Goal: Task Accomplishment & Management: Manage account settings

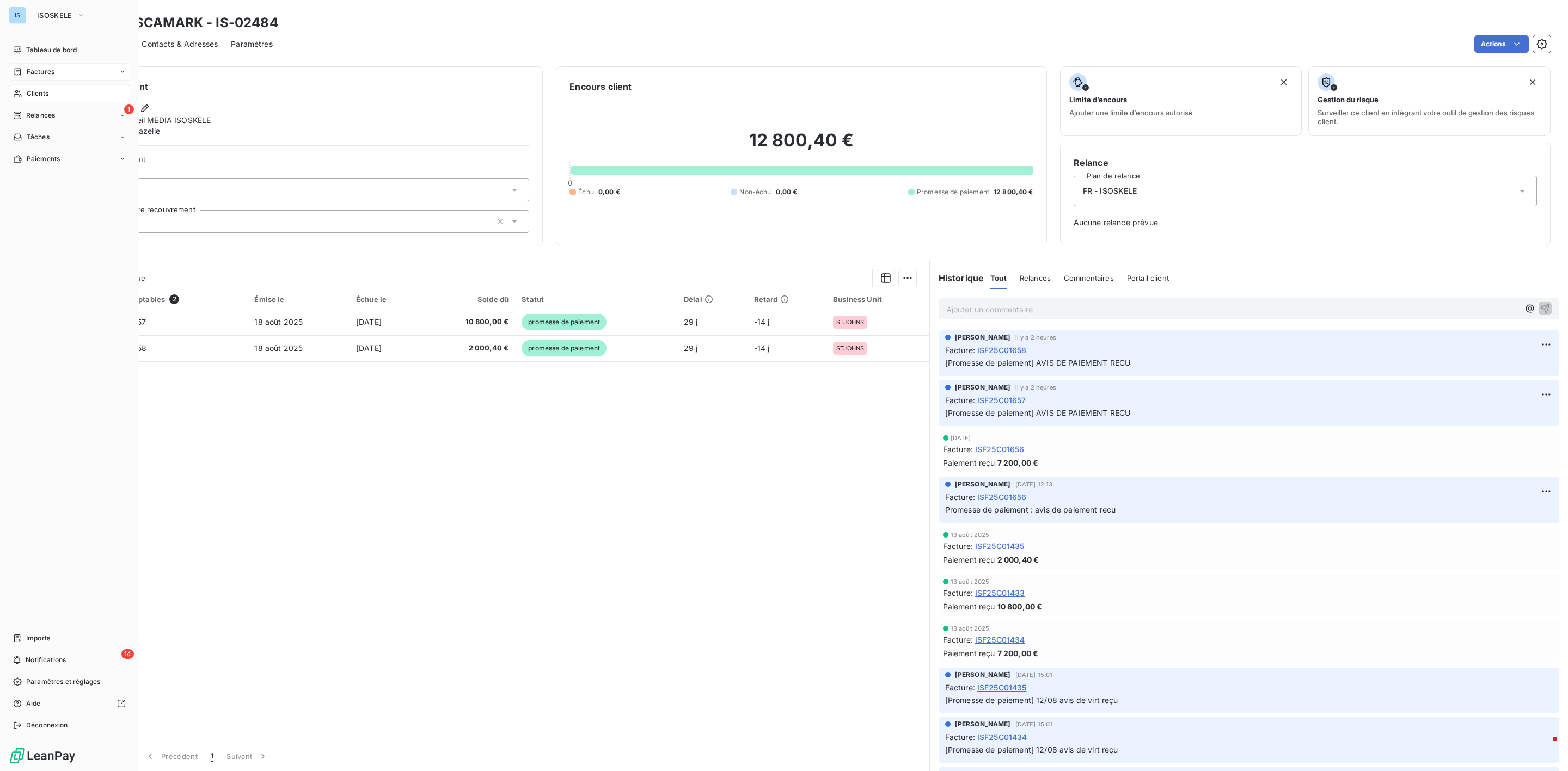
click at [32, 75] on span "Factures" at bounding box center [41, 71] width 28 height 10
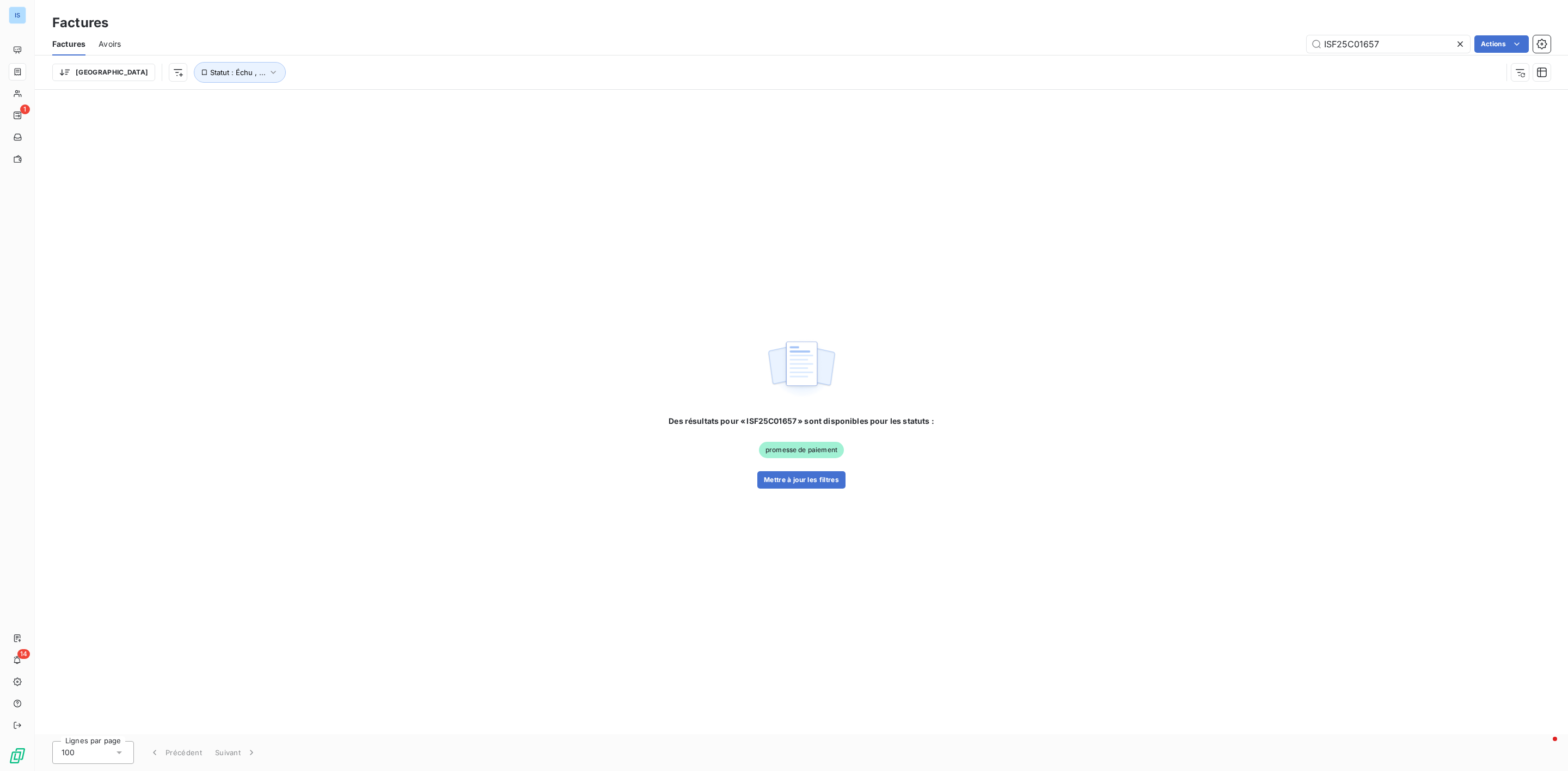
drag, startPoint x: 1387, startPoint y: 46, endPoint x: 1223, endPoint y: 43, distance: 164.0
click at [1223, 43] on div "ISF25C01657 Actions" at bounding box center [842, 44] width 1417 height 17
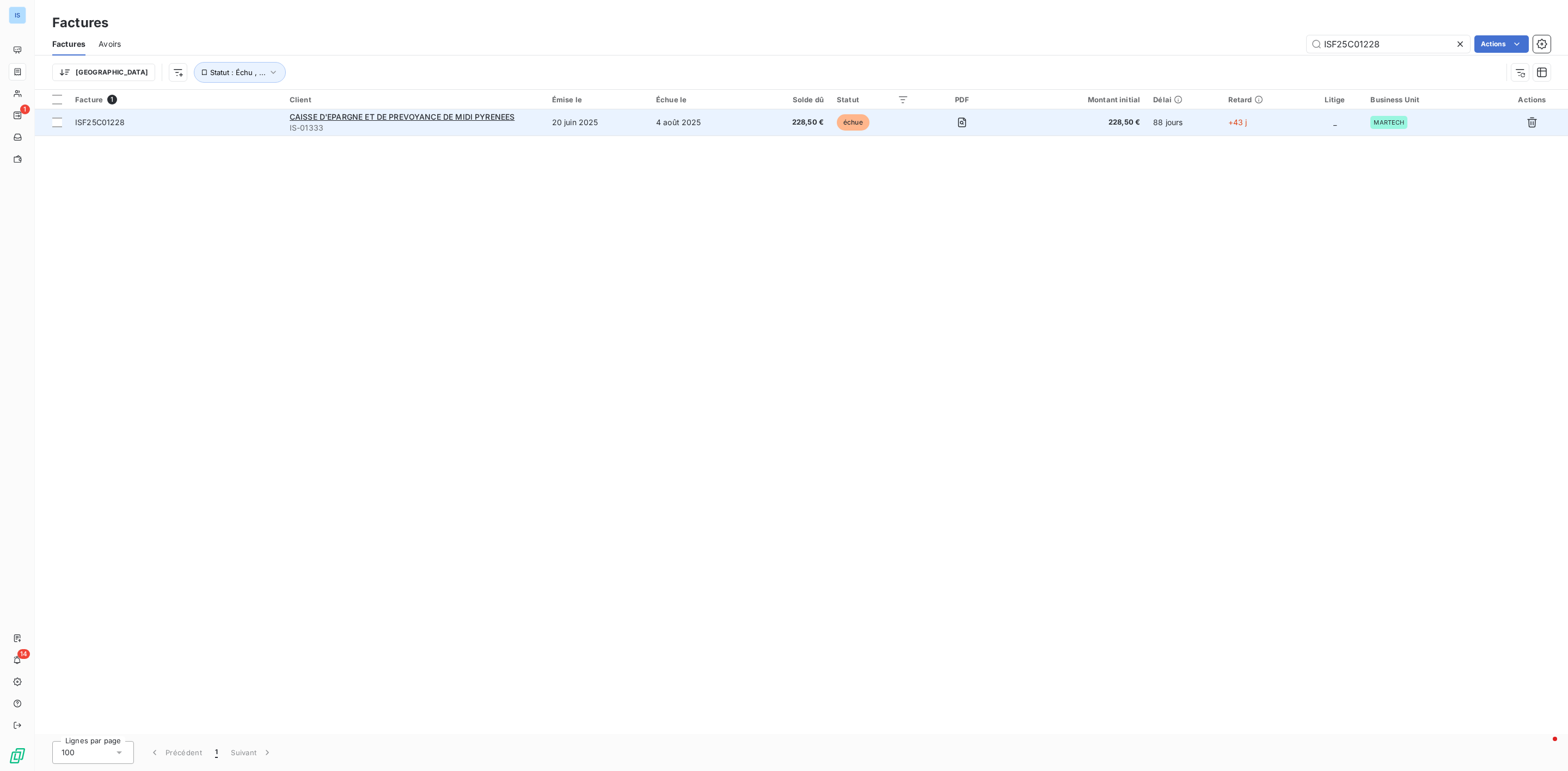
type input "ISF25C01228"
click at [99, 116] on td "ISF25C01228" at bounding box center [176, 123] width 214 height 26
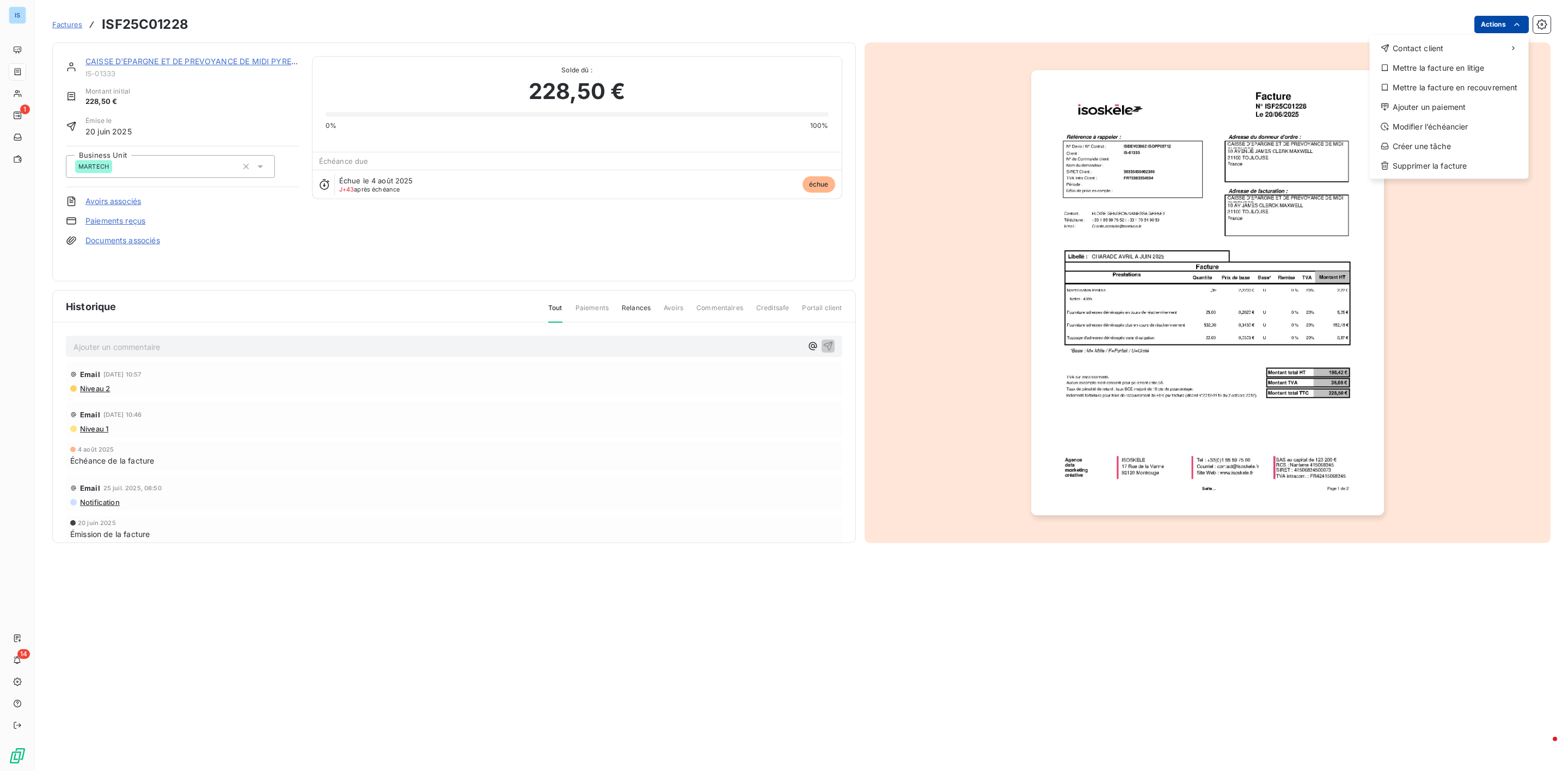
click at [1508, 29] on html "IS 1 14 Factures ISF25C01228 Actions Contact client Mettre la facture en litige…" at bounding box center [784, 386] width 1568 height 771
click at [1424, 105] on div "Ajouter un paiement" at bounding box center [1450, 107] width 150 height 17
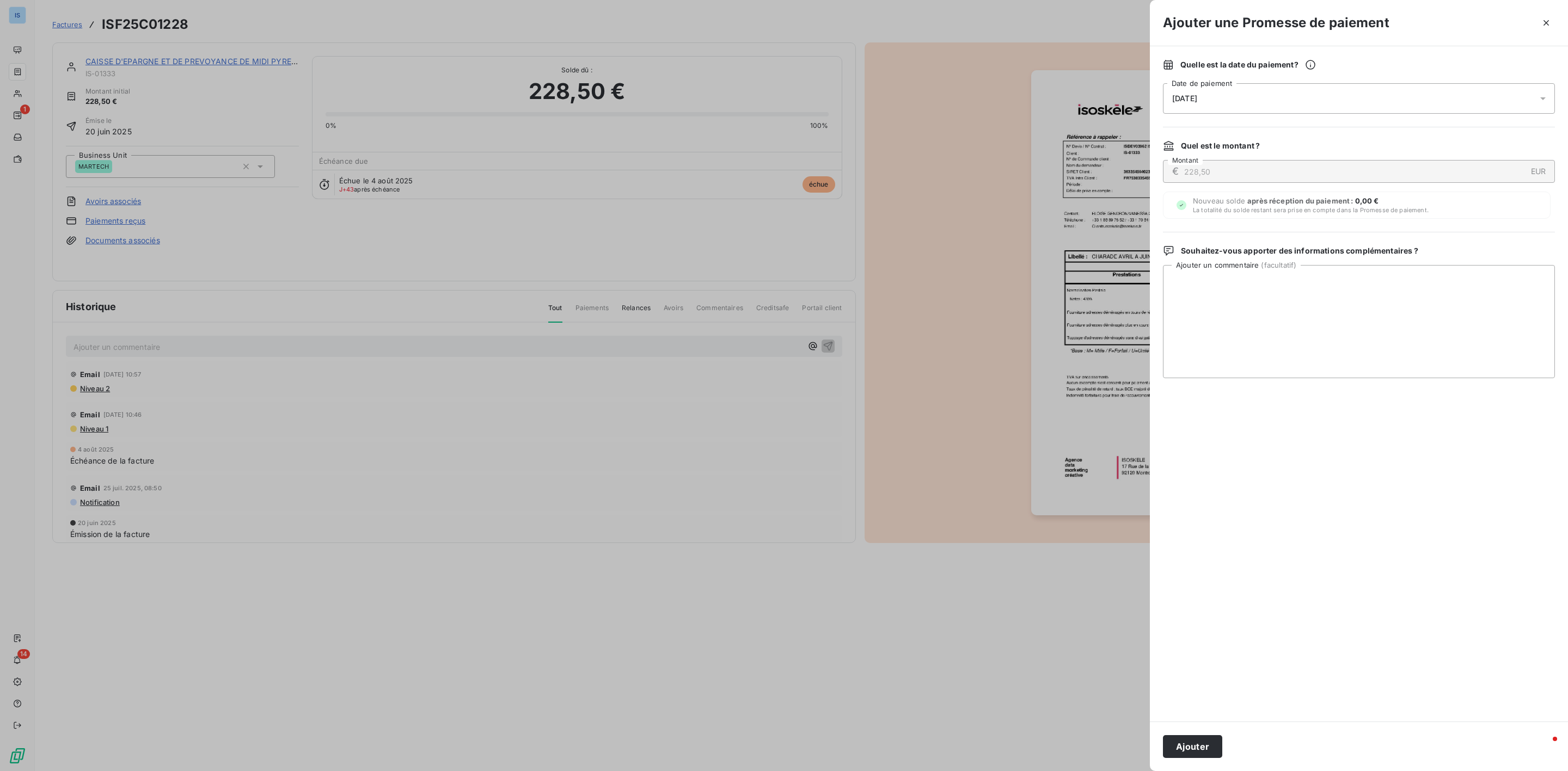
click at [1245, 86] on div "[DATE]" at bounding box center [1359, 98] width 392 height 30
click at [1302, 258] on button "27" at bounding box center [1302, 254] width 22 height 22
click at [1430, 320] on textarea "Ajouter un commentaire ( facultatif )" at bounding box center [1359, 322] width 392 height 113
type textarea "AVIS DE PAIEMENT RECU"
click at [1186, 742] on button "Ajouter" at bounding box center [1193, 746] width 60 height 22
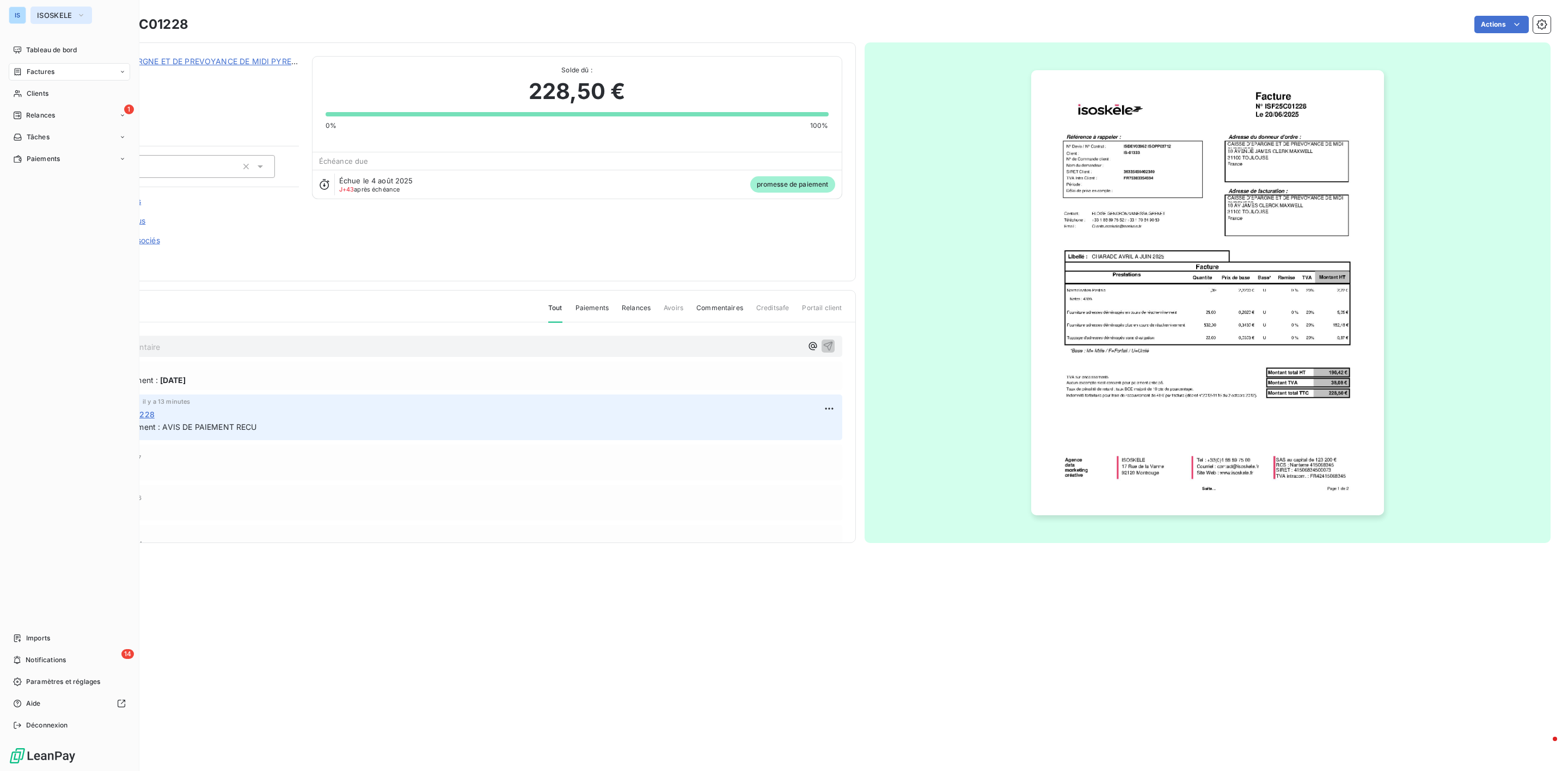
click at [40, 16] on span "ISOSKELE" at bounding box center [54, 16] width 35 height 9
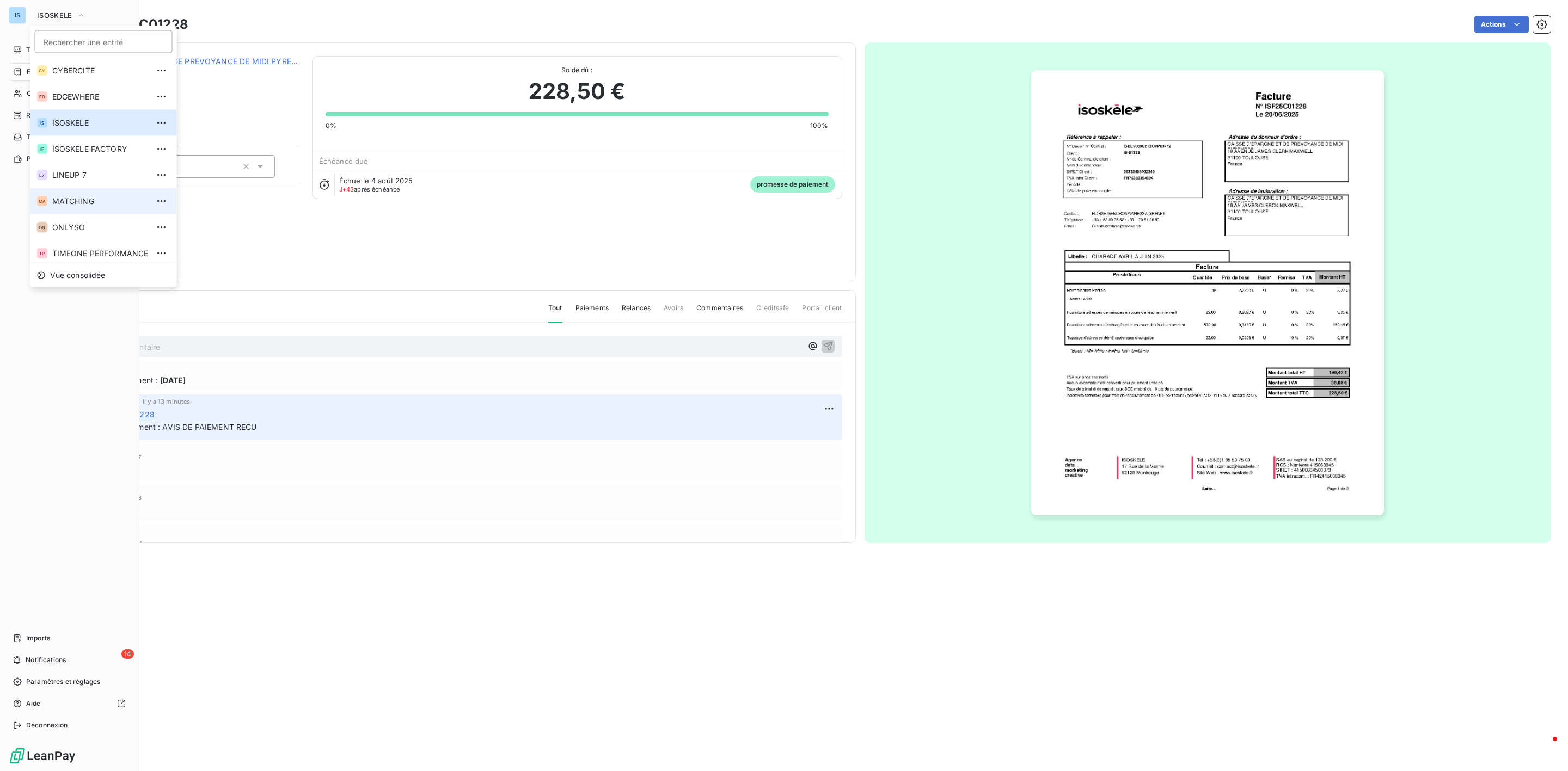
scroll to position [3, 0]
click at [73, 240] on li "TP TIMEONE PERFORMANCE" at bounding box center [103, 250] width 146 height 26
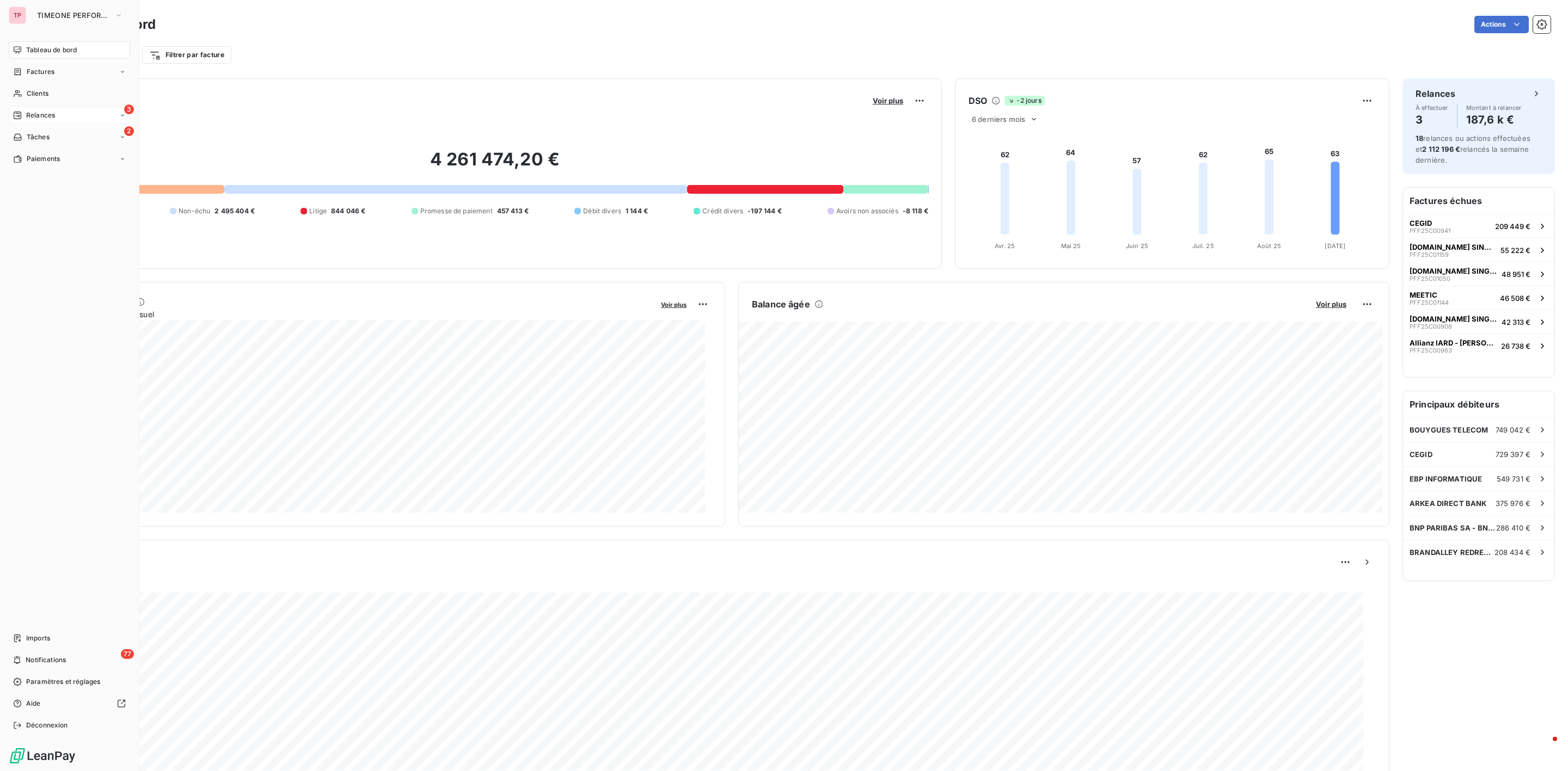
click at [25, 108] on div "3 Relances" at bounding box center [69, 115] width 121 height 17
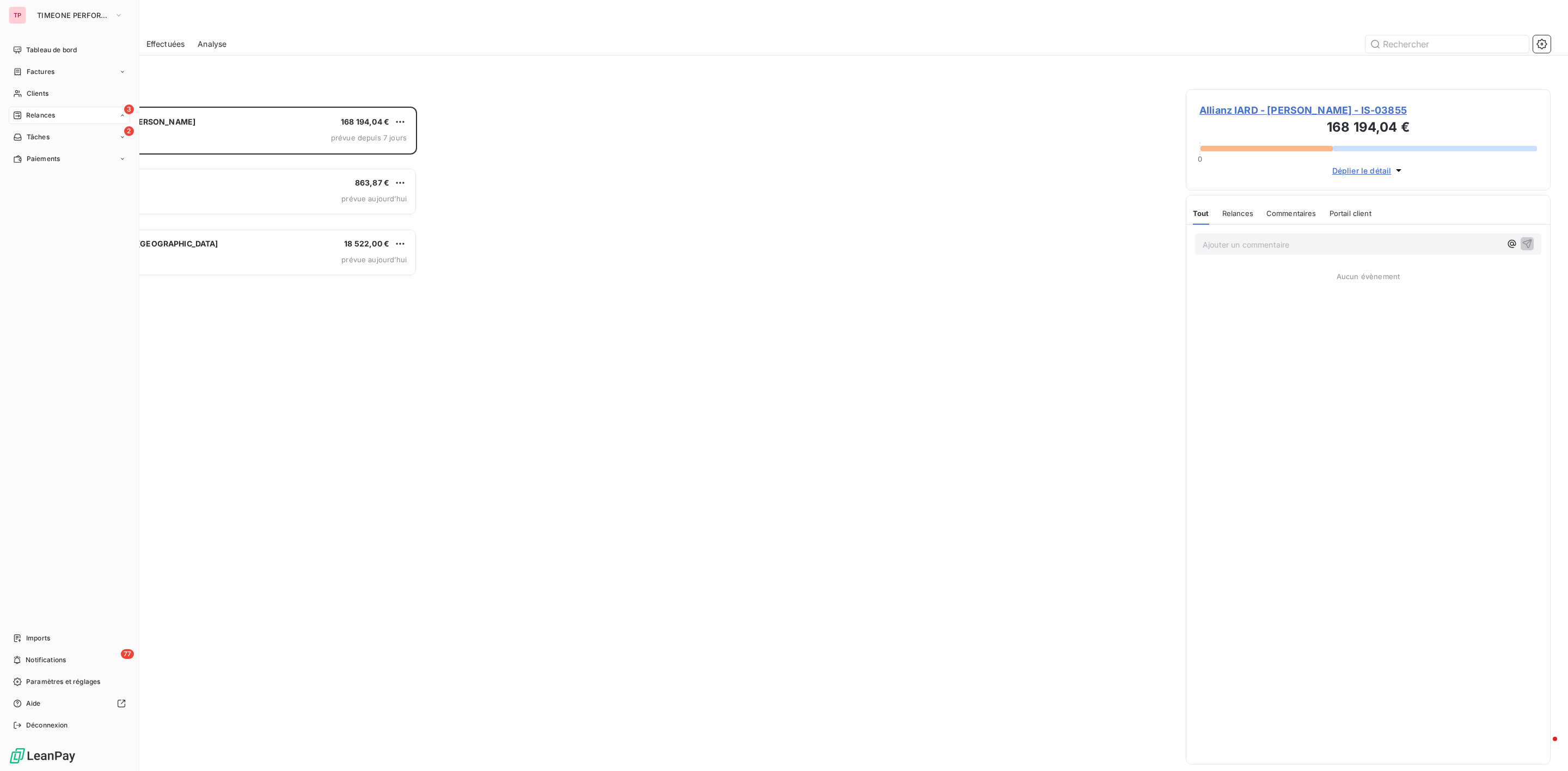
scroll to position [653, 352]
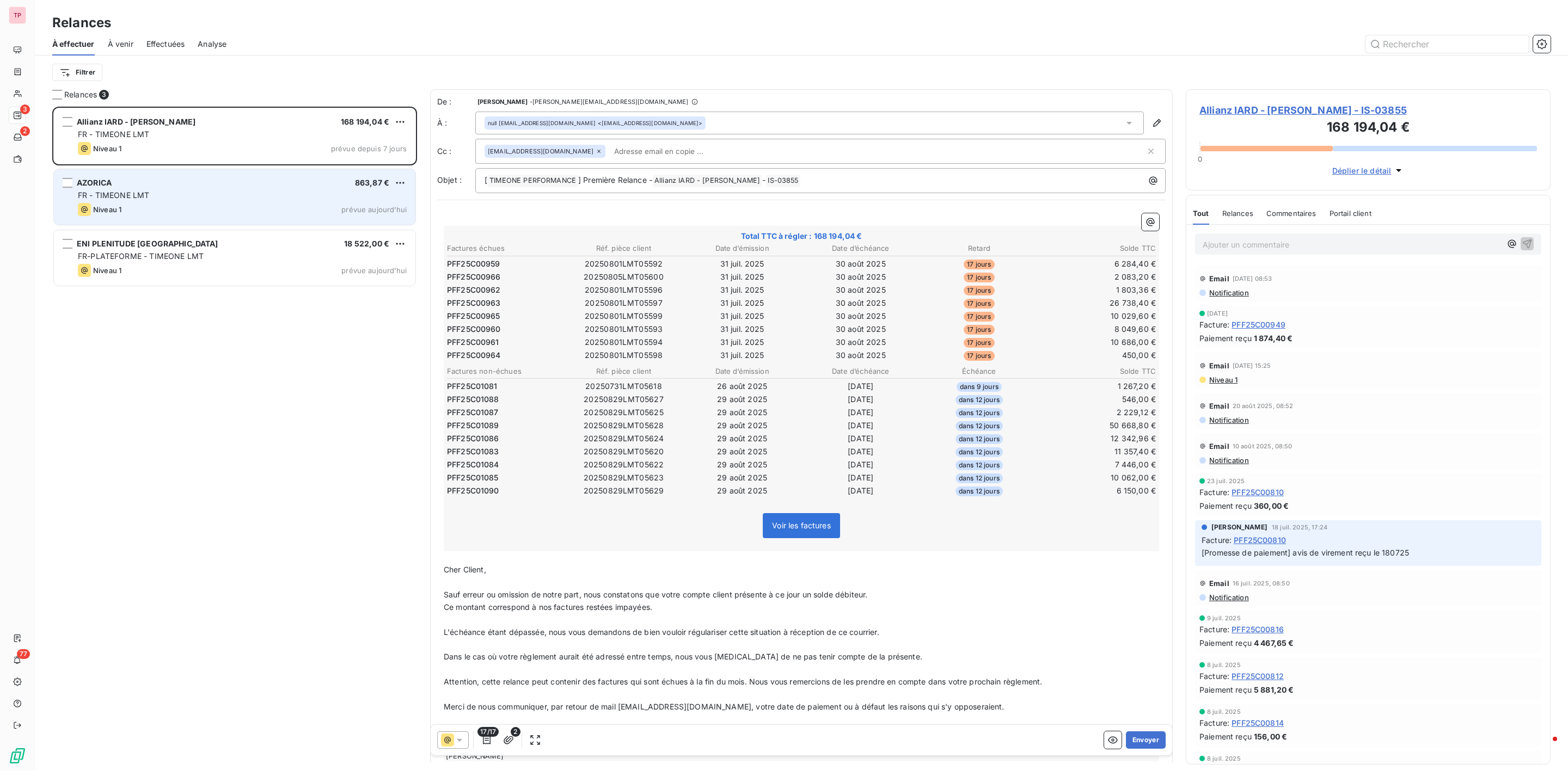
click at [152, 207] on div "Niveau 1 prévue aujourd’hui" at bounding box center [242, 209] width 329 height 13
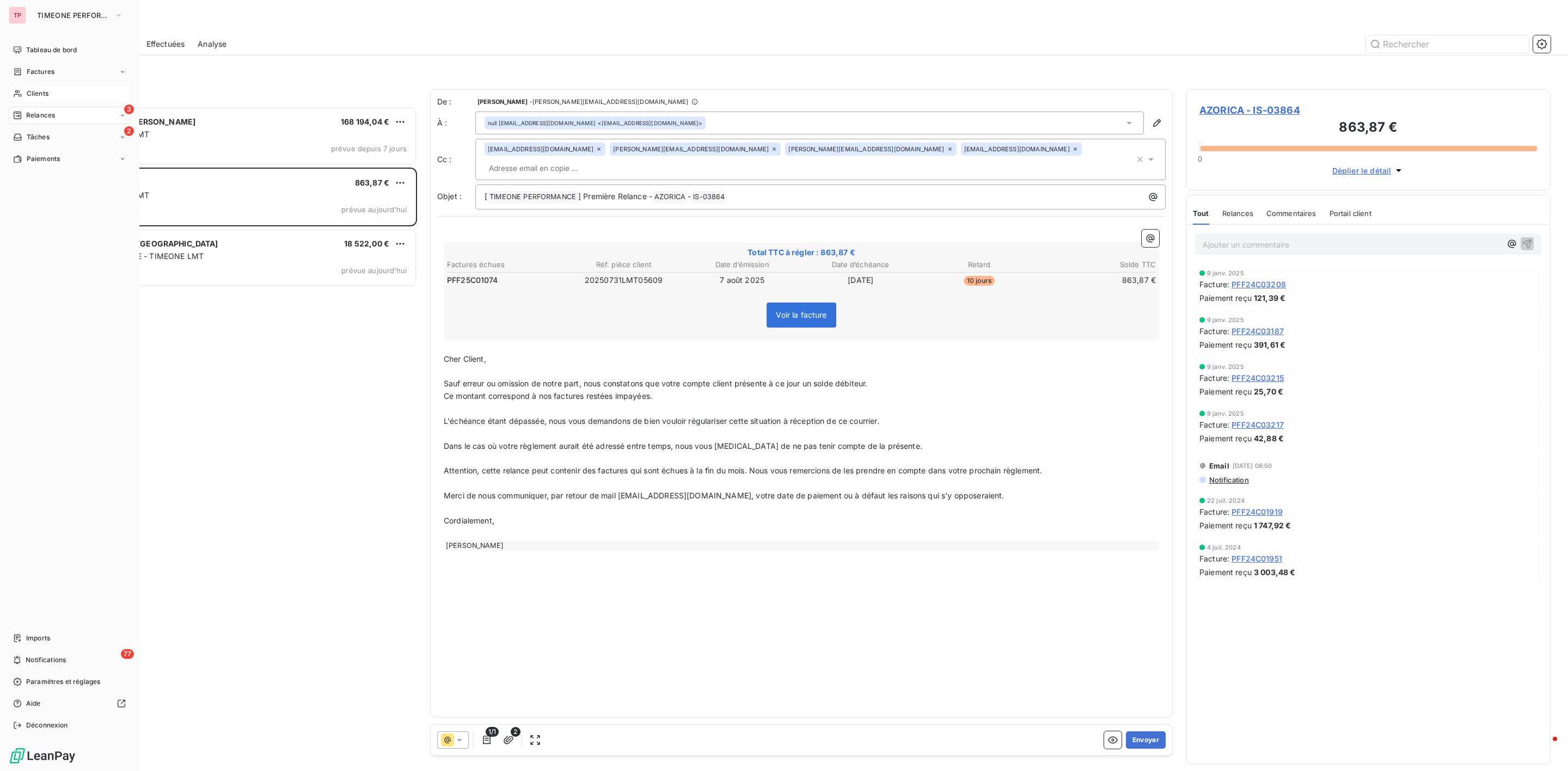
click at [42, 96] on span "Clients" at bounding box center [37, 93] width 22 height 10
click at [37, 72] on span "Factures" at bounding box center [41, 71] width 28 height 10
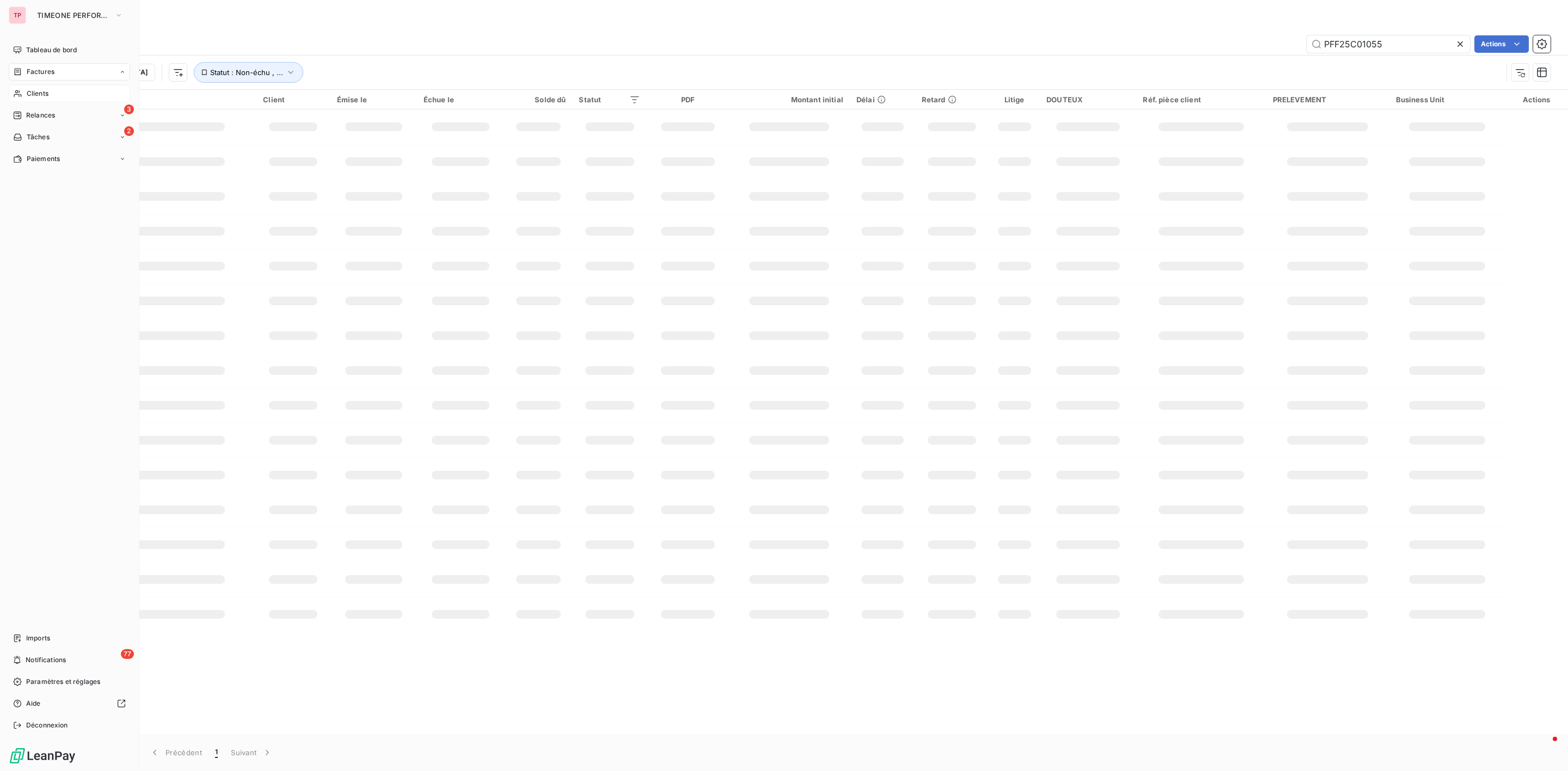
click at [43, 90] on span "Clients" at bounding box center [37, 93] width 22 height 10
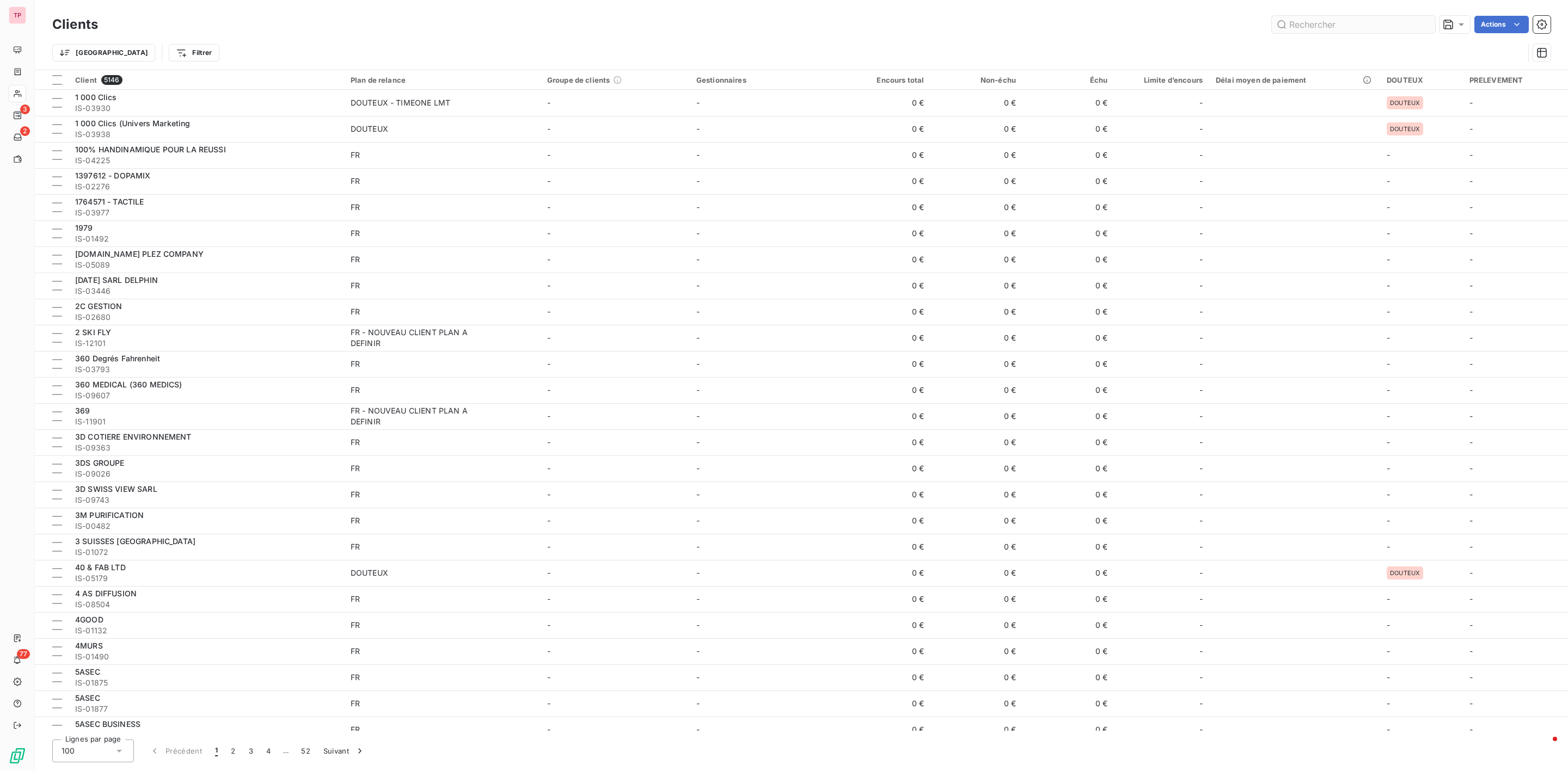
click at [1307, 27] on input "text" at bounding box center [1353, 24] width 163 height 17
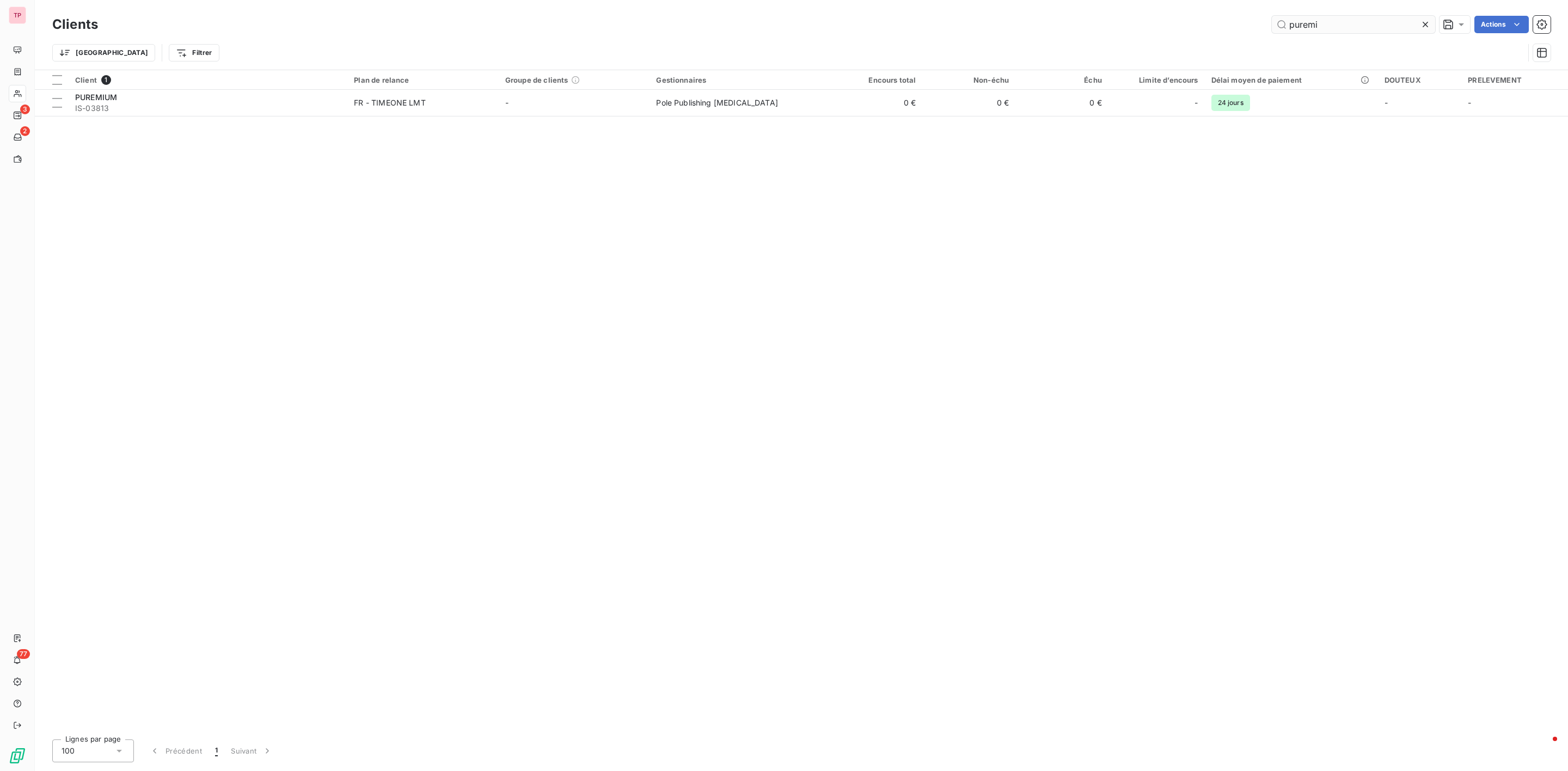
type input "puremi"
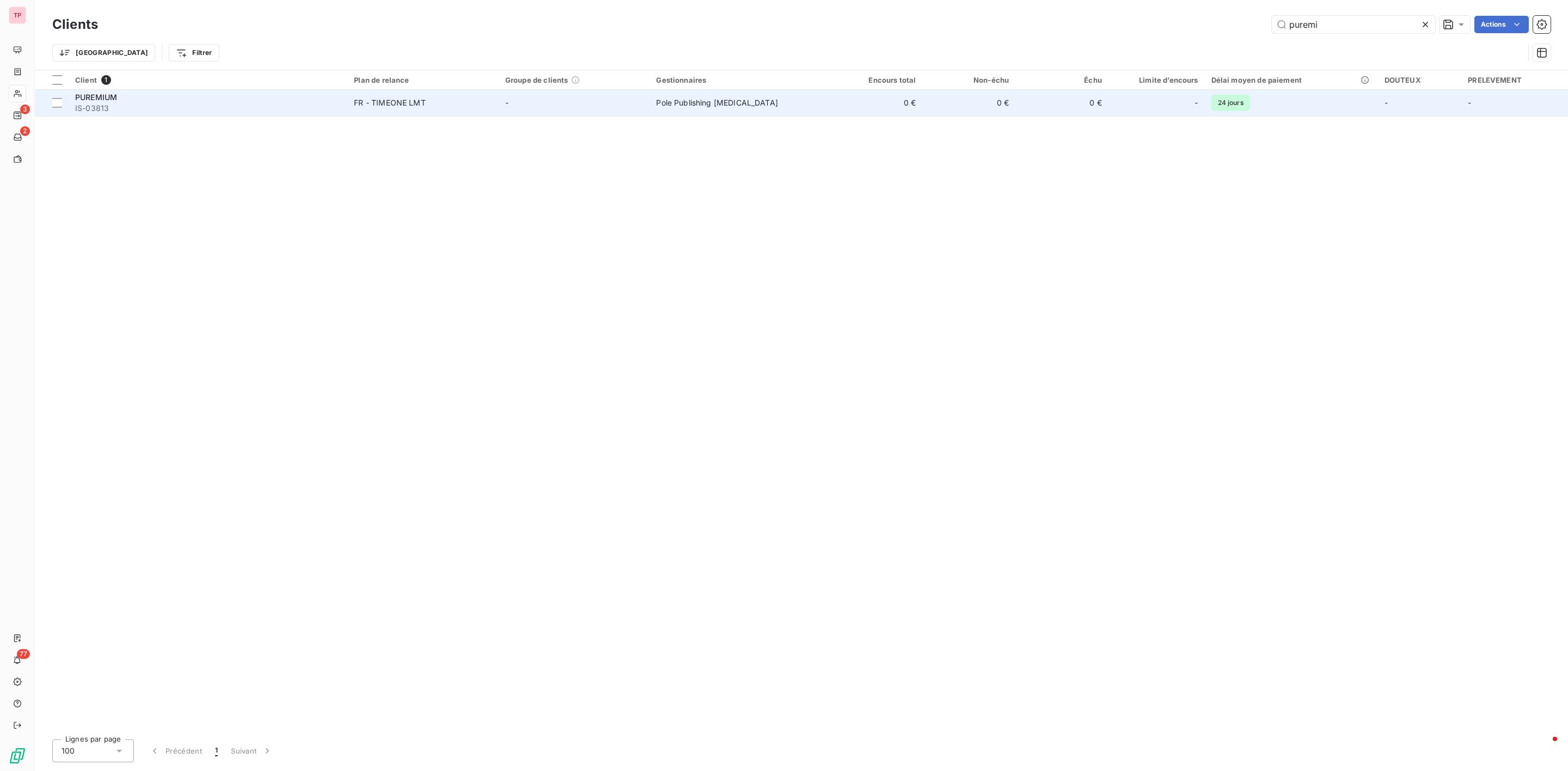
click at [483, 106] on span "FR - TIMEONE LMT" at bounding box center [423, 103] width 138 height 11
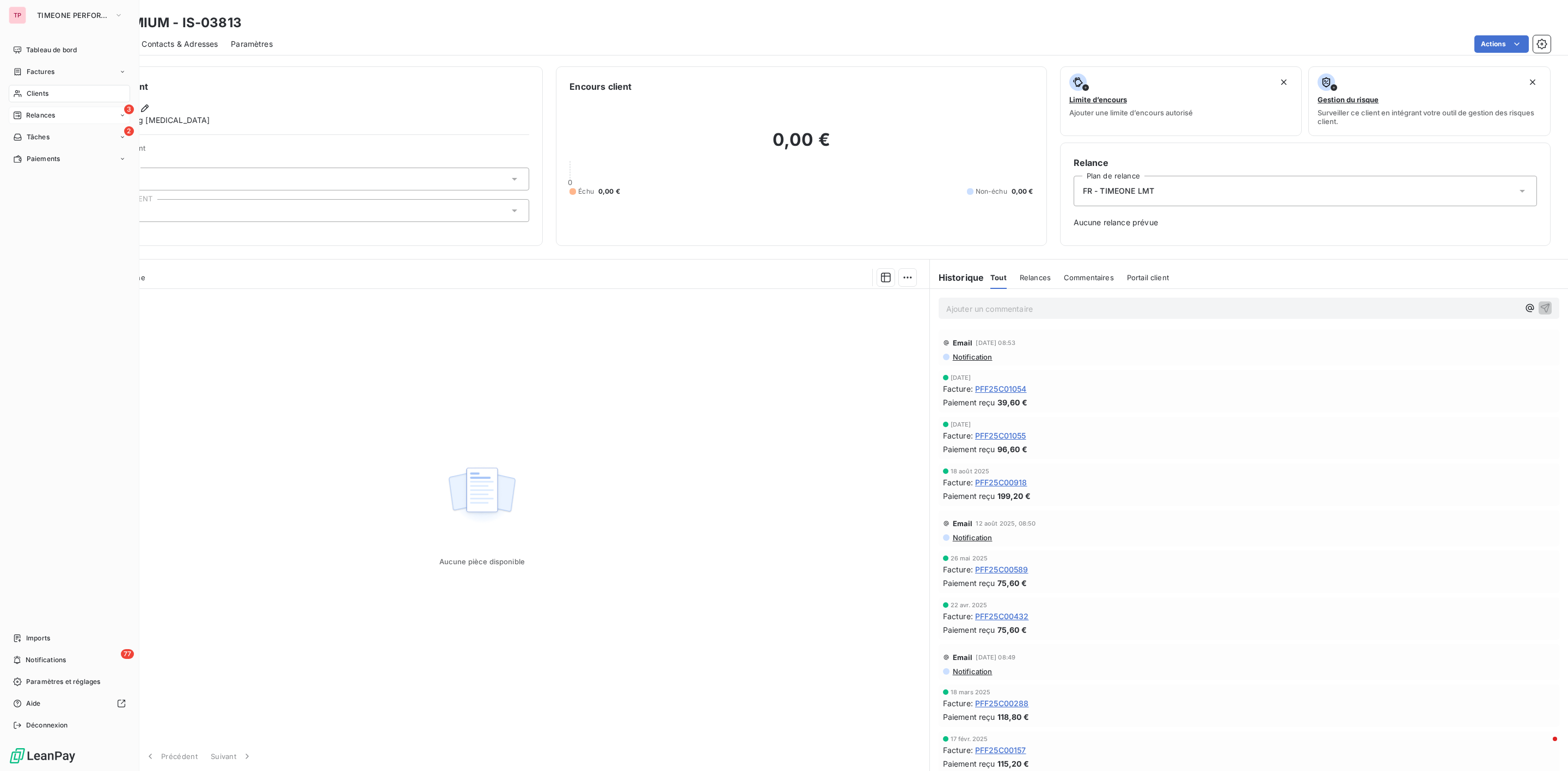
click at [46, 119] on span "Relances" at bounding box center [40, 115] width 29 height 10
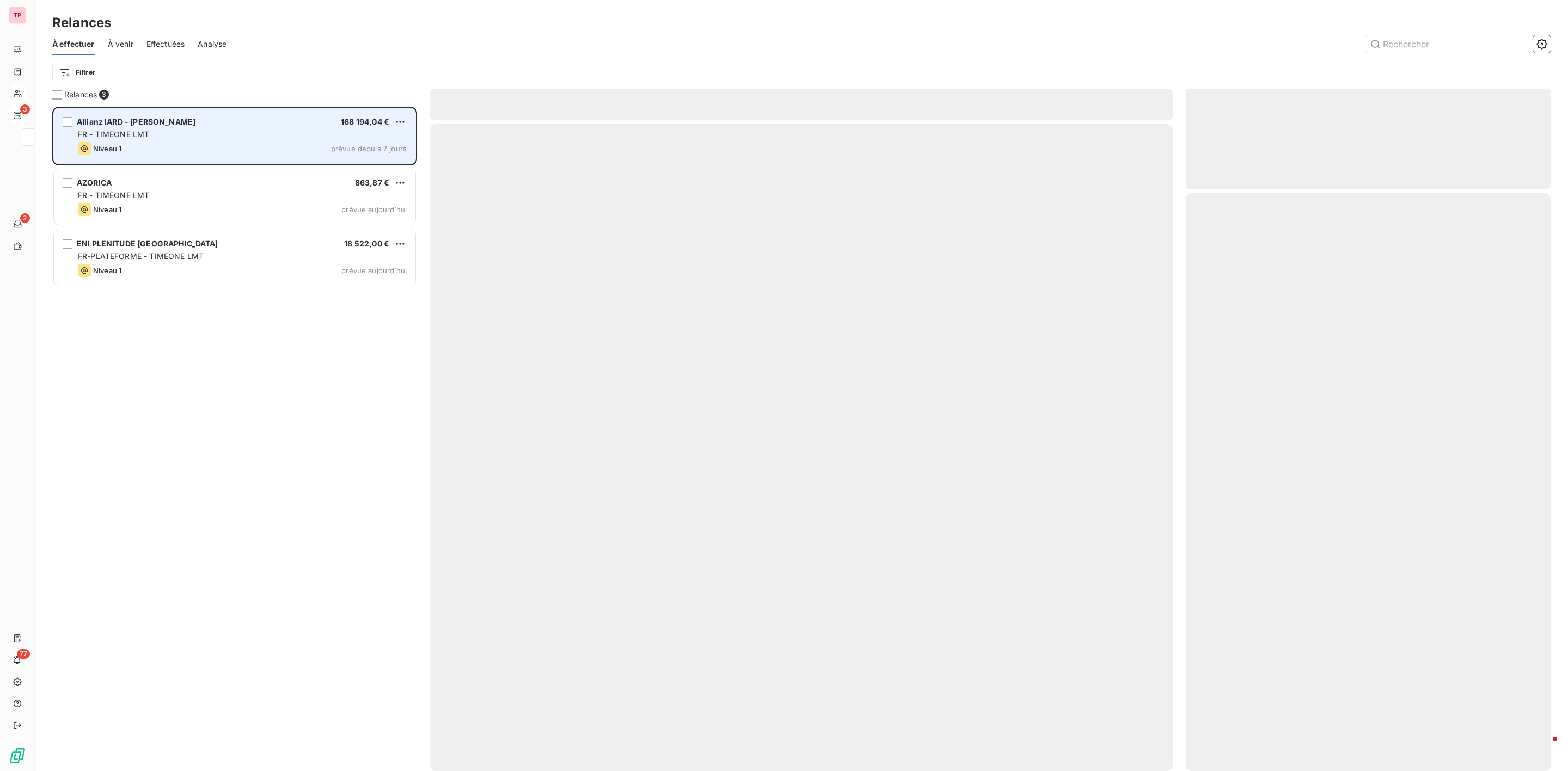
scroll to position [653, 352]
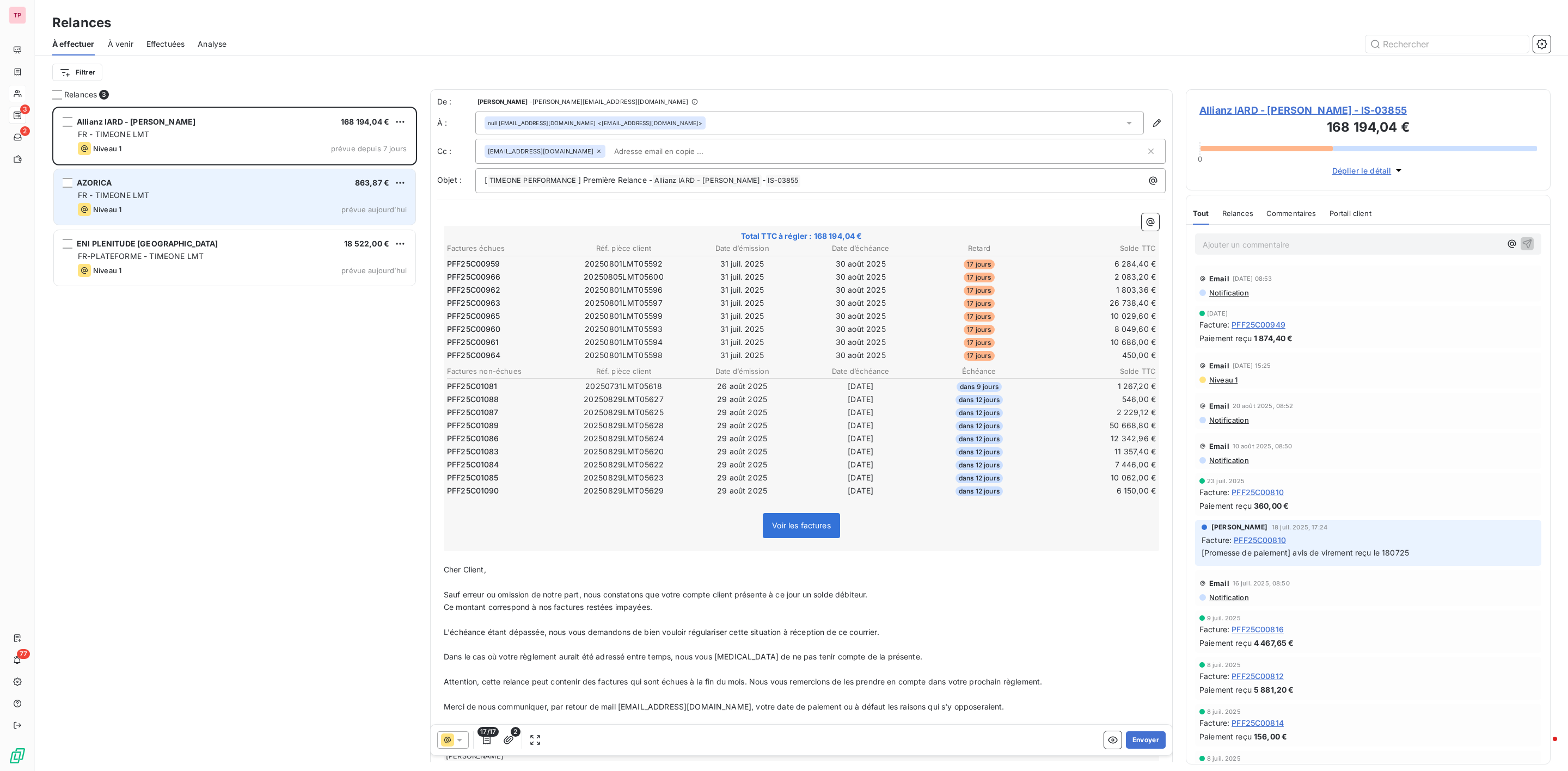
click at [182, 193] on div "FR - TIMEONE LMT" at bounding box center [242, 195] width 329 height 11
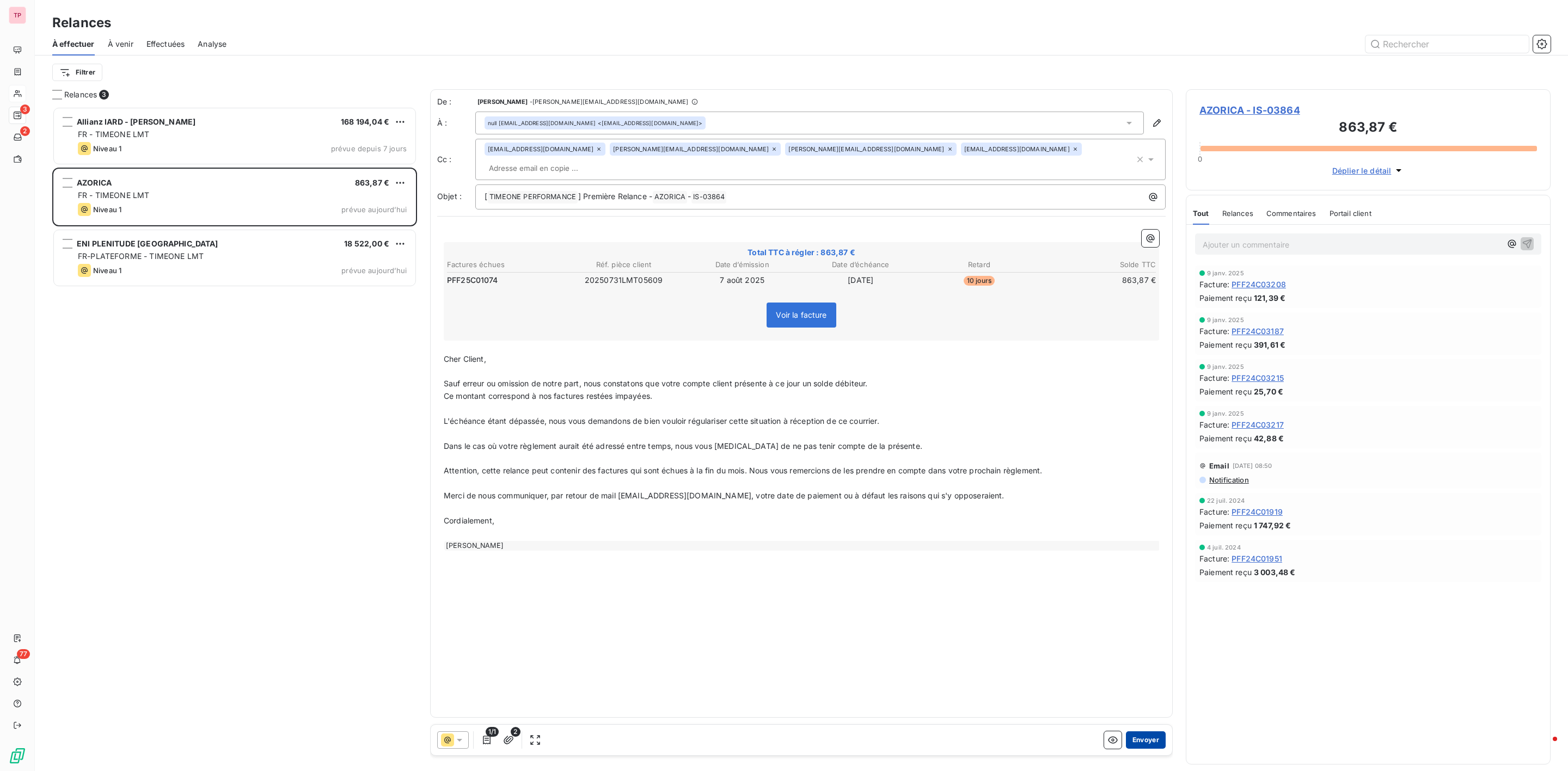
click at [1134, 734] on button "Envoyer" at bounding box center [1146, 740] width 40 height 17
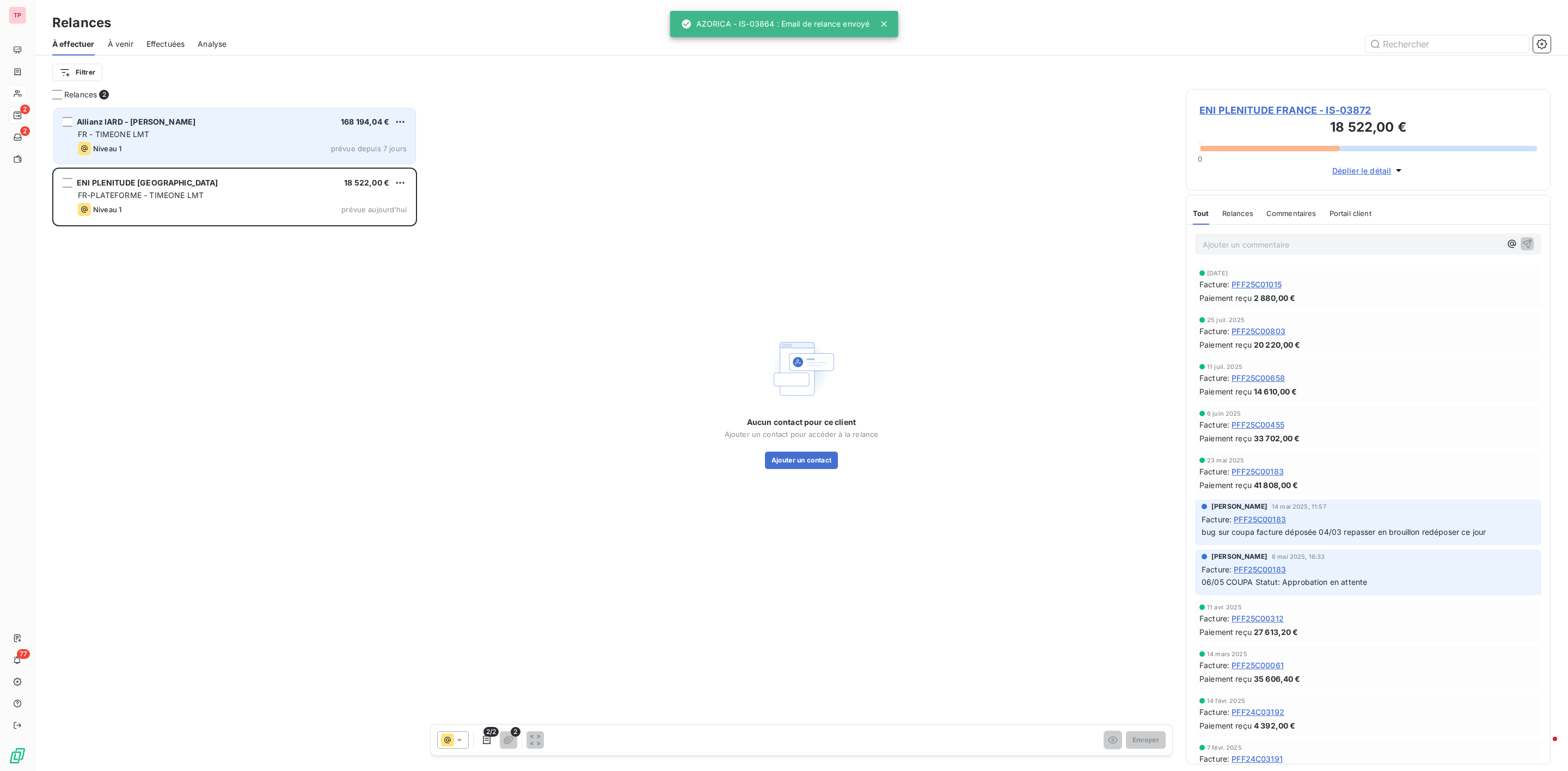
click at [214, 131] on div "FR - TIMEONE LMT" at bounding box center [242, 134] width 329 height 11
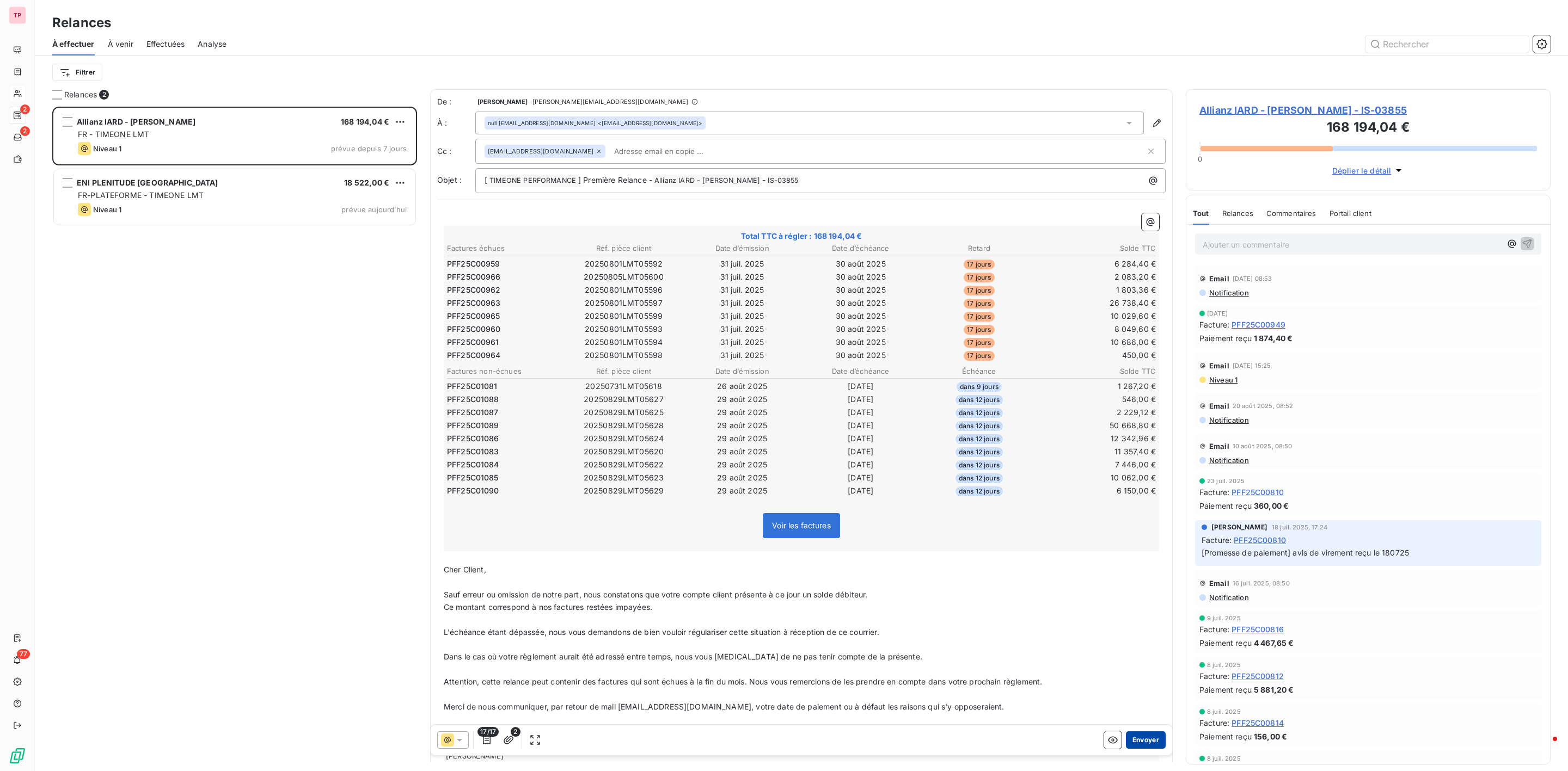
click at [1147, 736] on button "Envoyer" at bounding box center [1146, 740] width 40 height 17
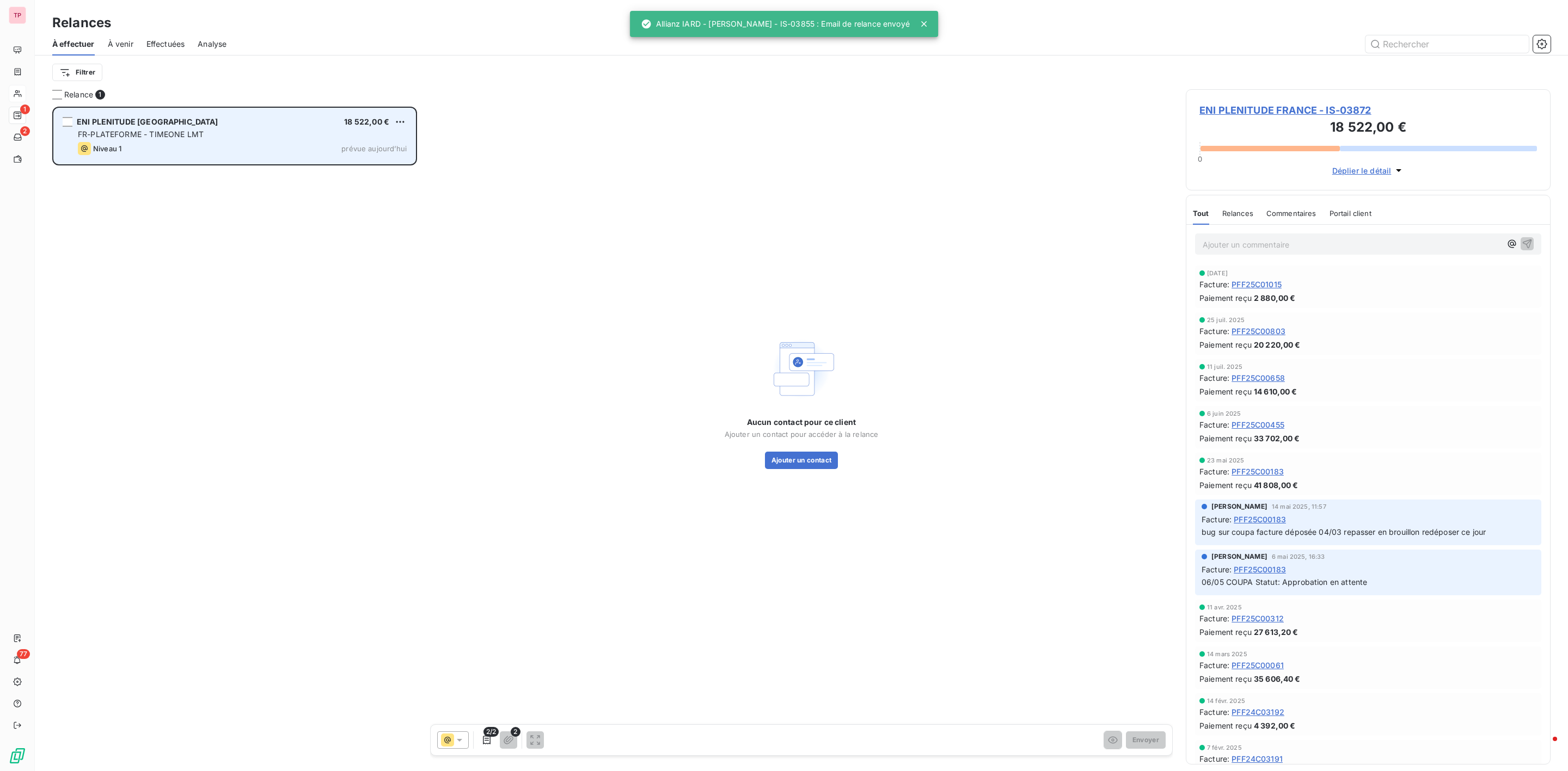
click at [205, 136] on div "FR-PLATEFORME - TIMEONE LMT" at bounding box center [242, 134] width 329 height 11
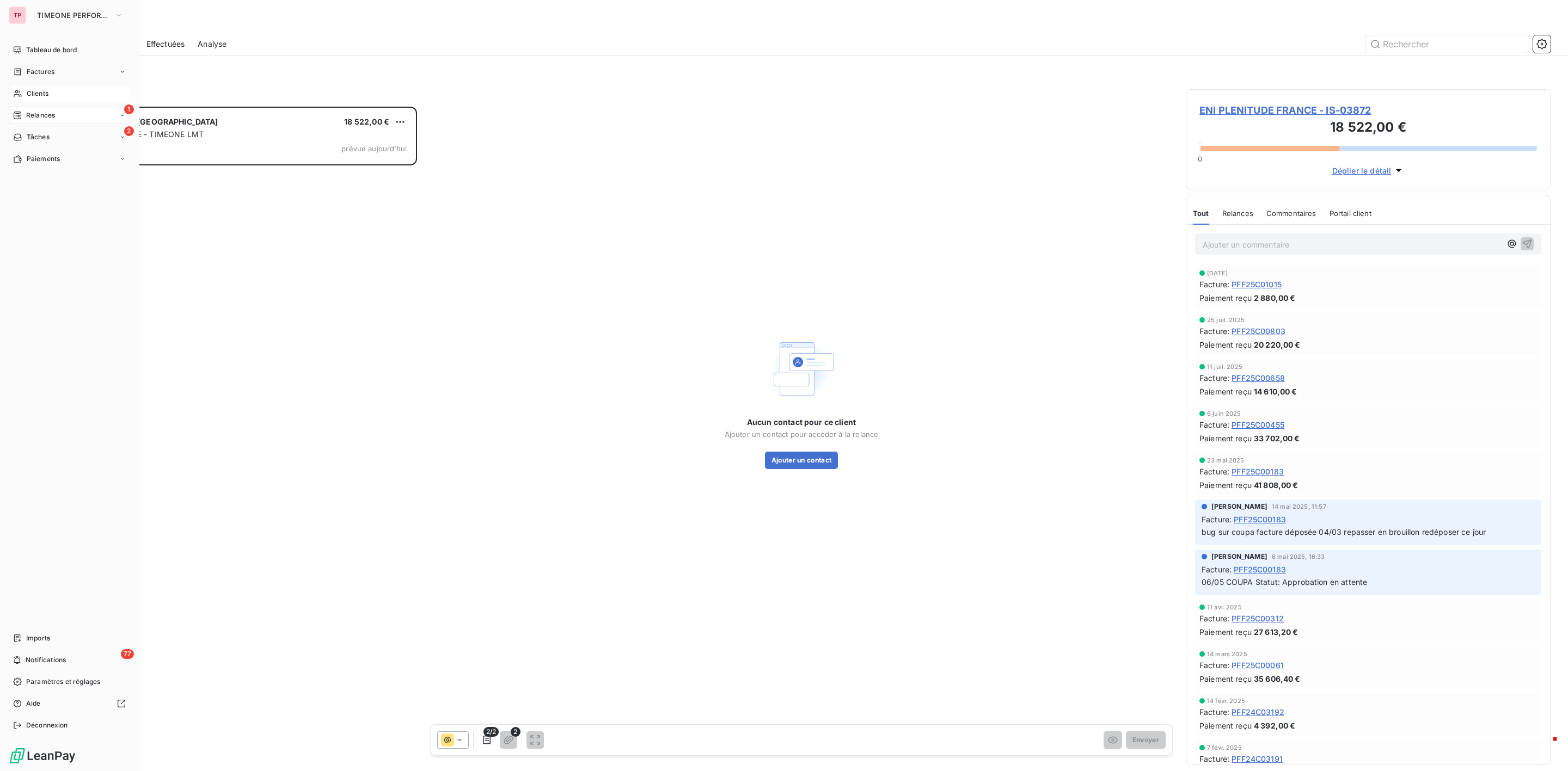
click at [29, 121] on div "1 Relances" at bounding box center [69, 115] width 121 height 17
click at [53, 137] on div "2 Tâches" at bounding box center [69, 137] width 121 height 17
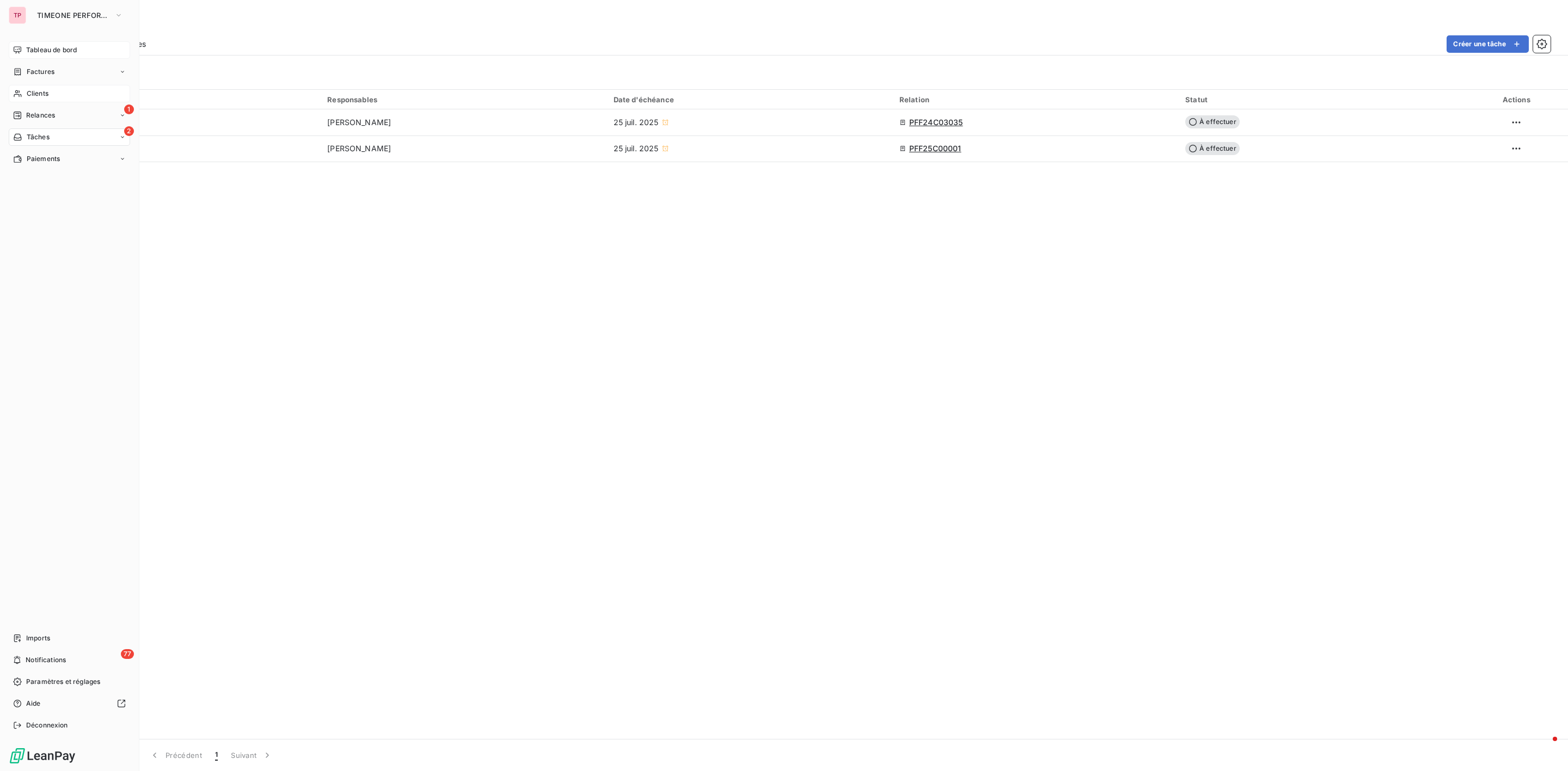
click at [45, 49] on span "Tableau de bord" at bounding box center [51, 49] width 51 height 10
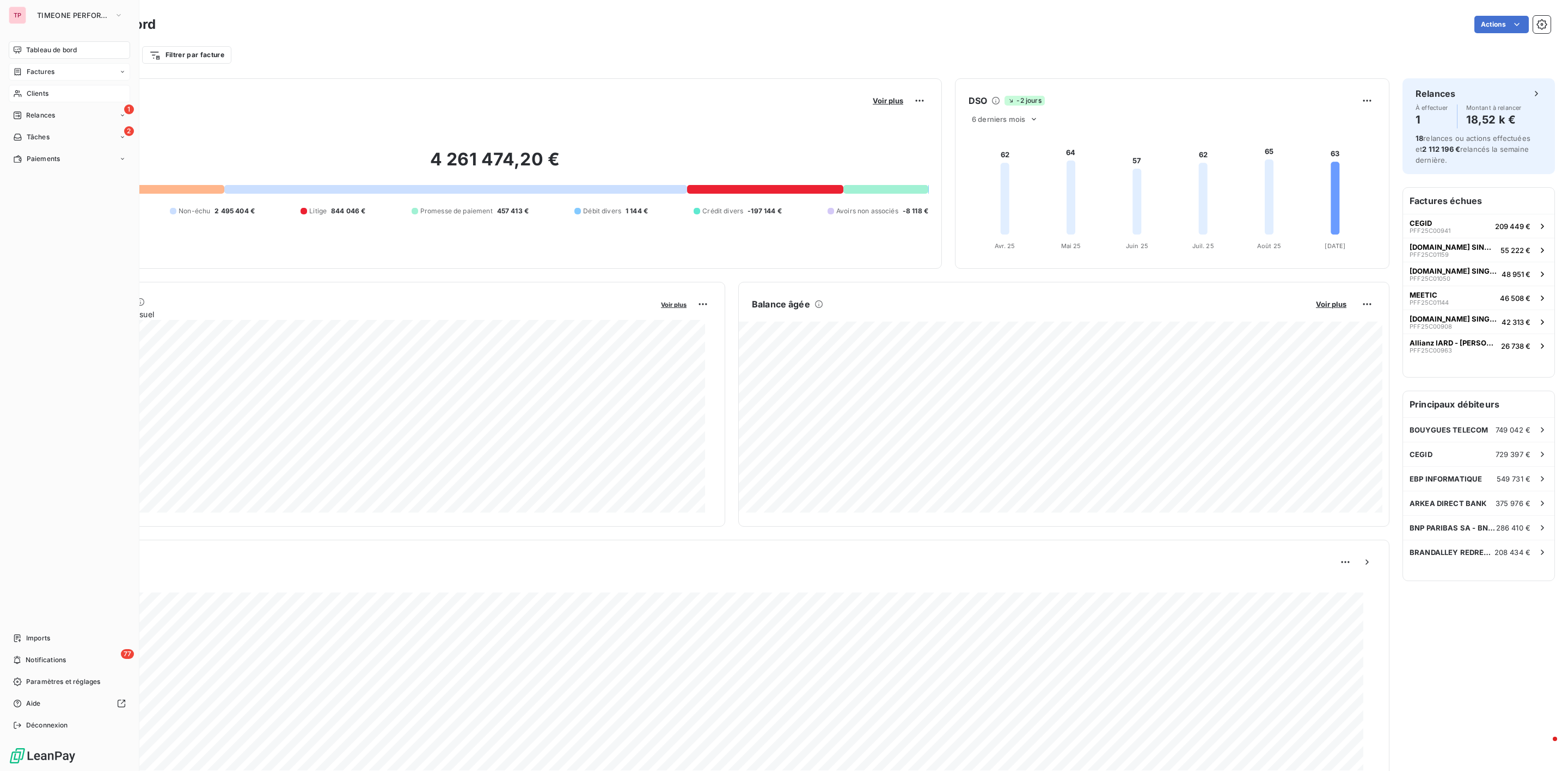
click at [48, 75] on span "Factures" at bounding box center [41, 71] width 28 height 10
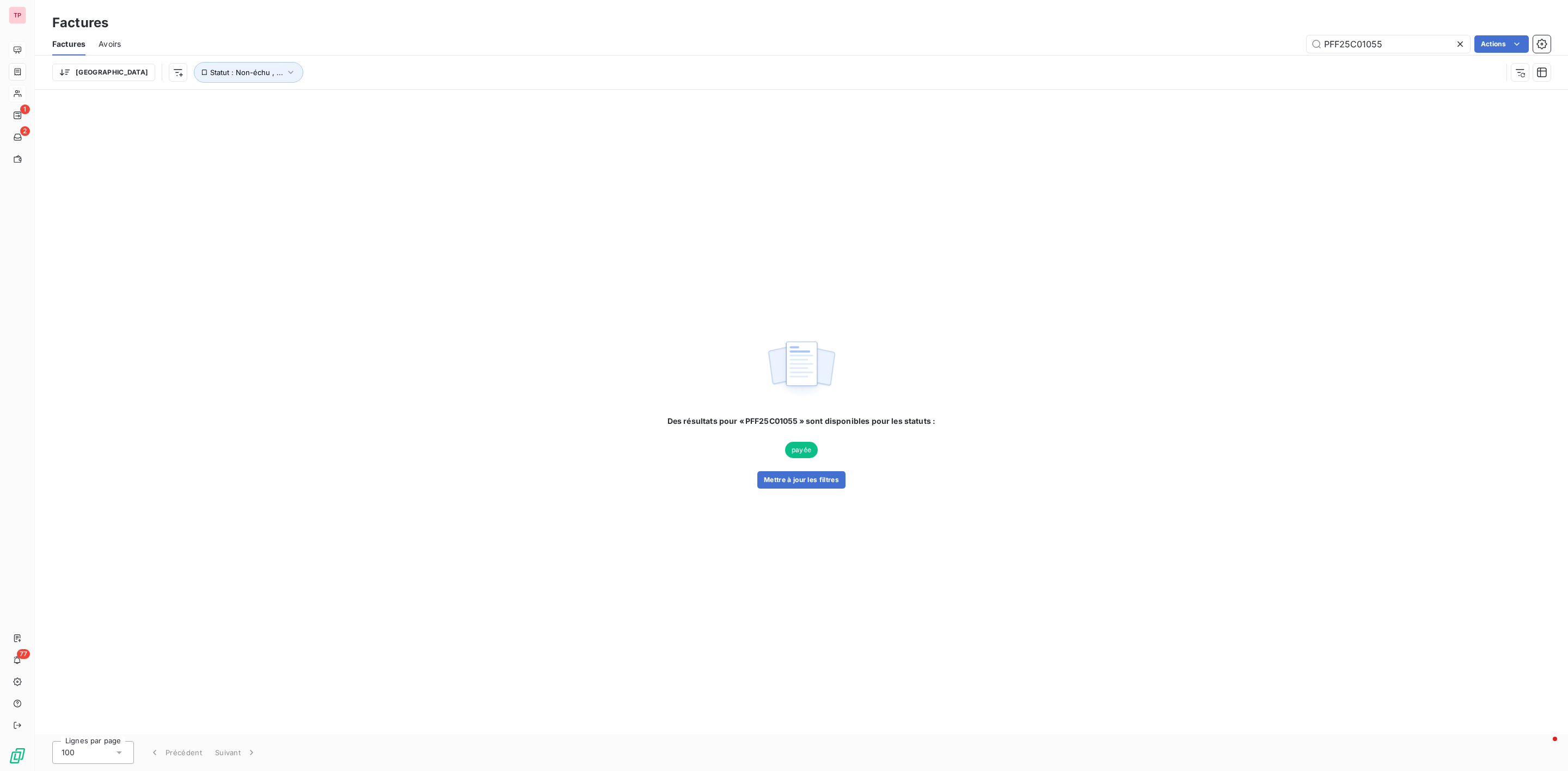
click at [1457, 49] on div at bounding box center [1462, 44] width 16 height 17
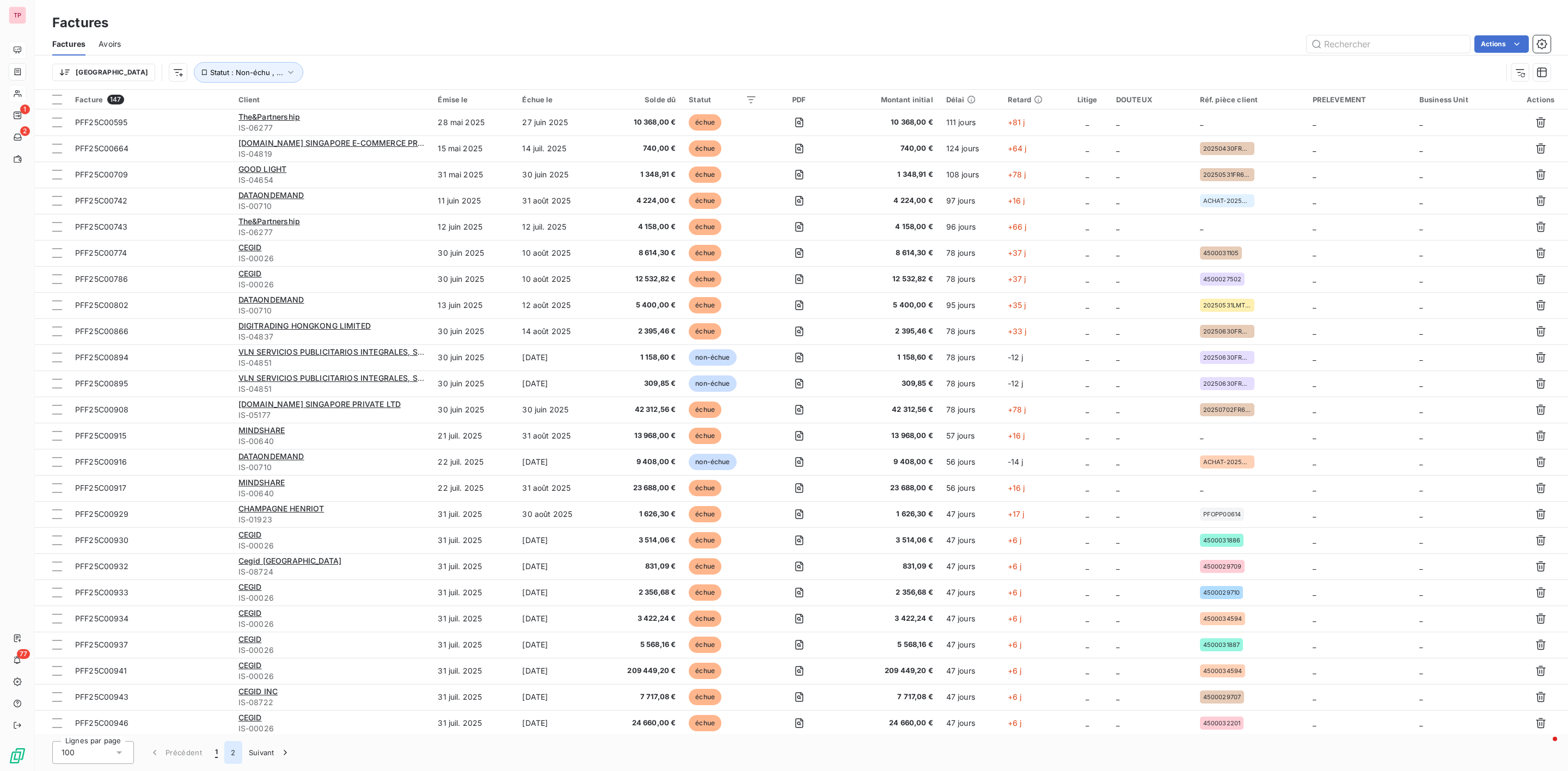
click at [240, 759] on button "2" at bounding box center [233, 752] width 17 height 22
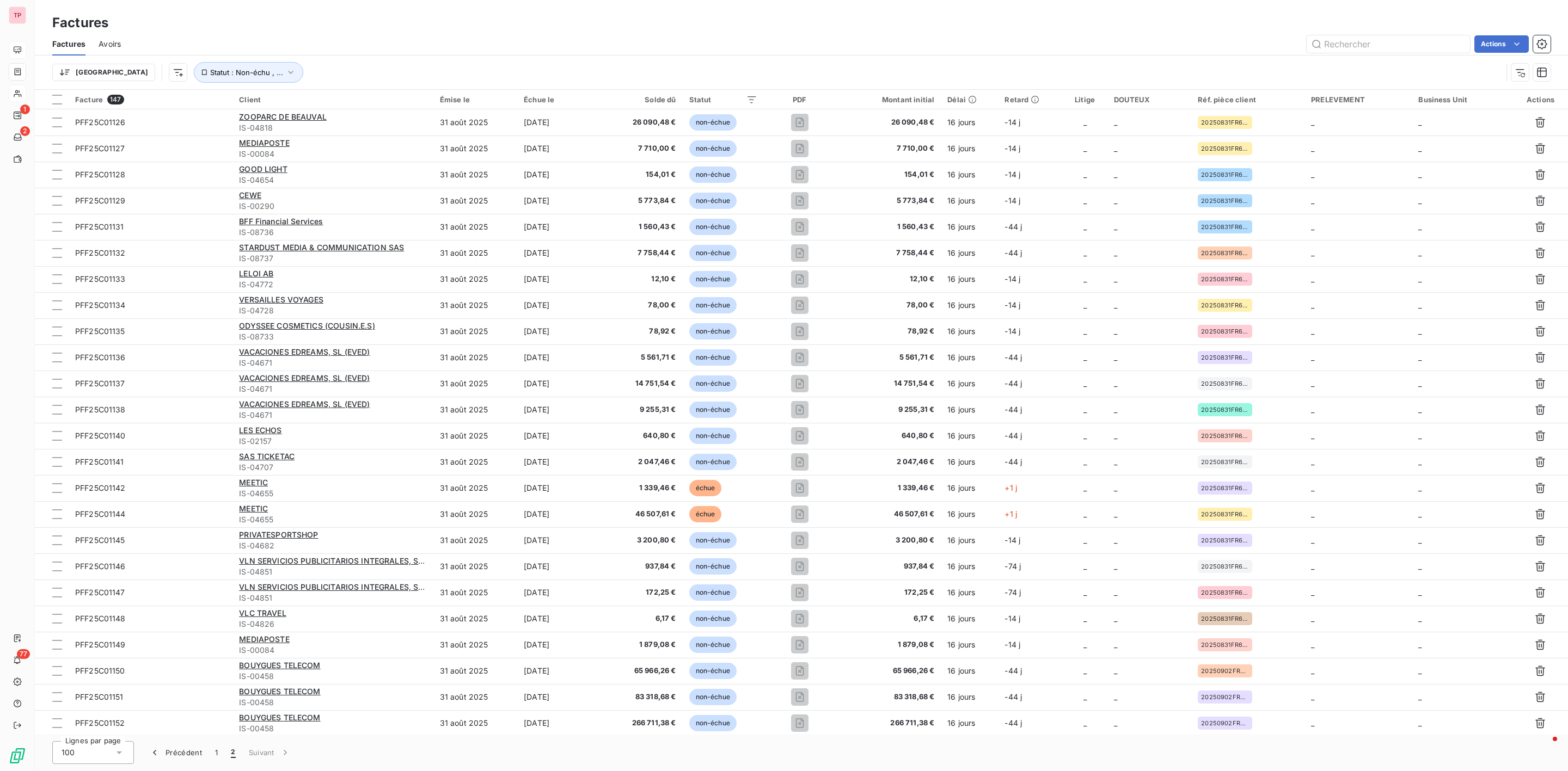
scroll to position [602, 0]
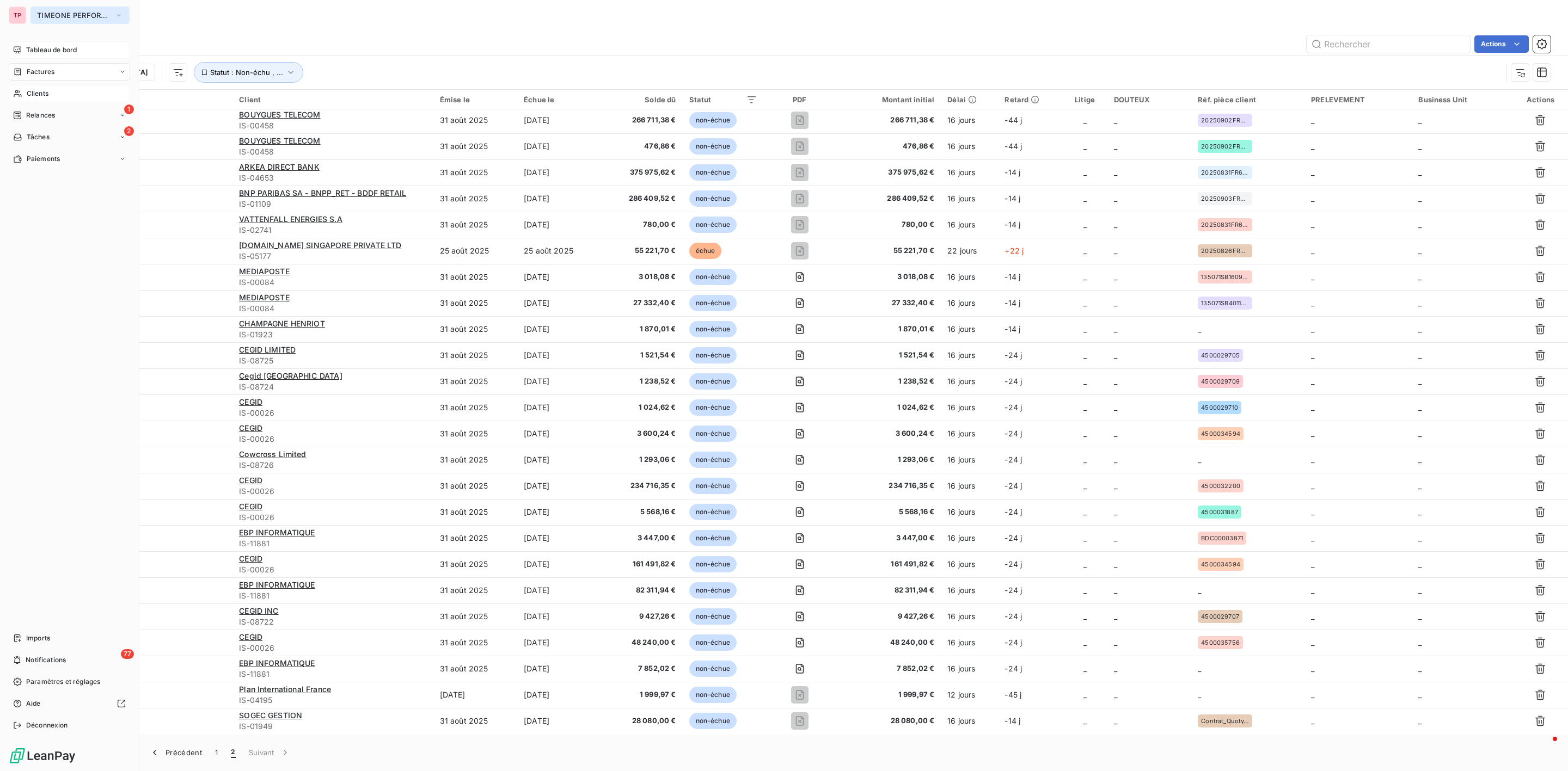
click at [41, 11] on span "TIMEONE PERFORMANCE" at bounding box center [74, 16] width 73 height 9
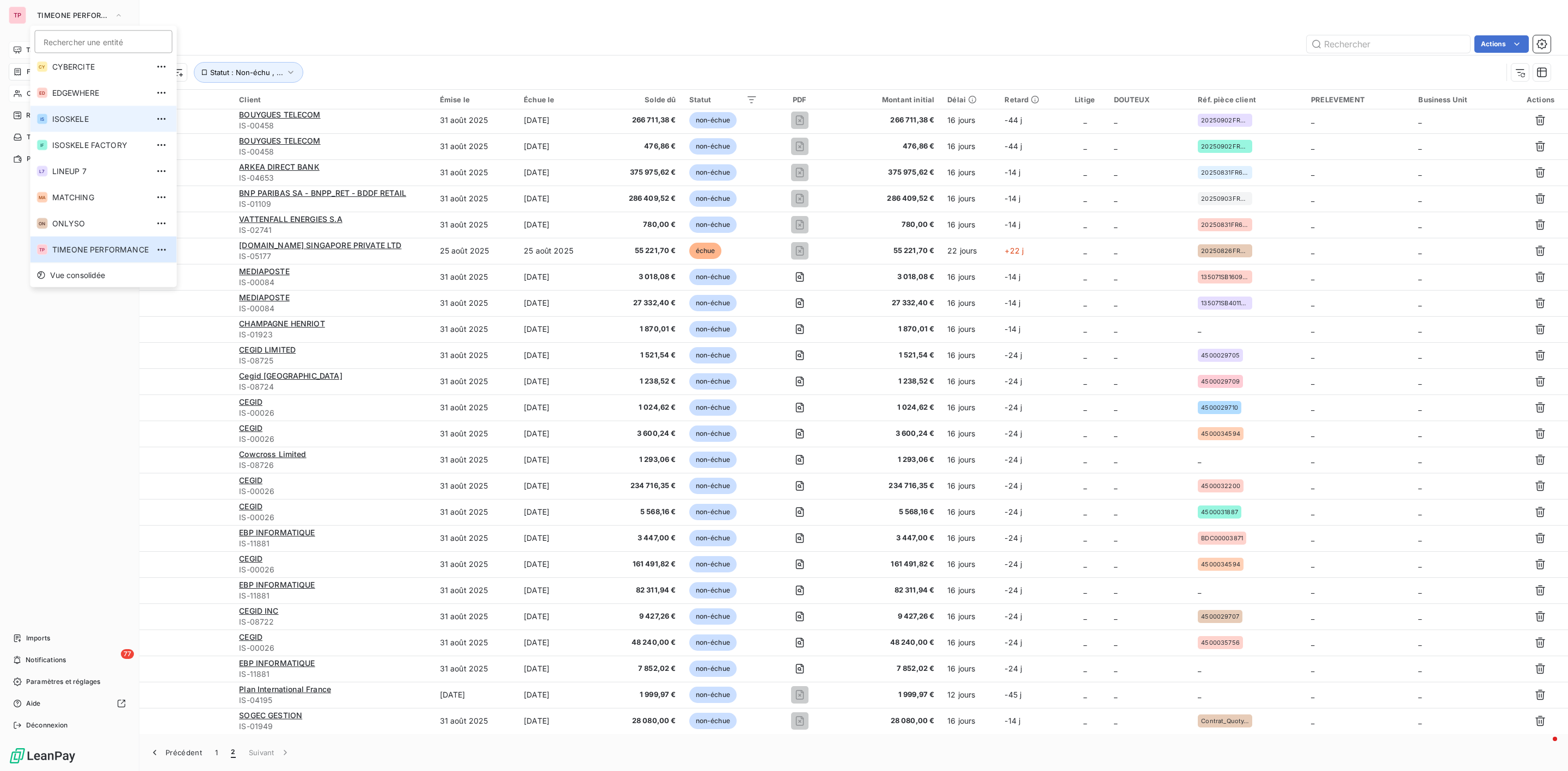
click at [68, 124] on li "IS ISOSKELE" at bounding box center [103, 119] width 146 height 26
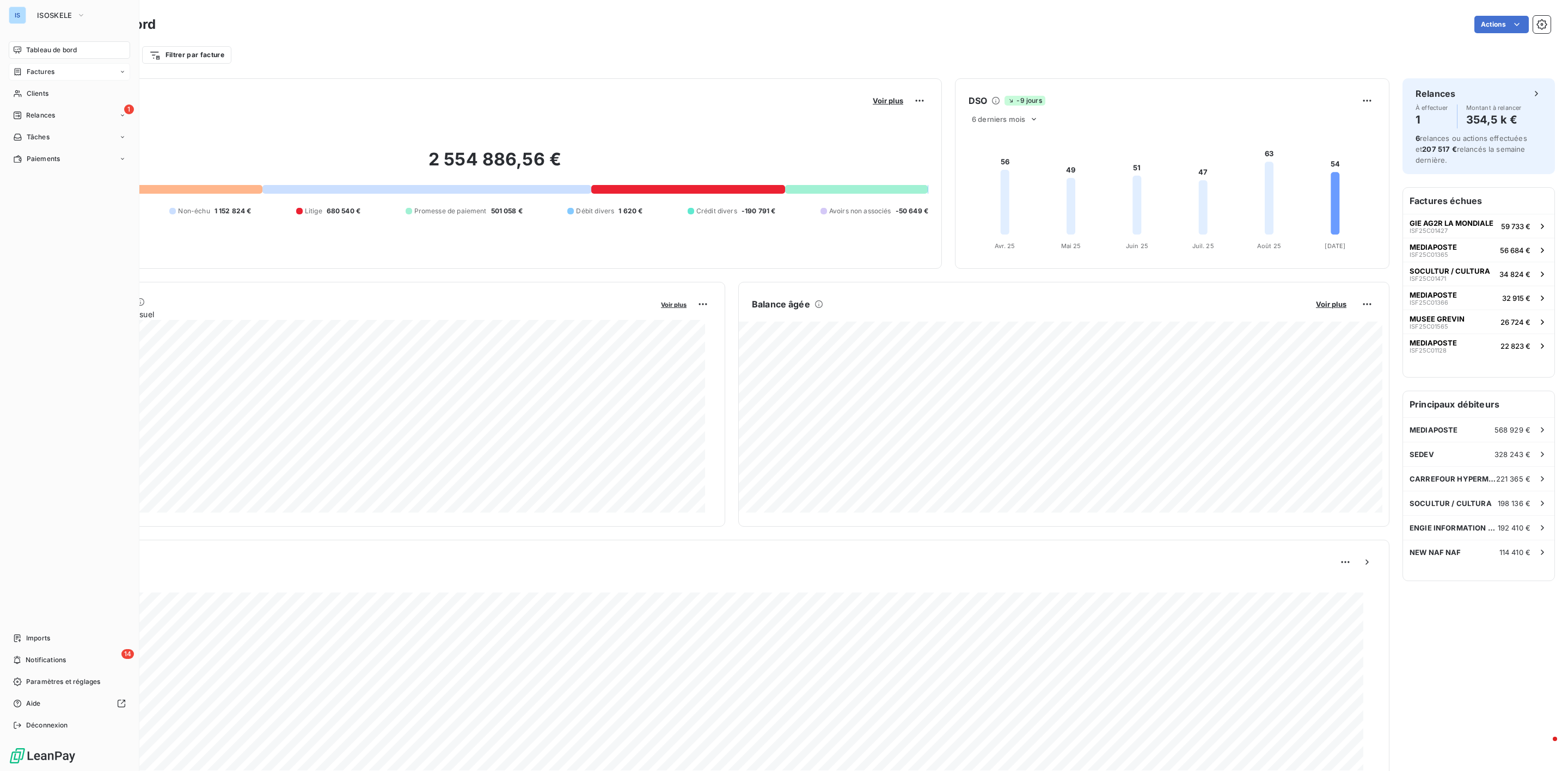
click at [47, 73] on span "Factures" at bounding box center [41, 71] width 28 height 10
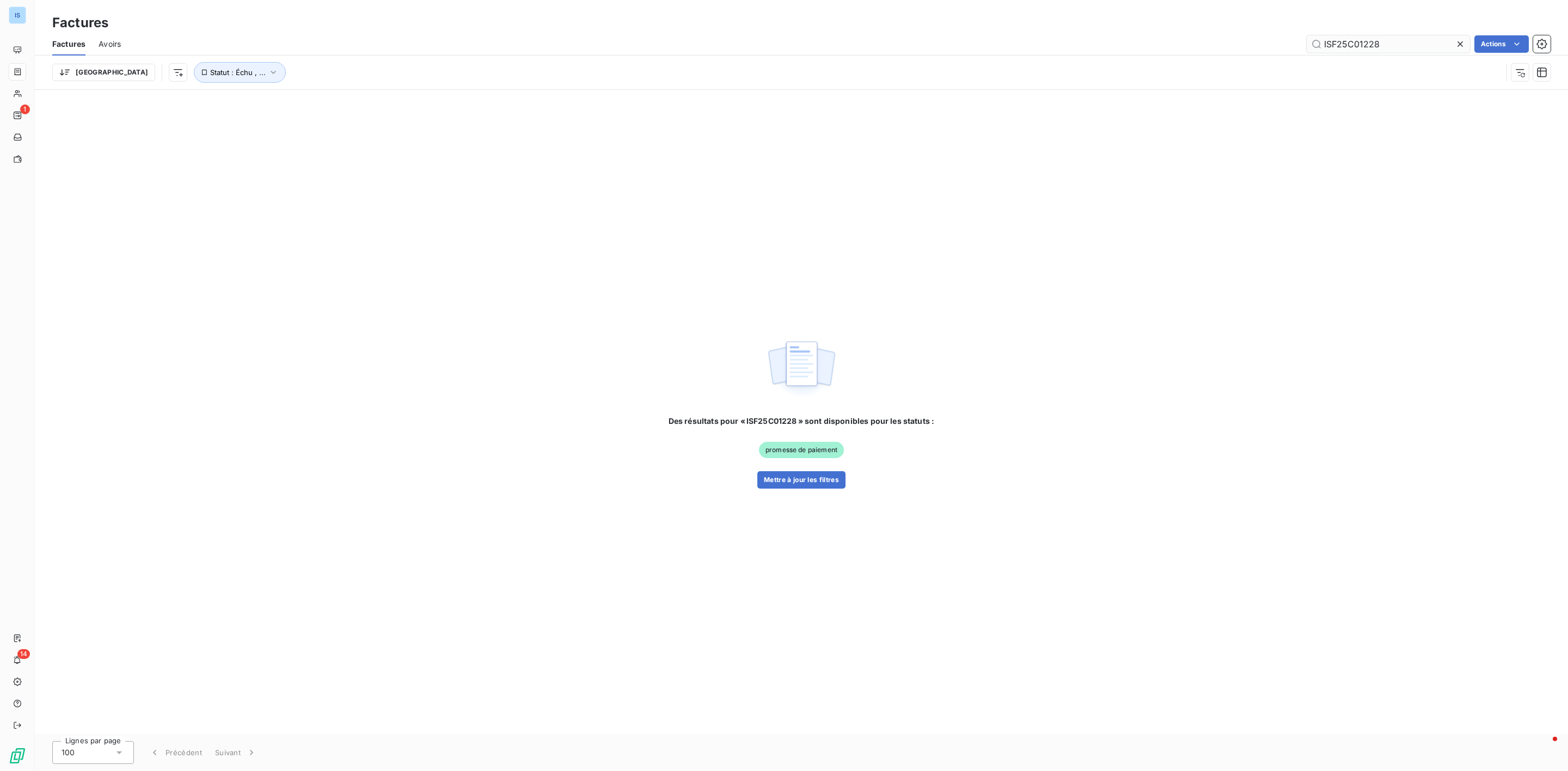
click at [1447, 35] on input "ISF25C01228" at bounding box center [1388, 44] width 163 height 17
click at [1460, 44] on icon at bounding box center [1460, 44] width 11 height 11
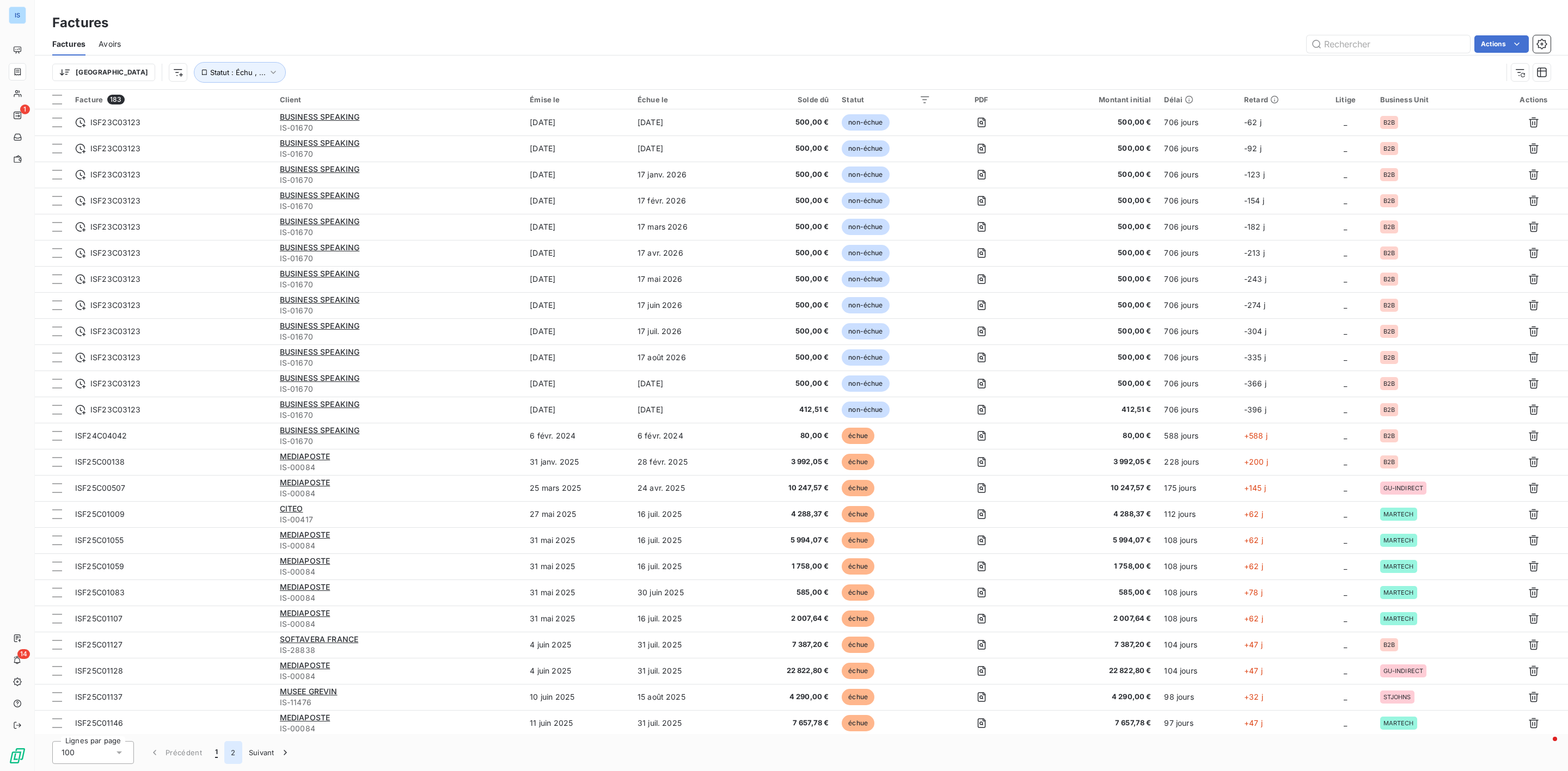
click at [235, 747] on button "2" at bounding box center [233, 752] width 17 height 22
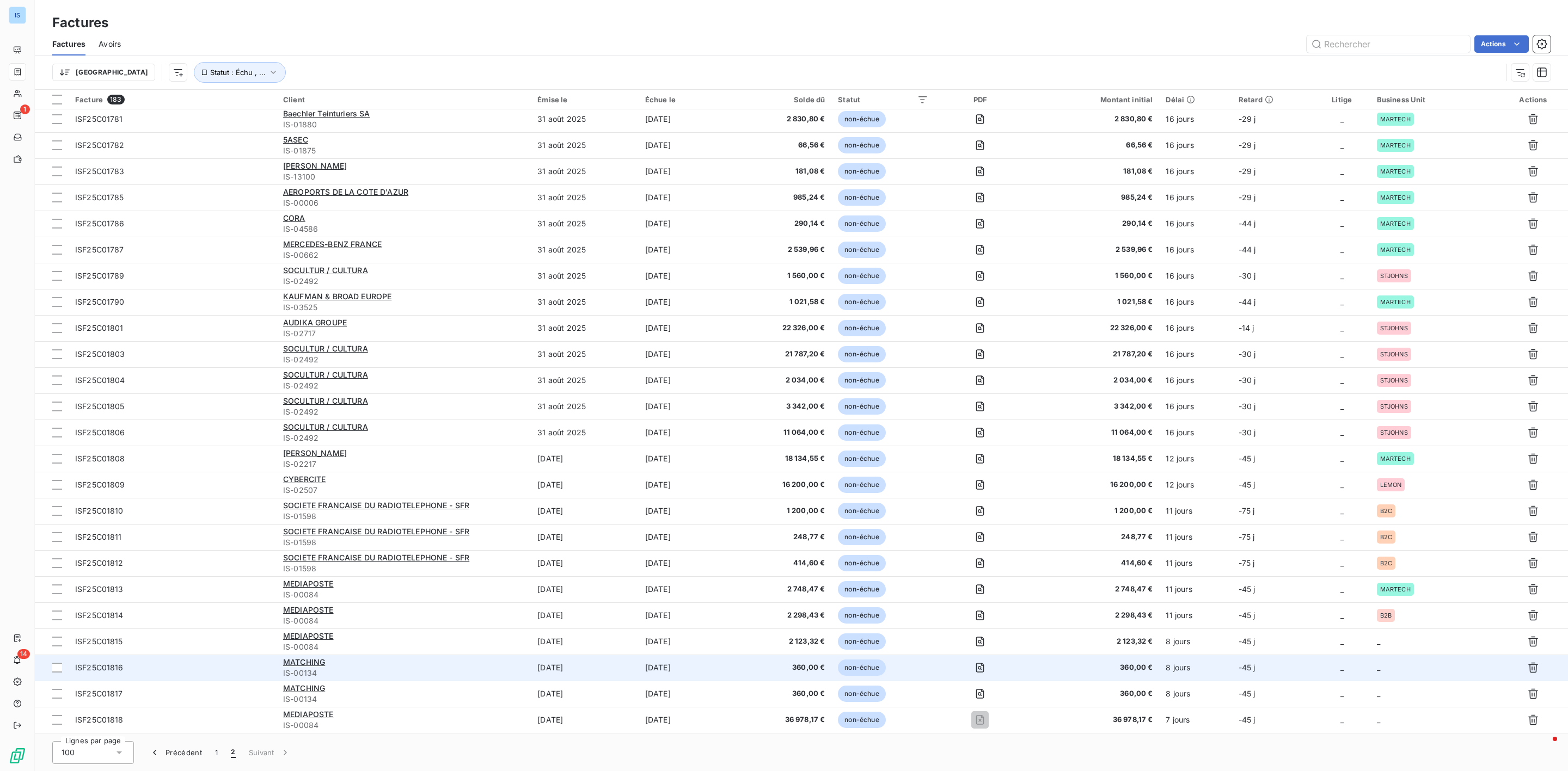
scroll to position [1543, 0]
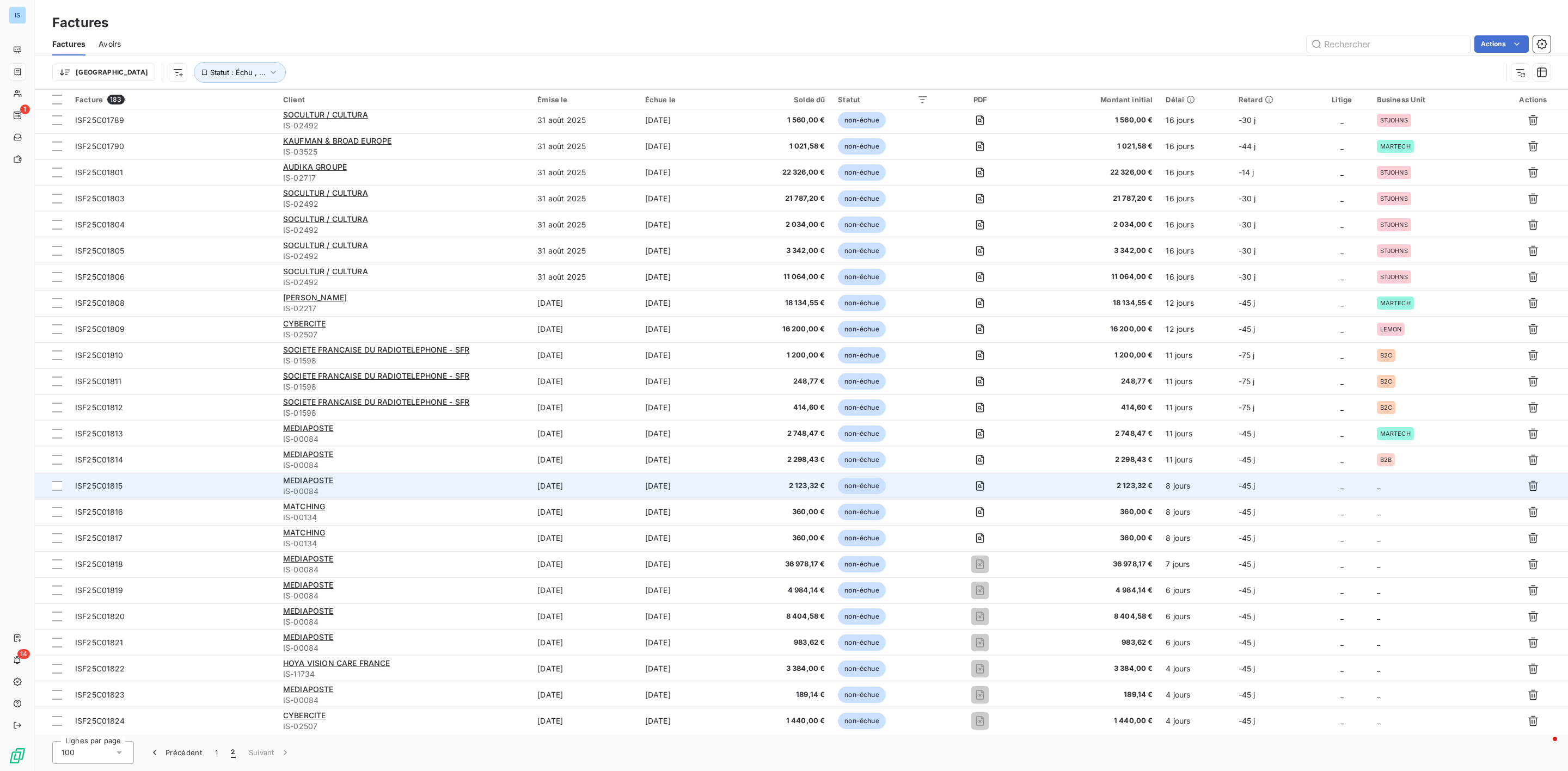
click at [1347, 487] on td "_" at bounding box center [1341, 486] width 56 height 26
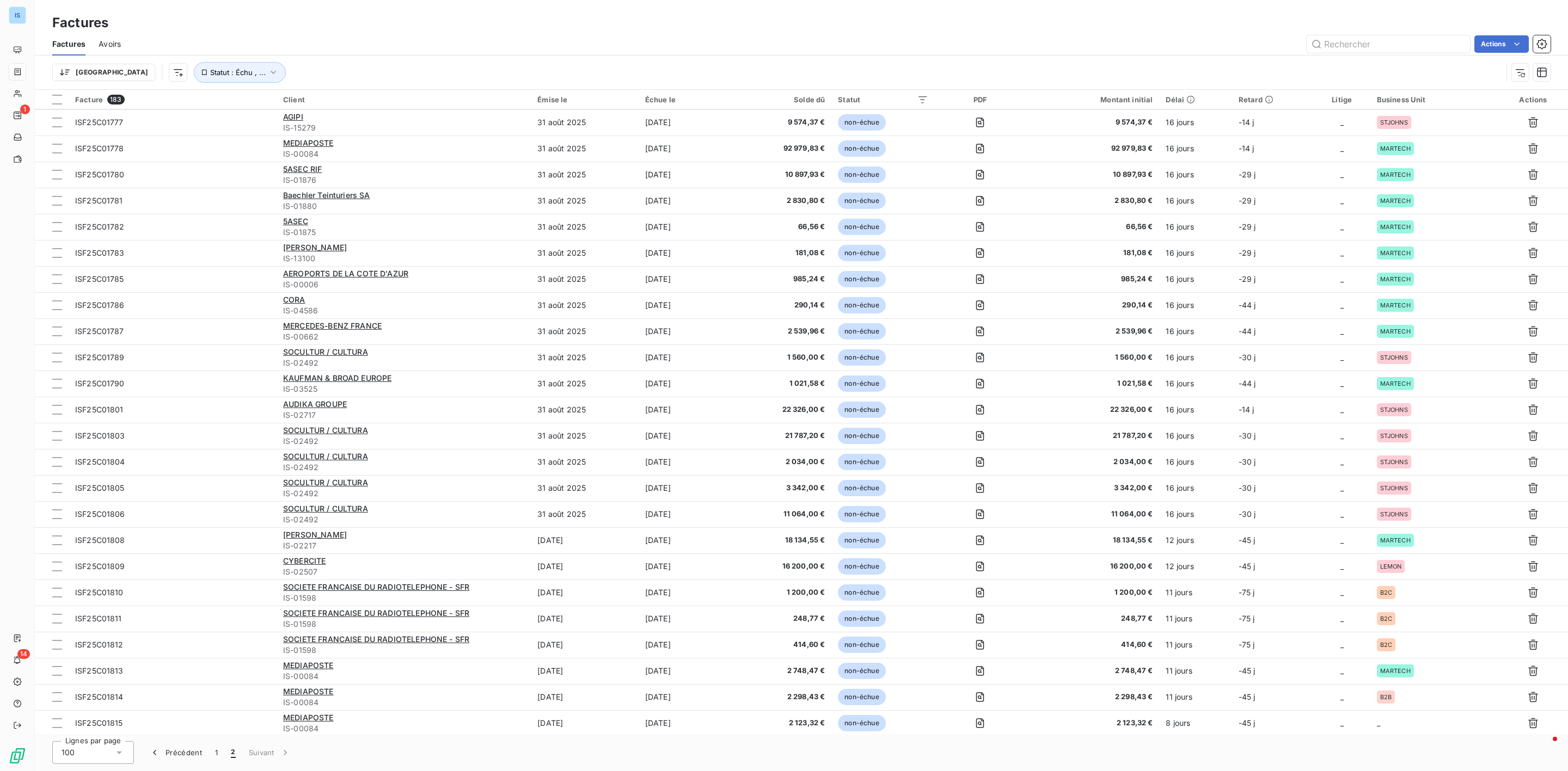
scroll to position [1543, 0]
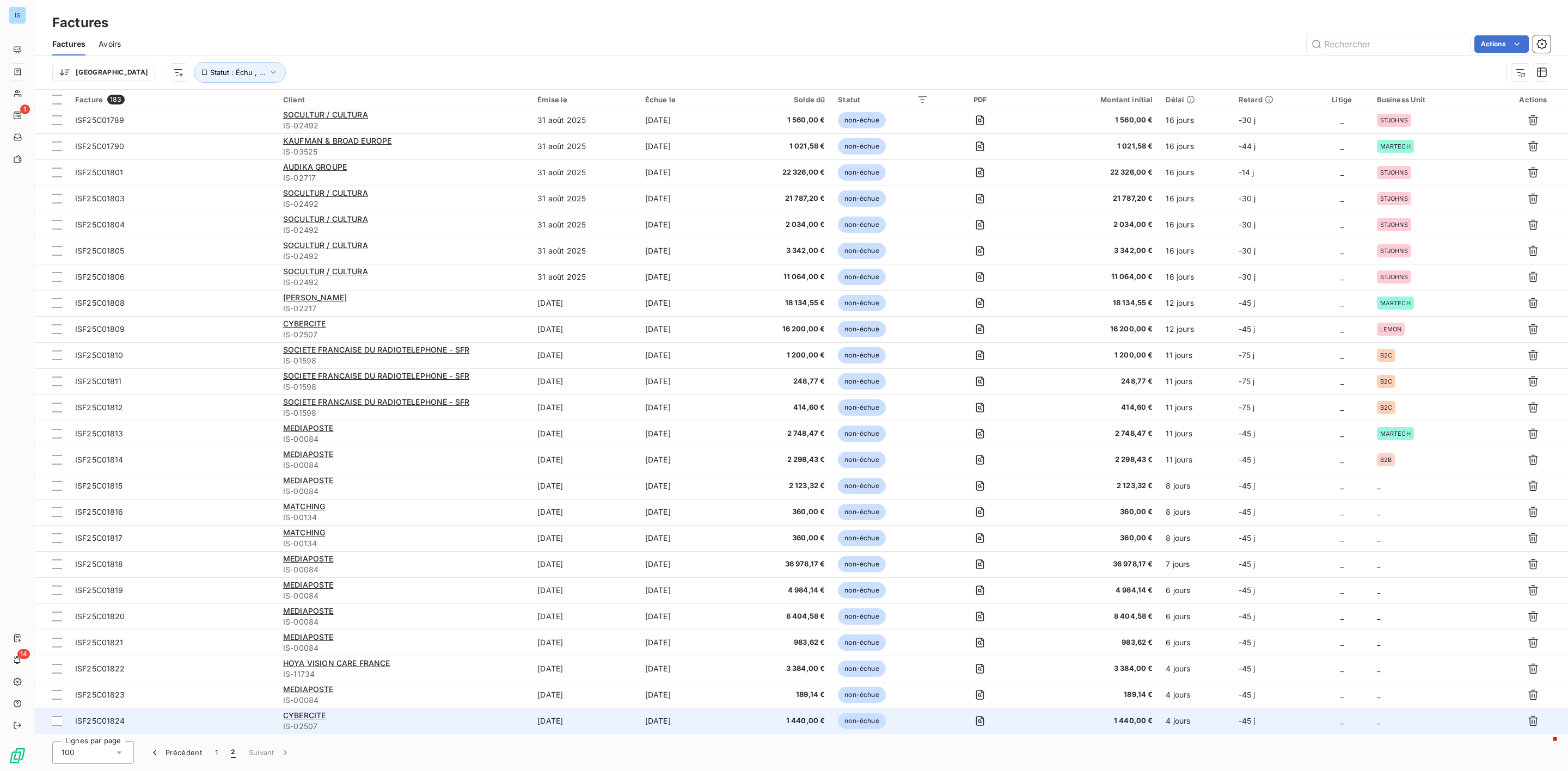
click at [1384, 716] on td "_" at bounding box center [1434, 721] width 128 height 26
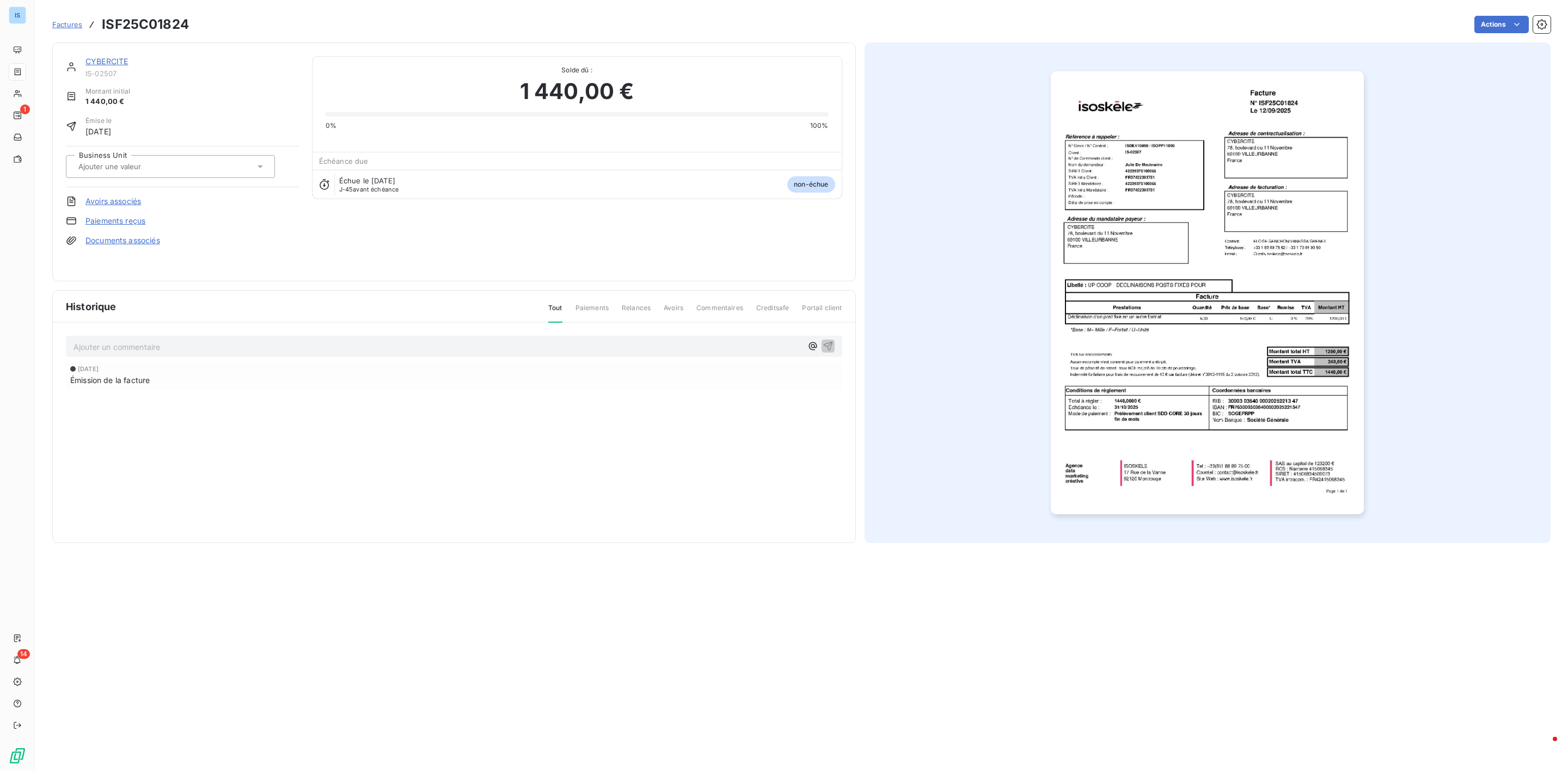
click at [154, 178] on div at bounding box center [170, 166] width 209 height 22
click at [156, 169] on input "text" at bounding box center [131, 166] width 110 height 10
click at [149, 176] on div at bounding box center [170, 166] width 209 height 22
click at [79, 299] on div at bounding box center [78, 296] width 11 height 11
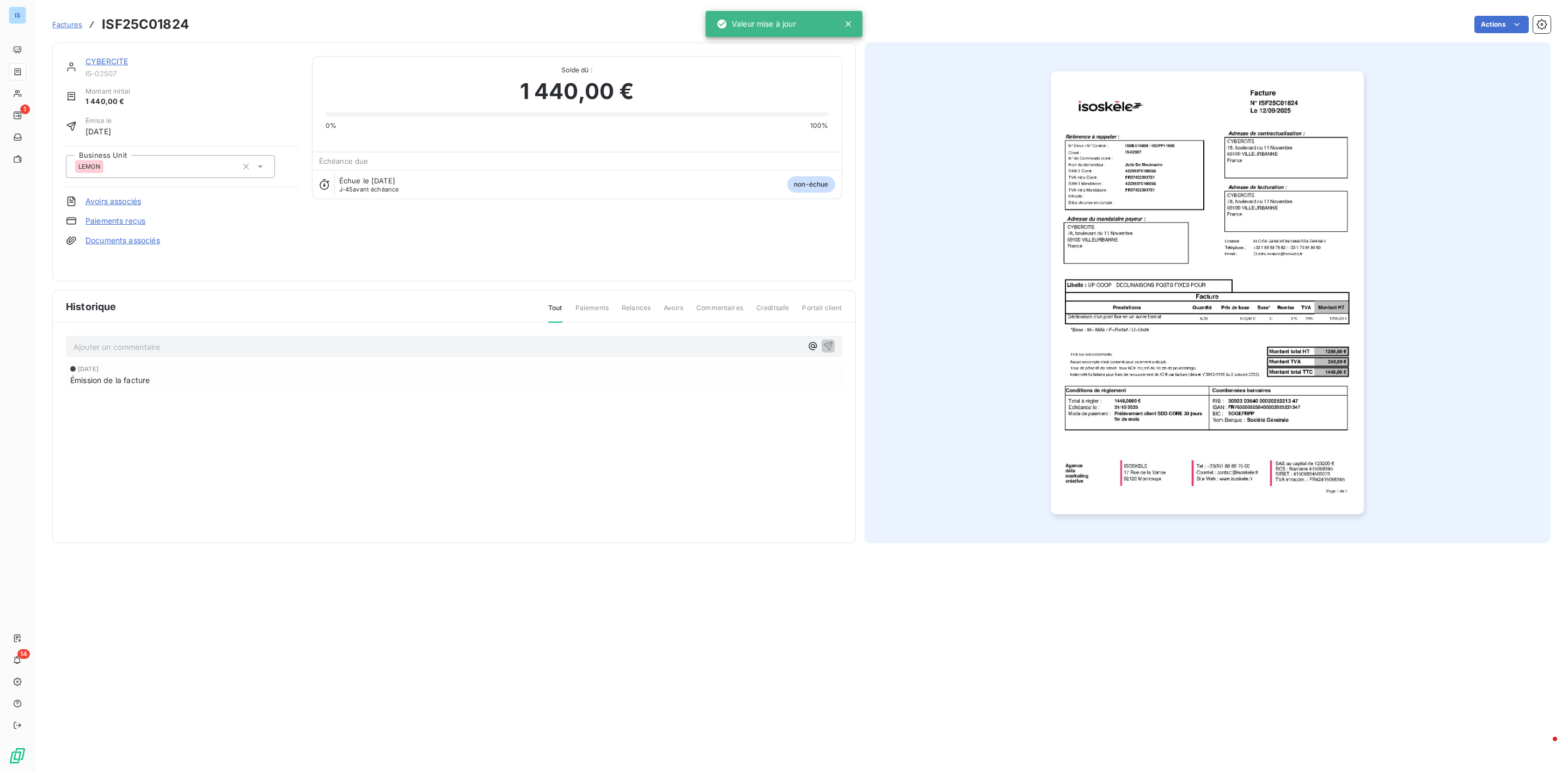
click at [69, 31] on div "Factures ISF25C01824" at bounding box center [120, 24] width 137 height 20
click at [69, 29] on link "Factures" at bounding box center [67, 24] width 30 height 11
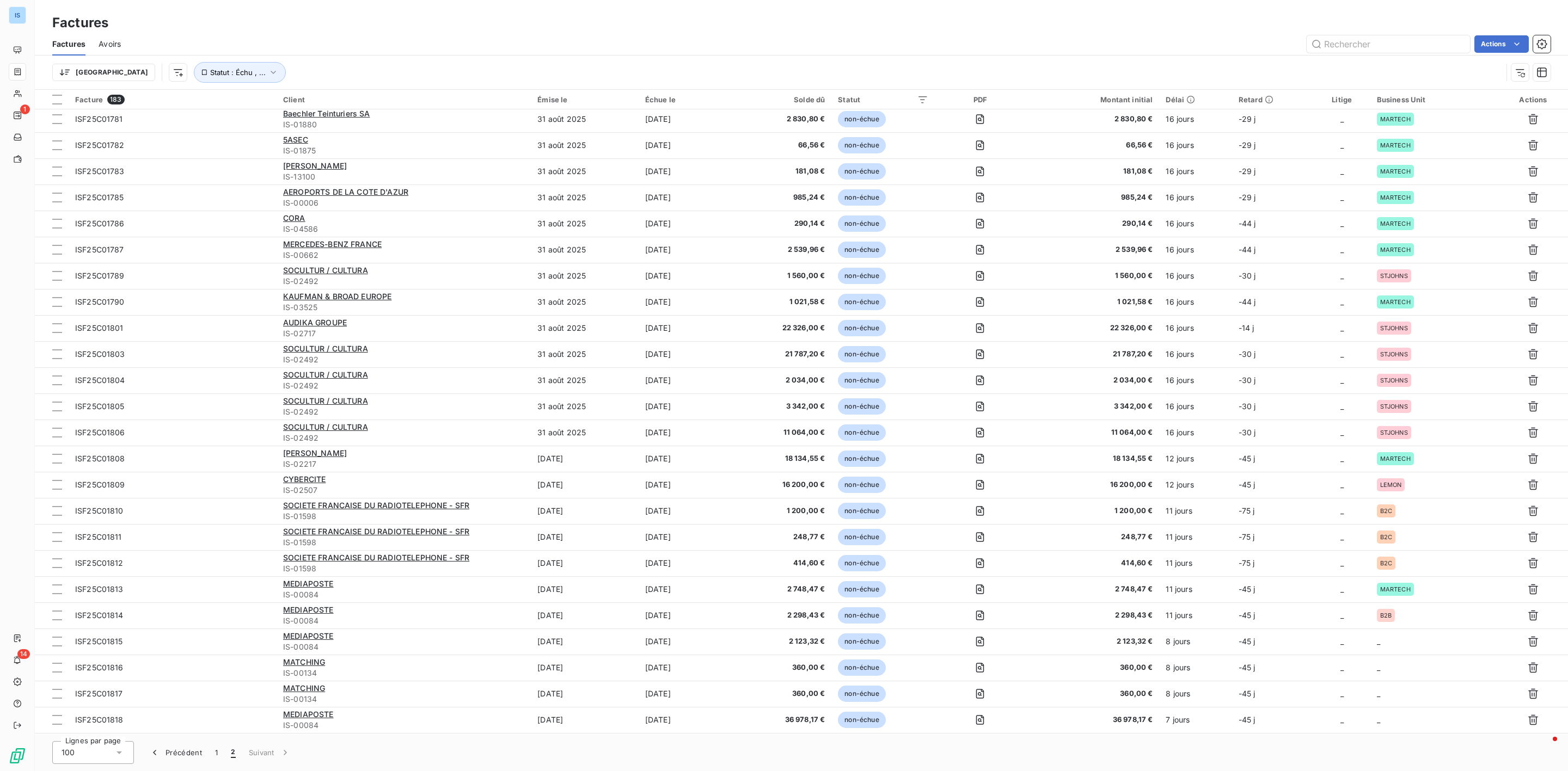
scroll to position [1543, 0]
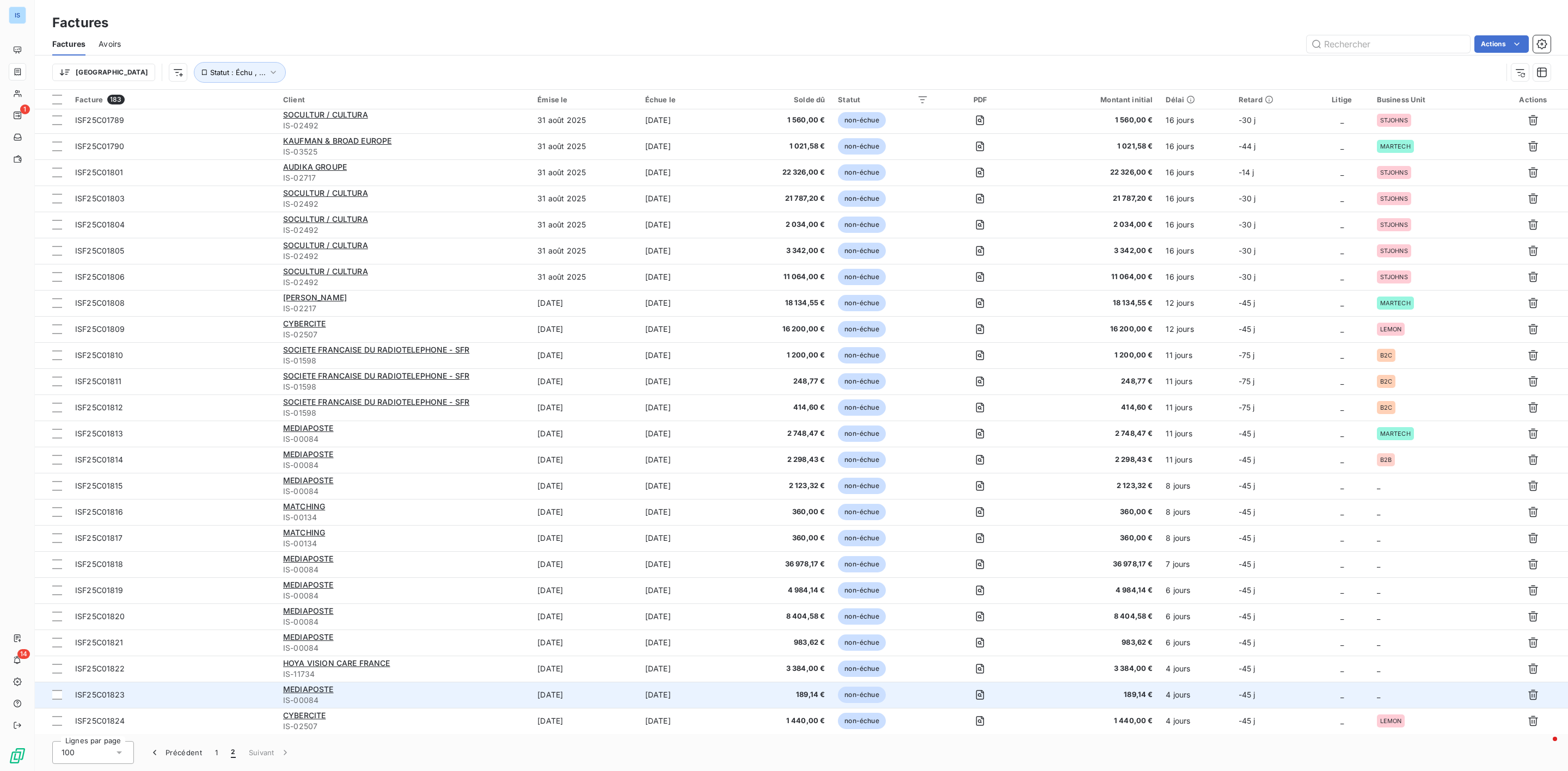
click at [1403, 692] on td "_" at bounding box center [1434, 695] width 128 height 26
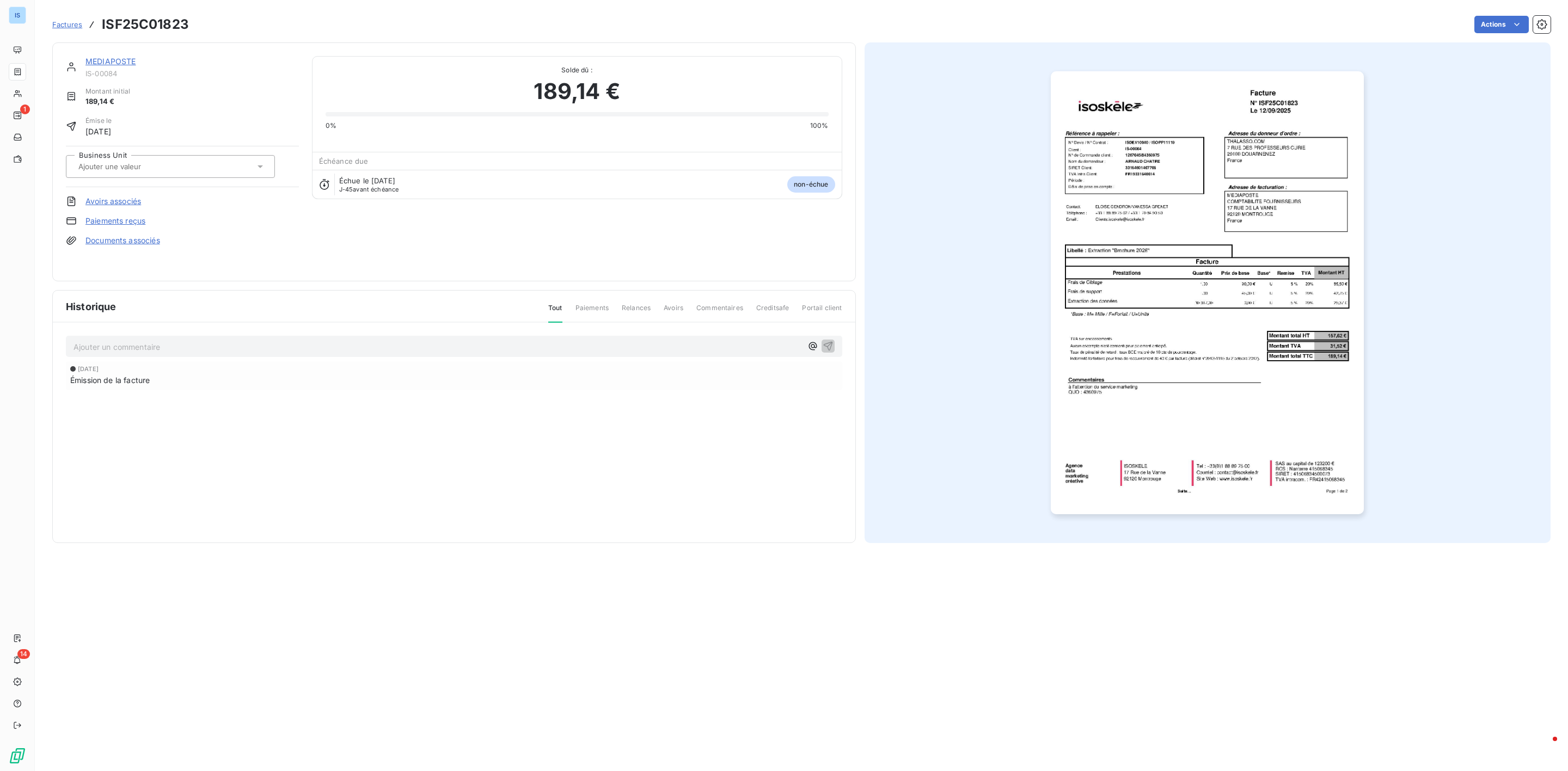
click at [147, 169] on input "text" at bounding box center [131, 166] width 110 height 10
click at [79, 217] on div at bounding box center [78, 217] width 11 height 11
click at [62, 24] on span "Factures" at bounding box center [67, 24] width 30 height 9
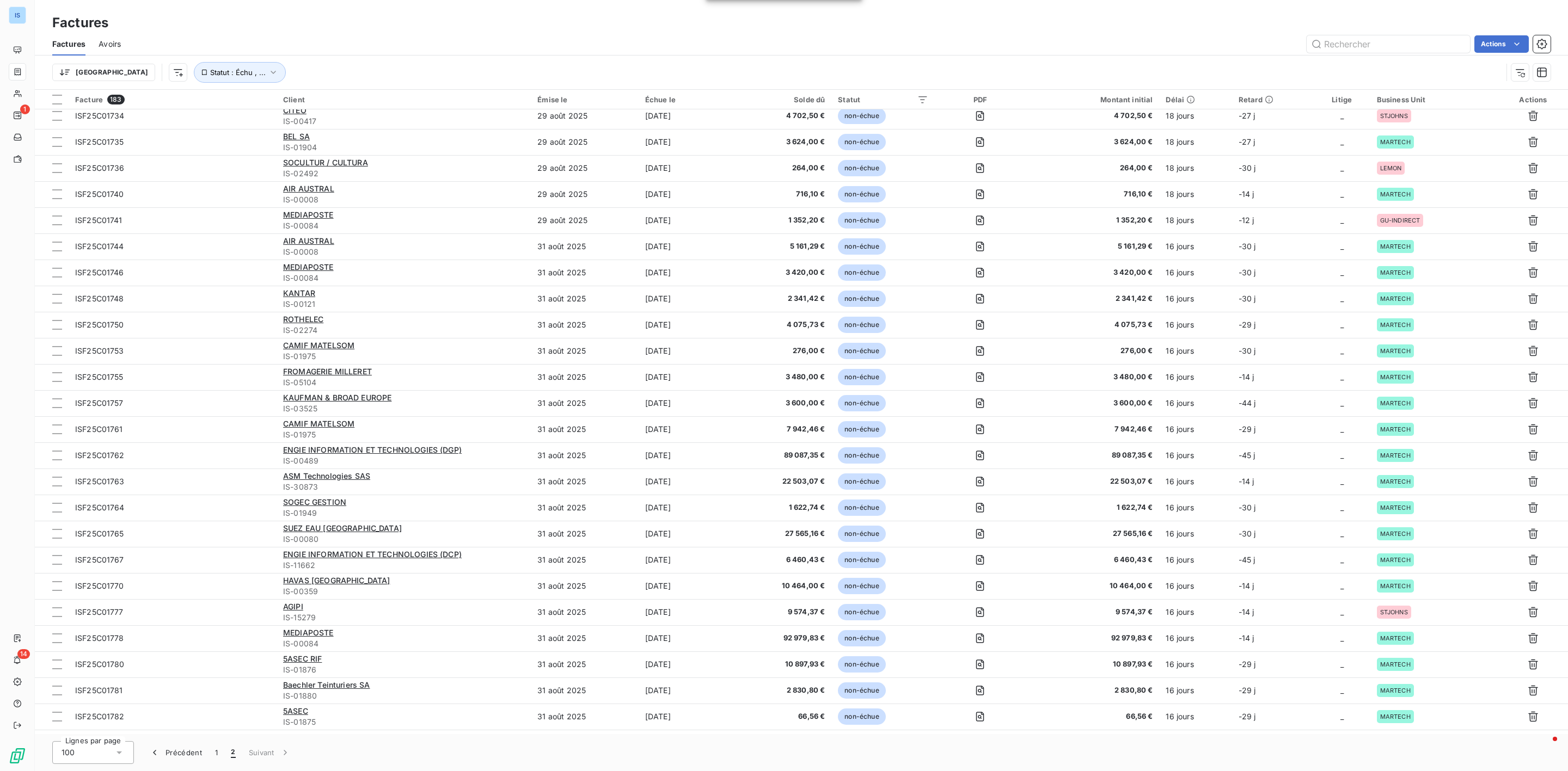
scroll to position [1543, 0]
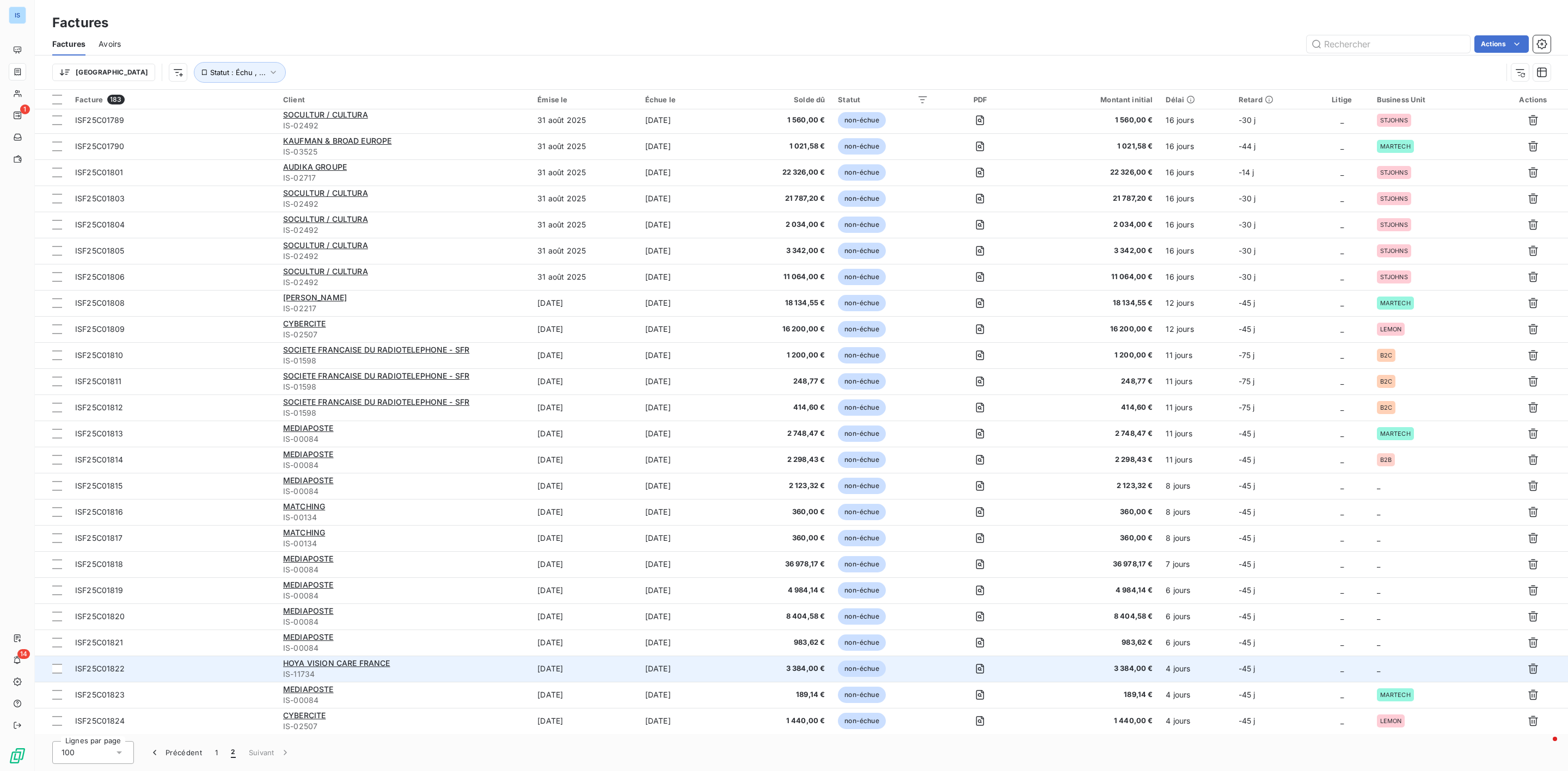
click at [1411, 668] on td "_" at bounding box center [1434, 669] width 128 height 26
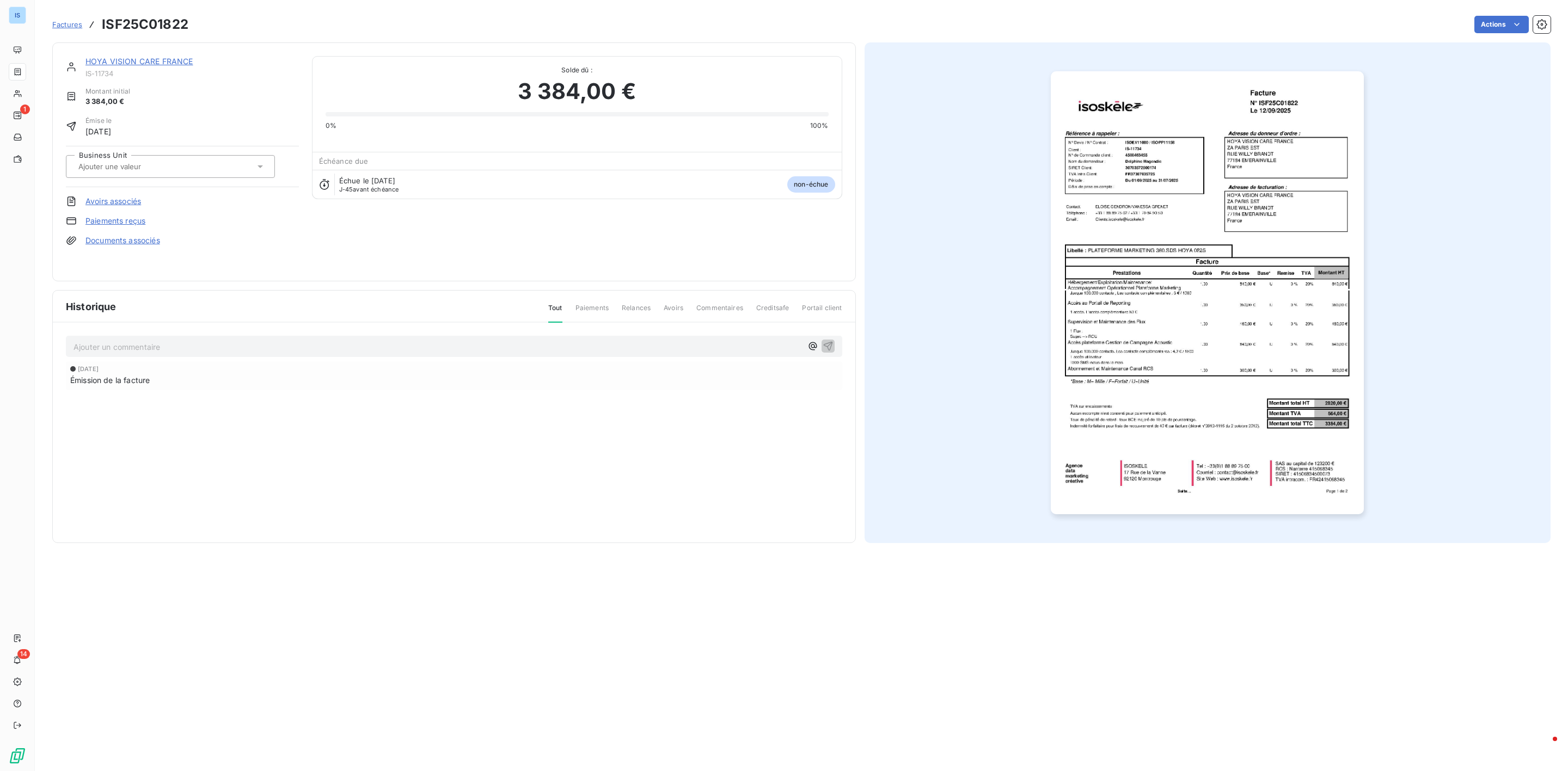
click at [162, 169] on input "text" at bounding box center [131, 166] width 110 height 10
click at [83, 215] on li "MARTECH" at bounding box center [170, 218] width 209 height 26
click at [60, 22] on span "Factures" at bounding box center [67, 24] width 30 height 9
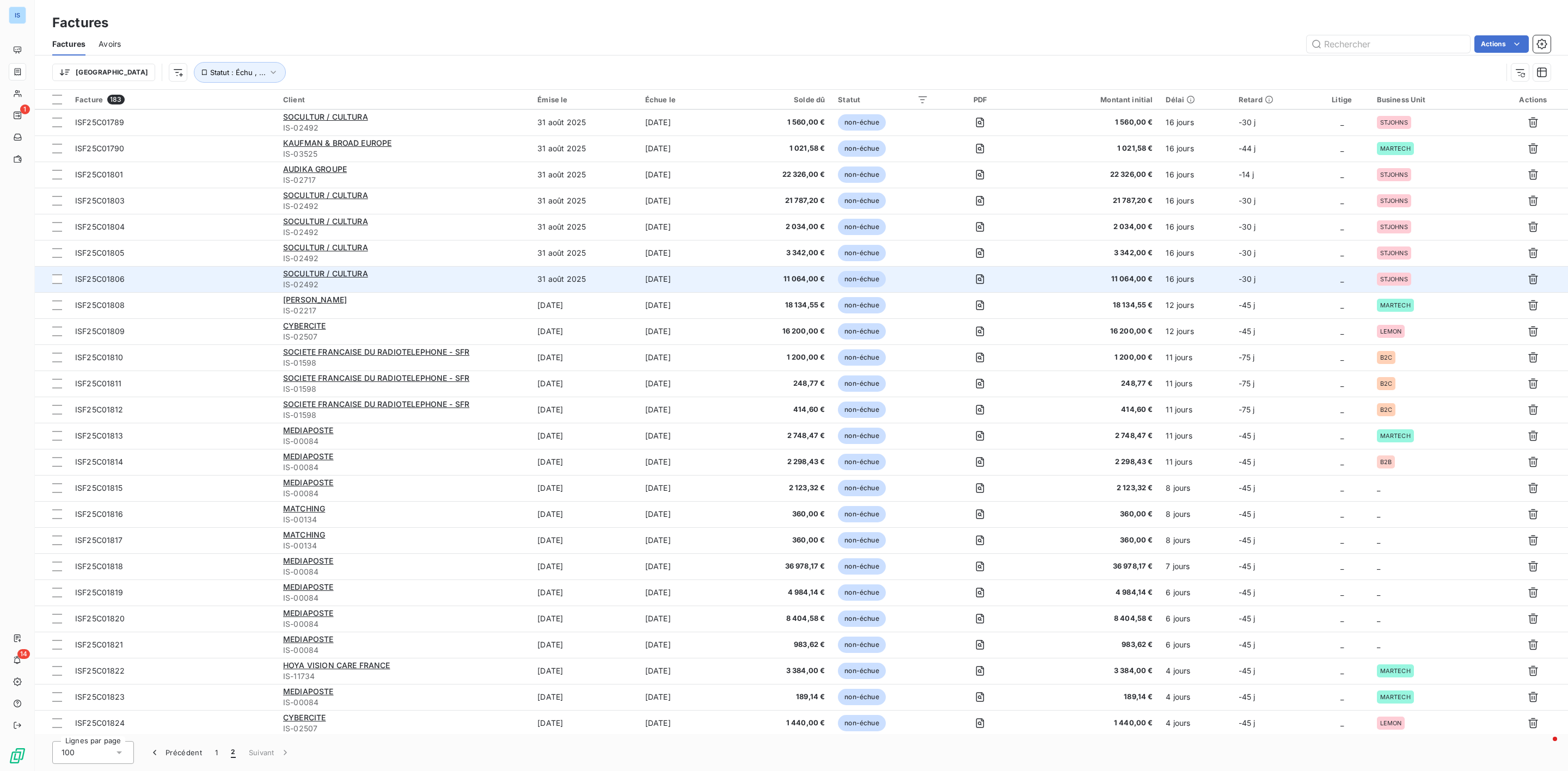
scroll to position [1543, 0]
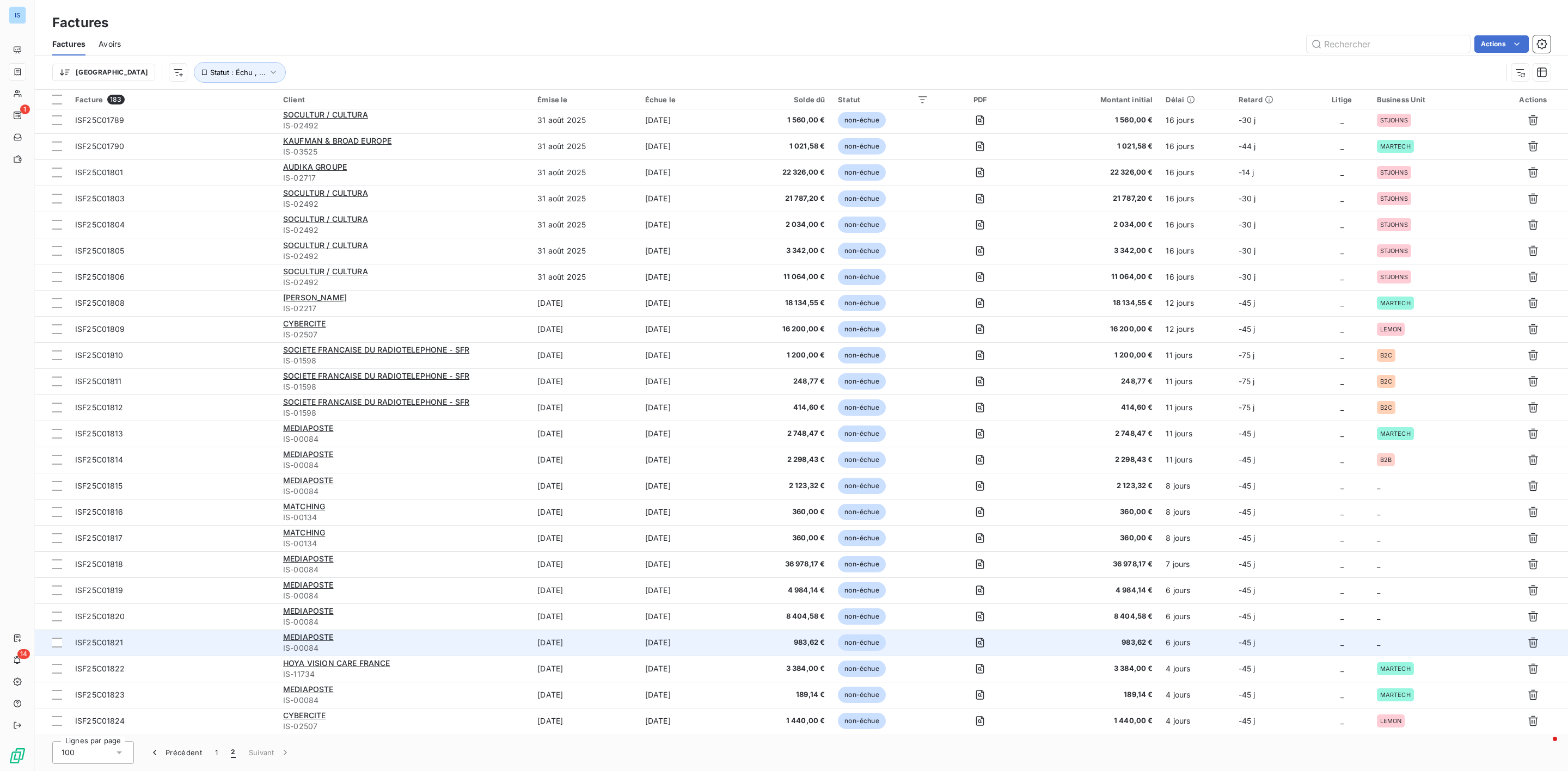
click at [1399, 641] on td "_" at bounding box center [1434, 642] width 128 height 26
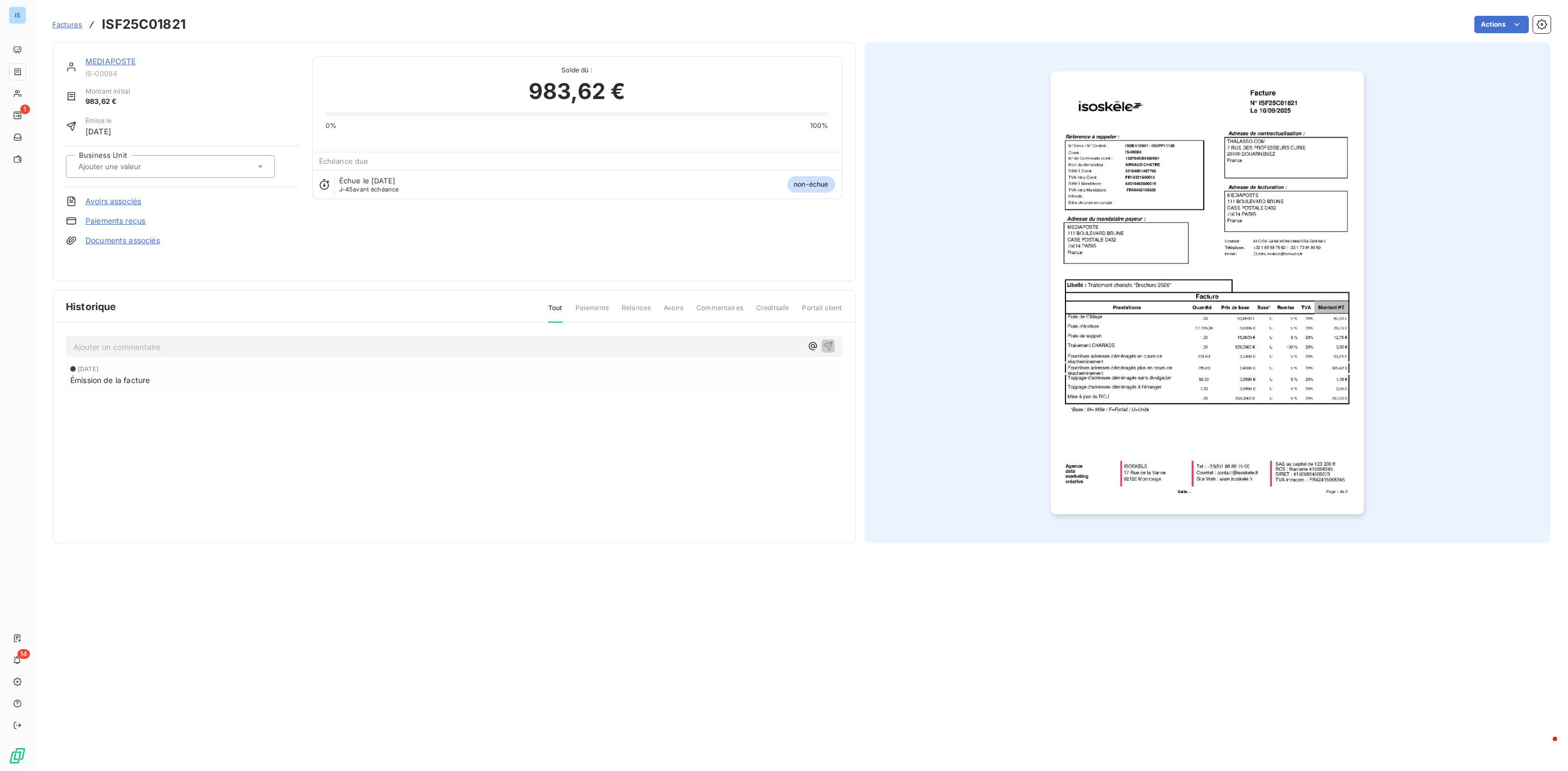
click at [199, 172] on div at bounding box center [165, 166] width 180 height 14
click at [103, 219] on span "MARTECH" at bounding box center [106, 218] width 30 height 7
click at [59, 25] on span "Factures" at bounding box center [67, 24] width 30 height 9
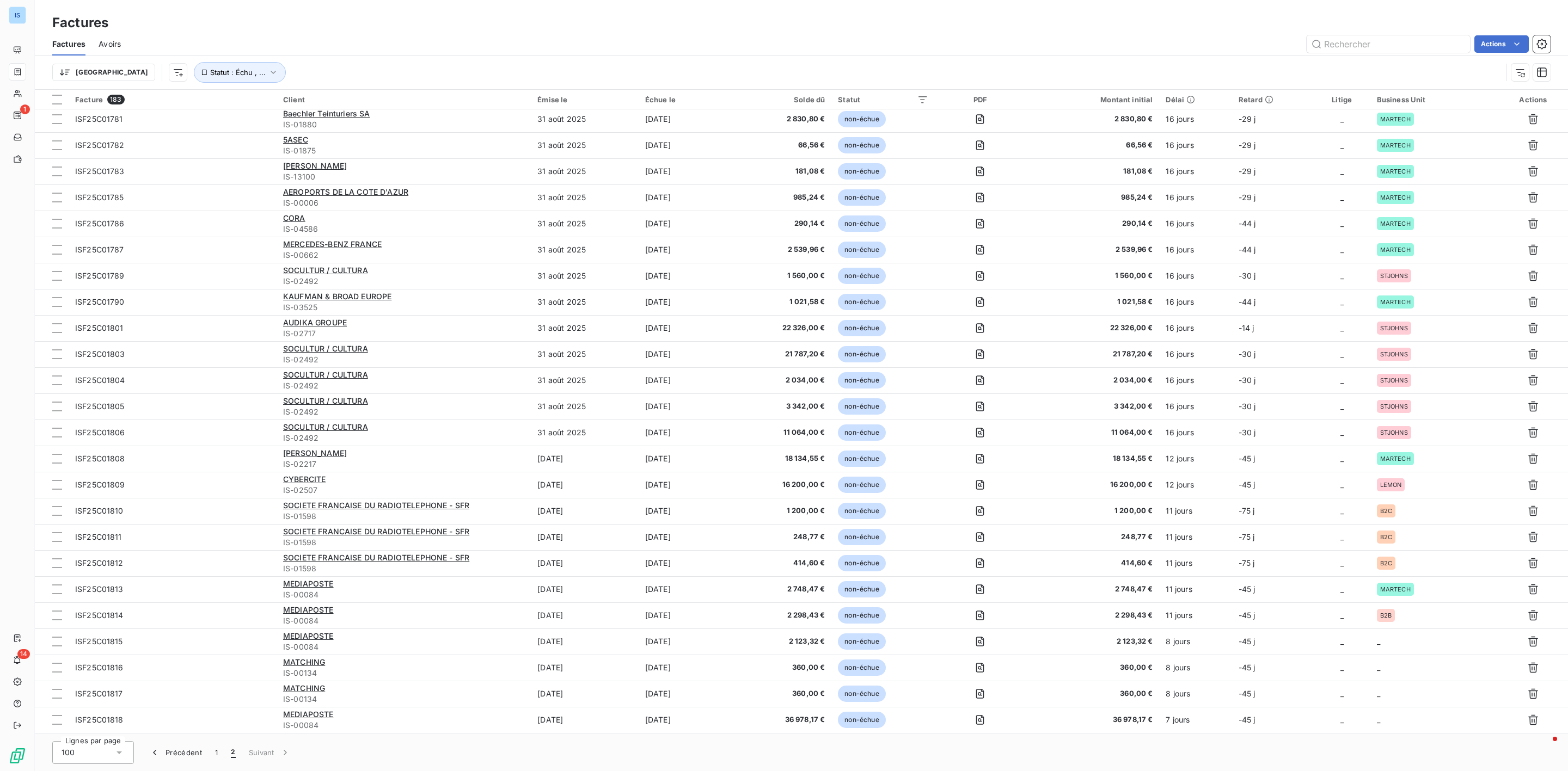
scroll to position [1543, 0]
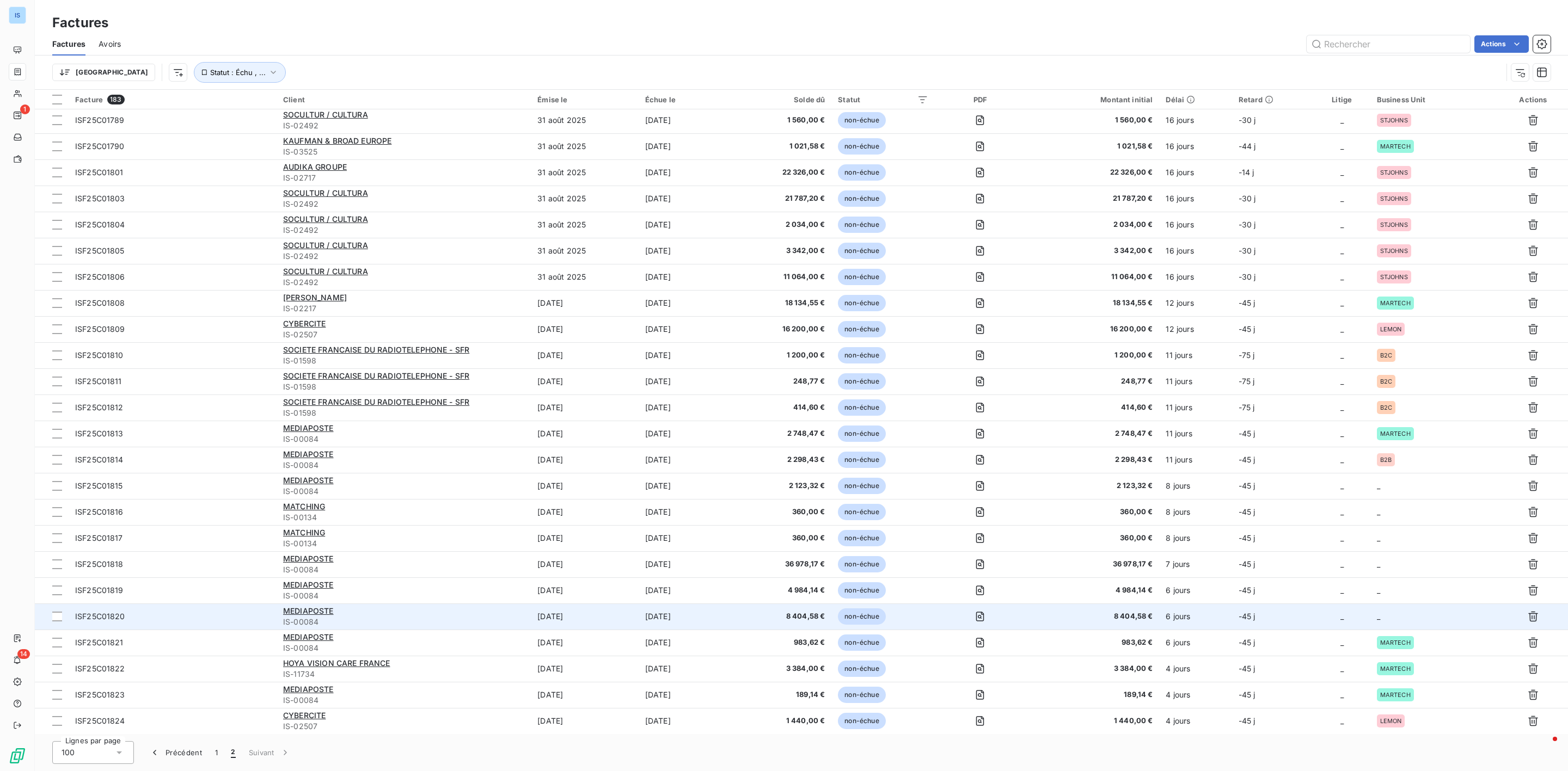
click at [1405, 613] on td "_" at bounding box center [1434, 616] width 128 height 26
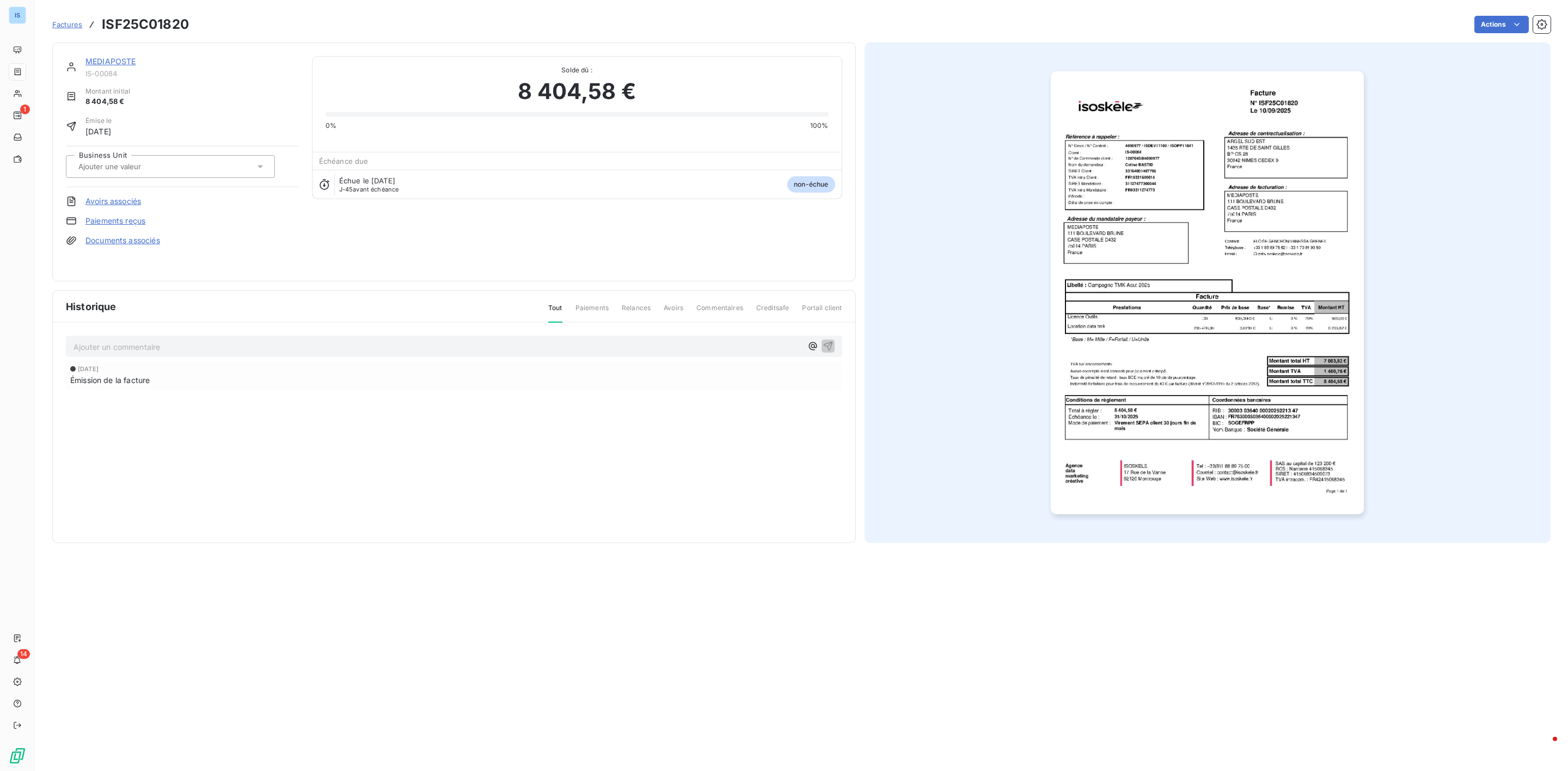
click at [157, 169] on input "text" at bounding box center [131, 166] width 110 height 10
click at [86, 198] on li "B2C" at bounding box center [170, 198] width 209 height 26
click at [73, 24] on span "Factures" at bounding box center [67, 24] width 30 height 9
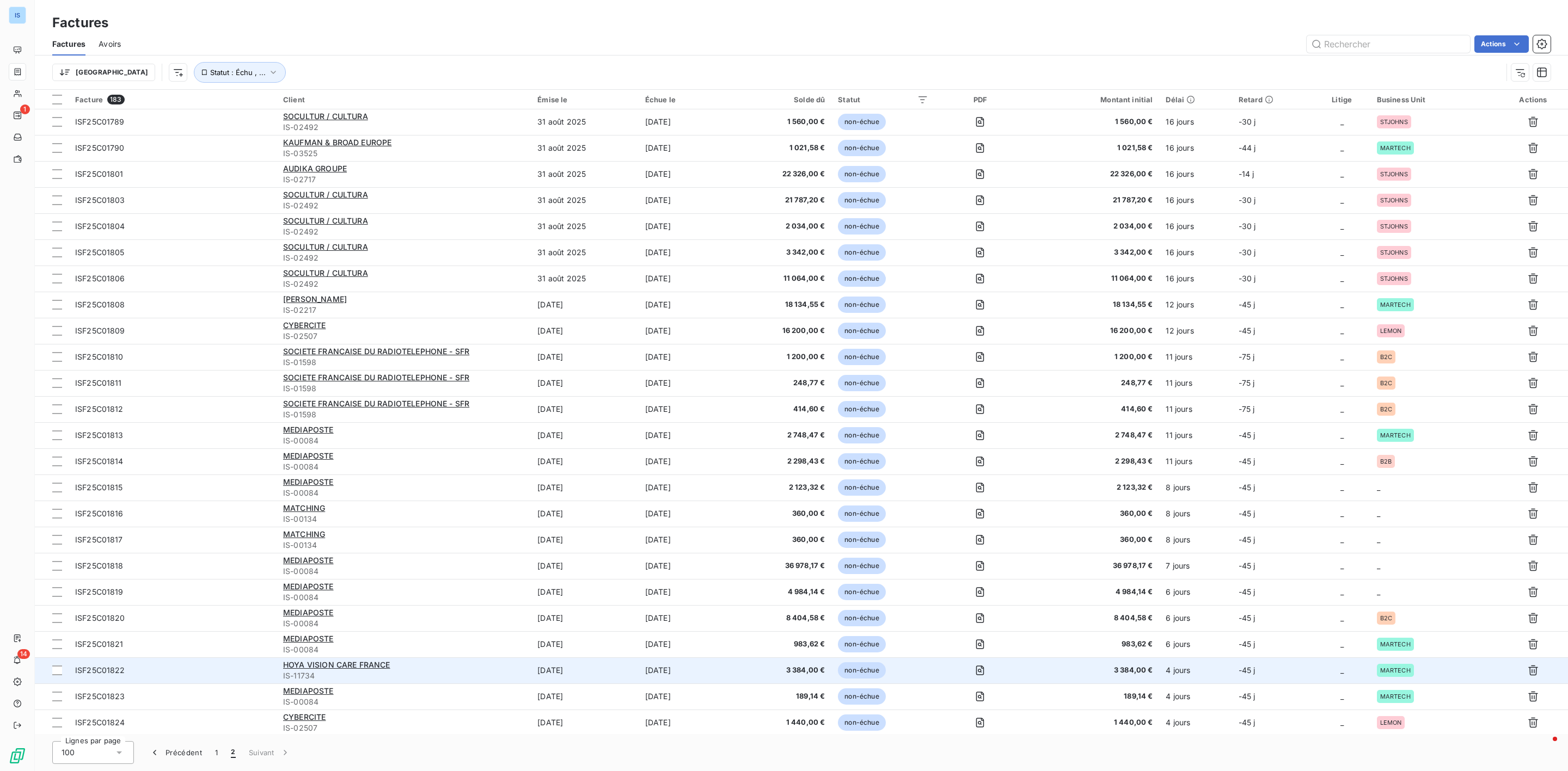
scroll to position [1543, 0]
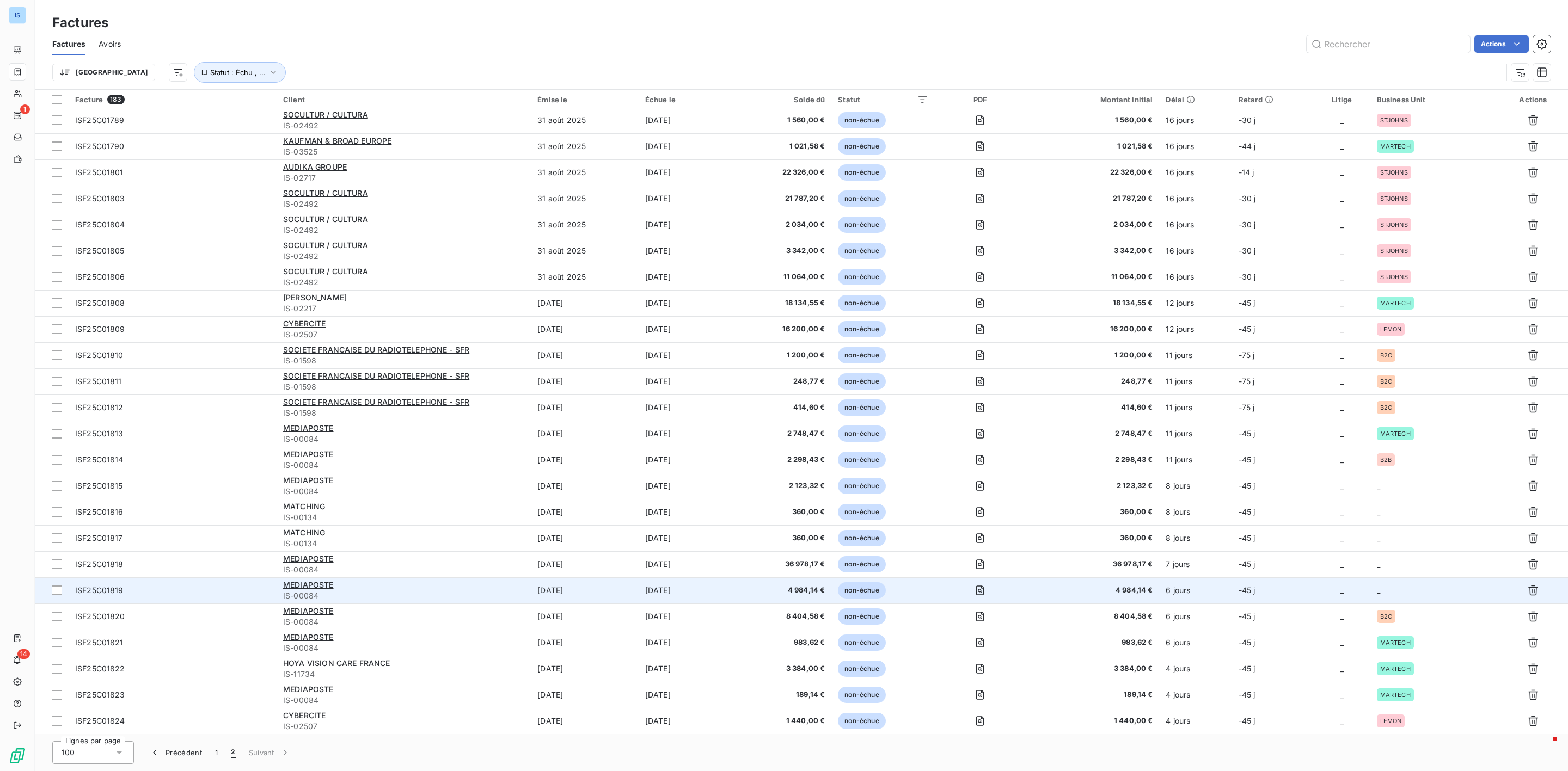
click at [1399, 581] on td "_" at bounding box center [1434, 590] width 128 height 26
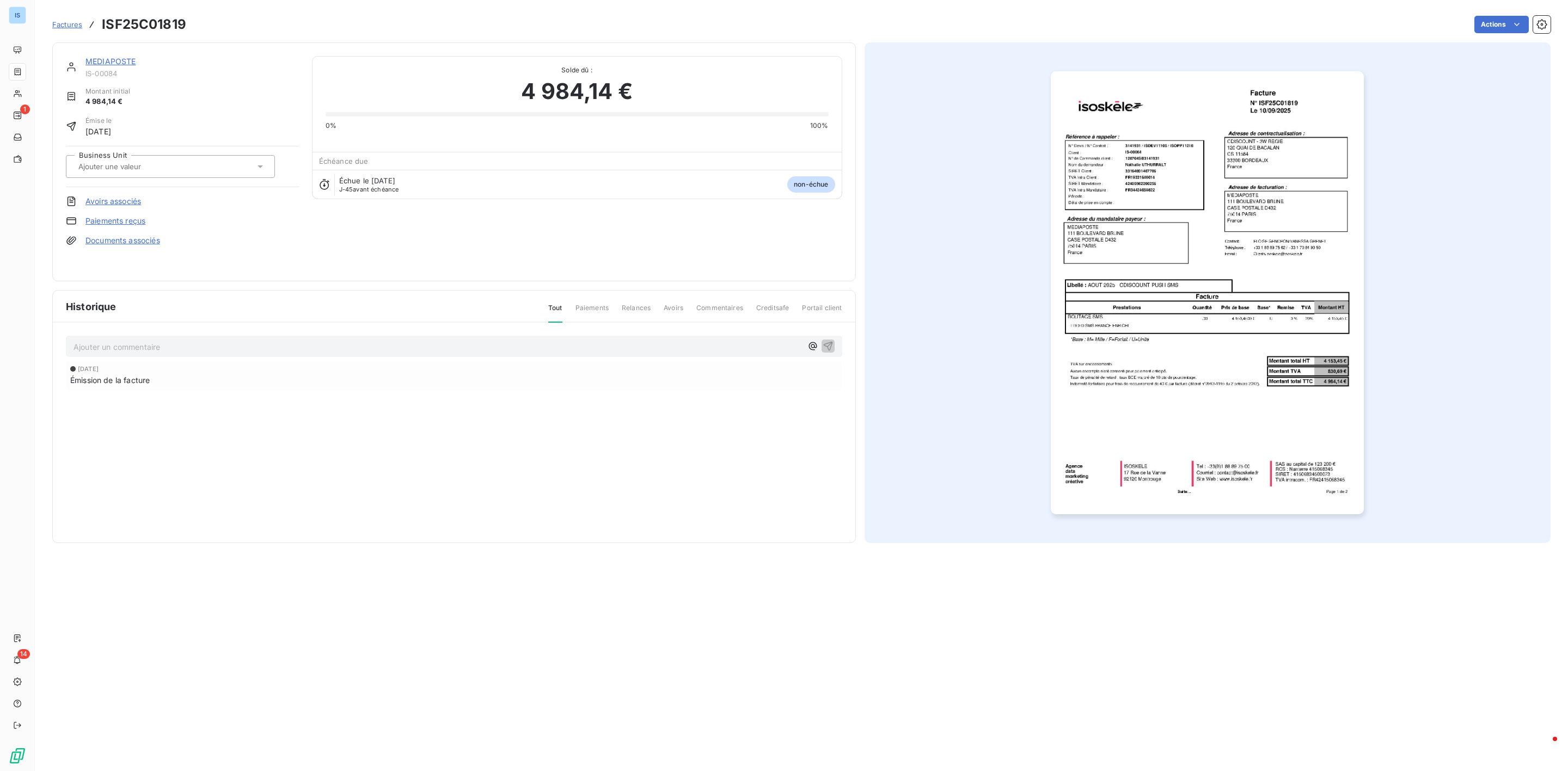
click at [173, 169] on div at bounding box center [165, 166] width 180 height 14
click at [80, 220] on div at bounding box center [78, 220] width 11 height 11
click at [67, 24] on span "Factures" at bounding box center [67, 24] width 30 height 9
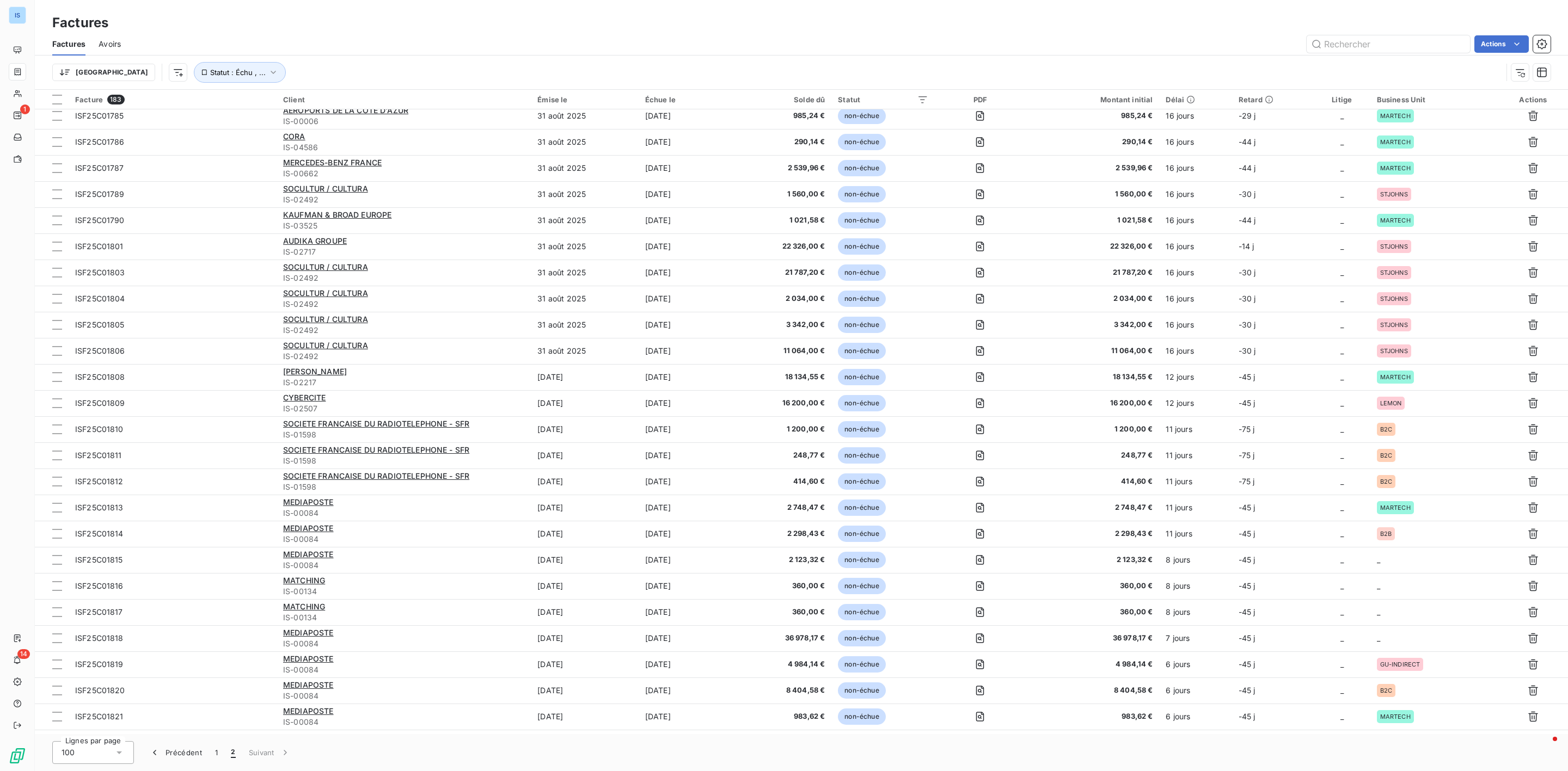
scroll to position [1543, 0]
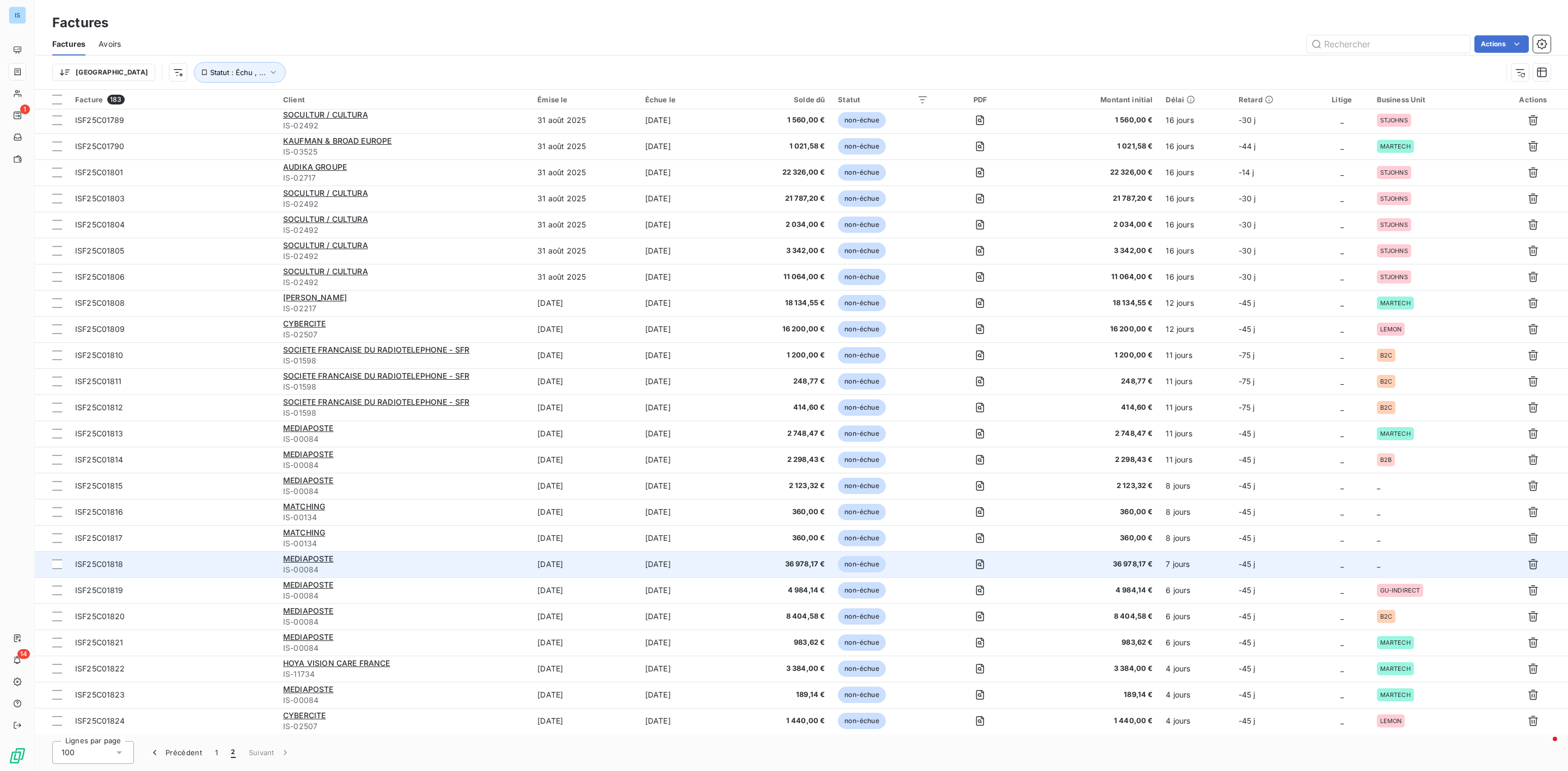
click at [1416, 565] on td "_" at bounding box center [1434, 564] width 128 height 26
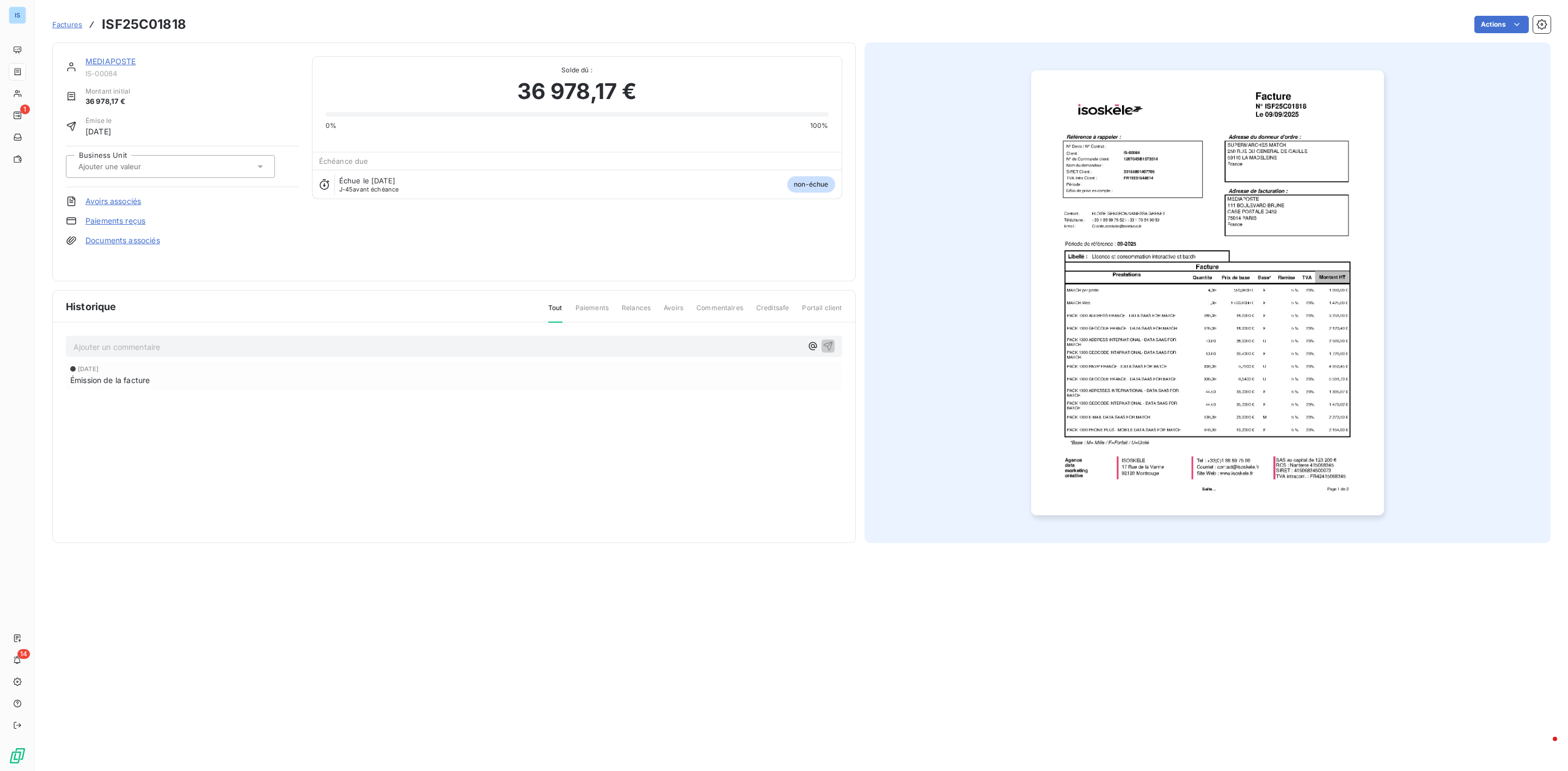
click at [145, 174] on div at bounding box center [165, 166] width 180 height 14
click at [79, 242] on div at bounding box center [78, 241] width 11 height 11
click at [59, 22] on span "Factures" at bounding box center [67, 24] width 30 height 9
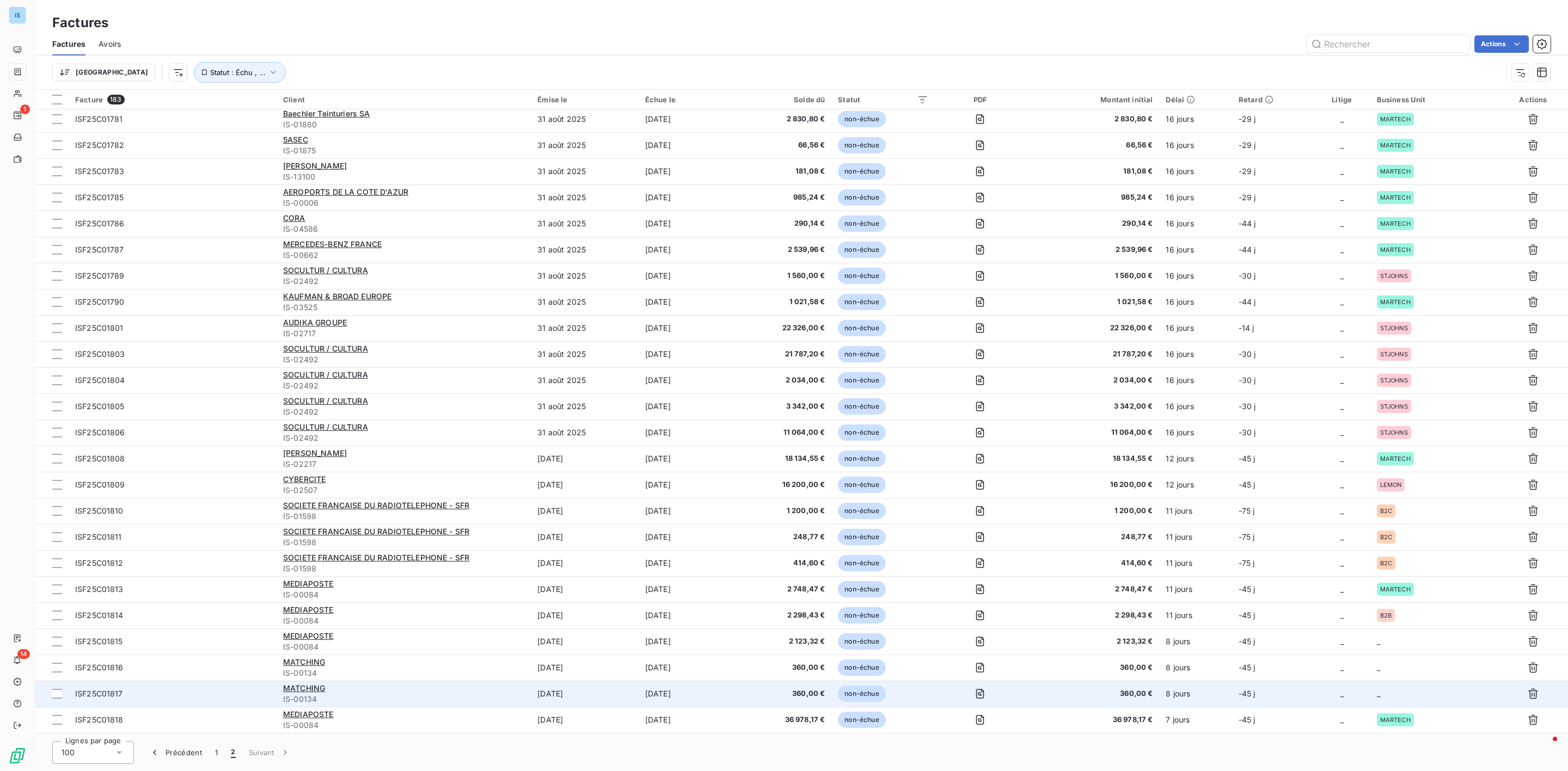
scroll to position [1543, 0]
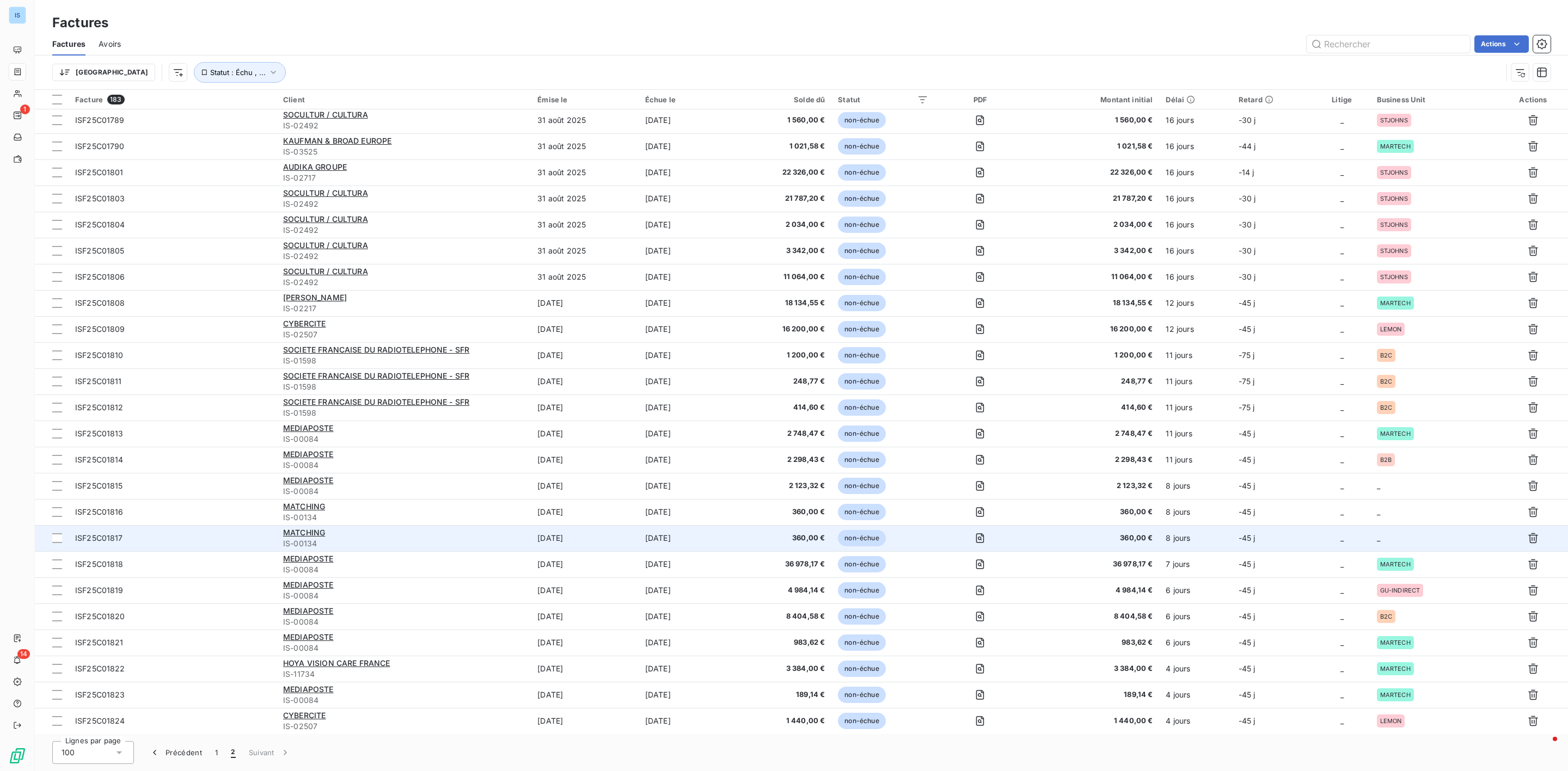
click at [1397, 541] on td "_" at bounding box center [1434, 538] width 128 height 26
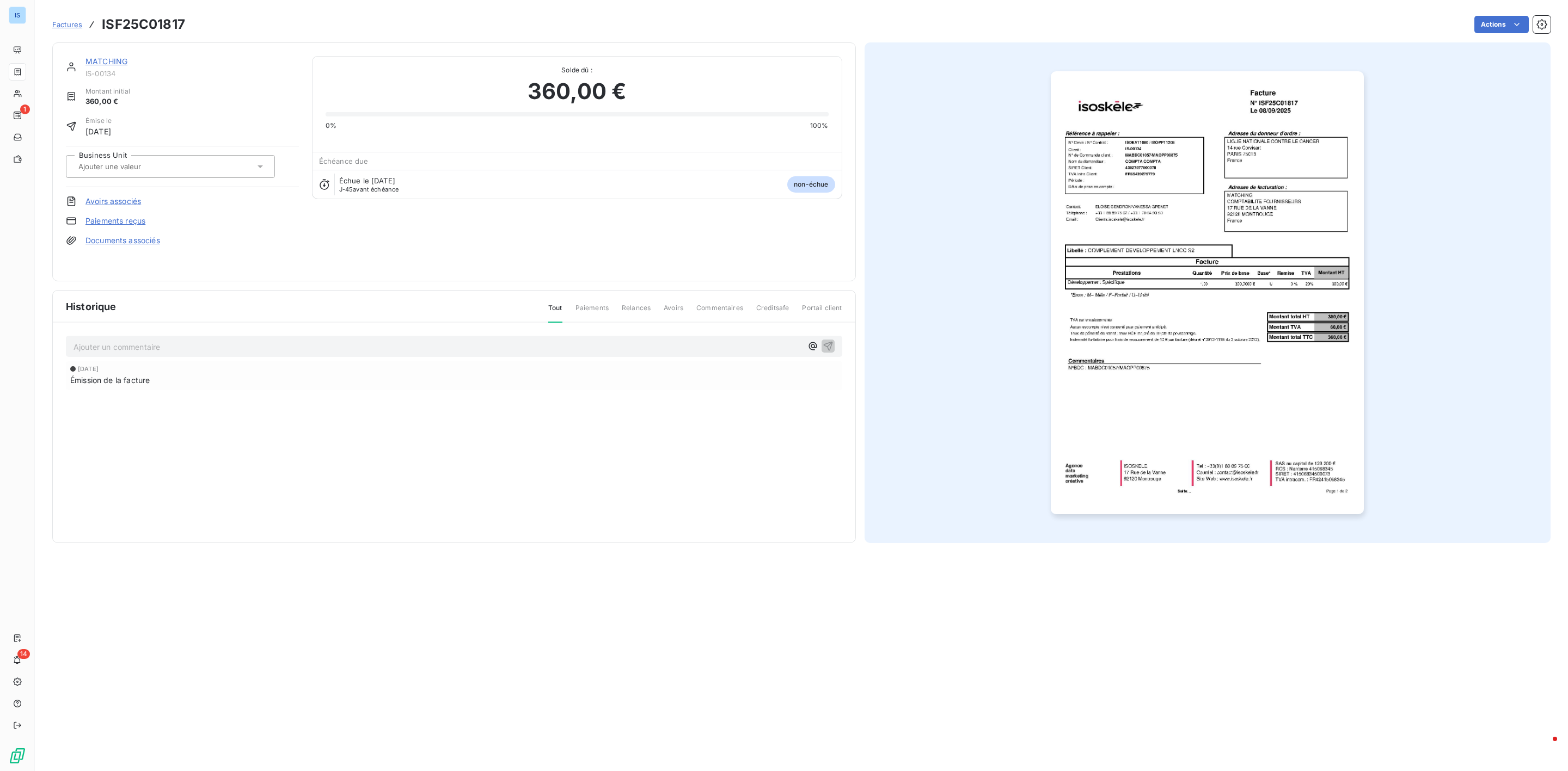
click at [170, 182] on div "Business Unit" at bounding box center [182, 167] width 233 height 41
click at [178, 169] on div at bounding box center [165, 166] width 180 height 14
click at [80, 213] on div at bounding box center [78, 217] width 11 height 11
click at [64, 25] on span "Factures" at bounding box center [67, 24] width 30 height 9
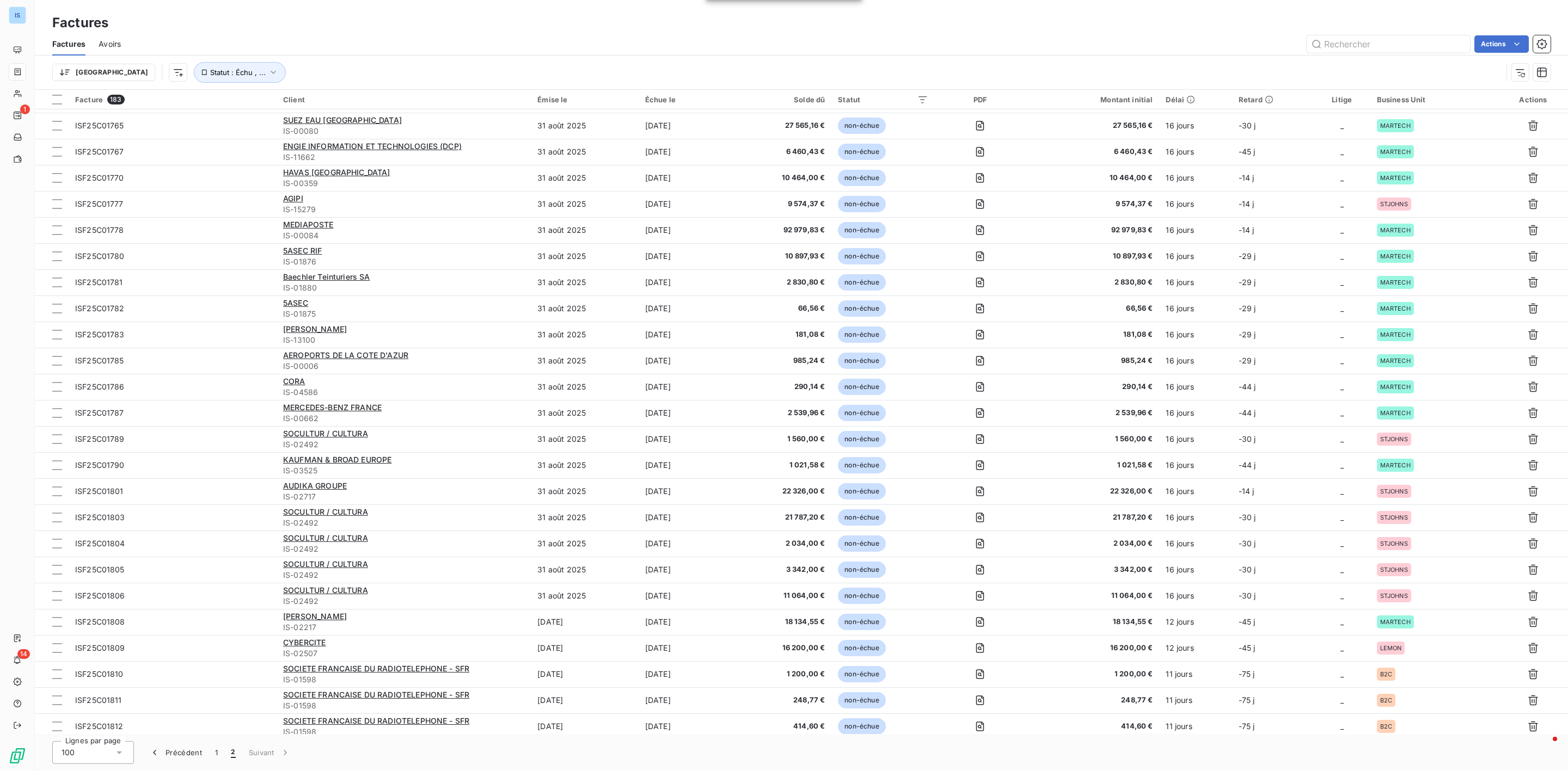
scroll to position [1543, 0]
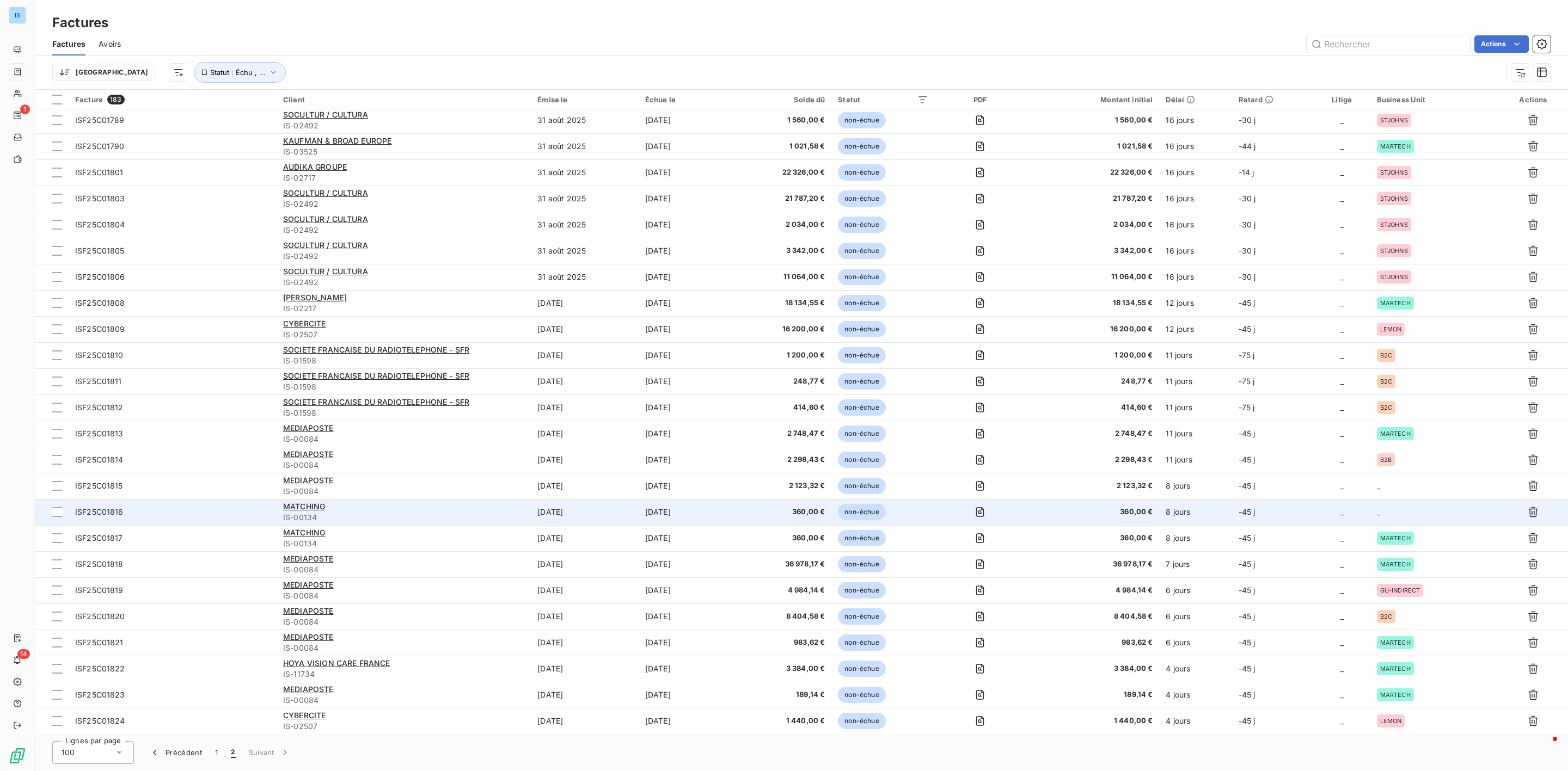
click at [1410, 507] on td "_" at bounding box center [1434, 512] width 128 height 26
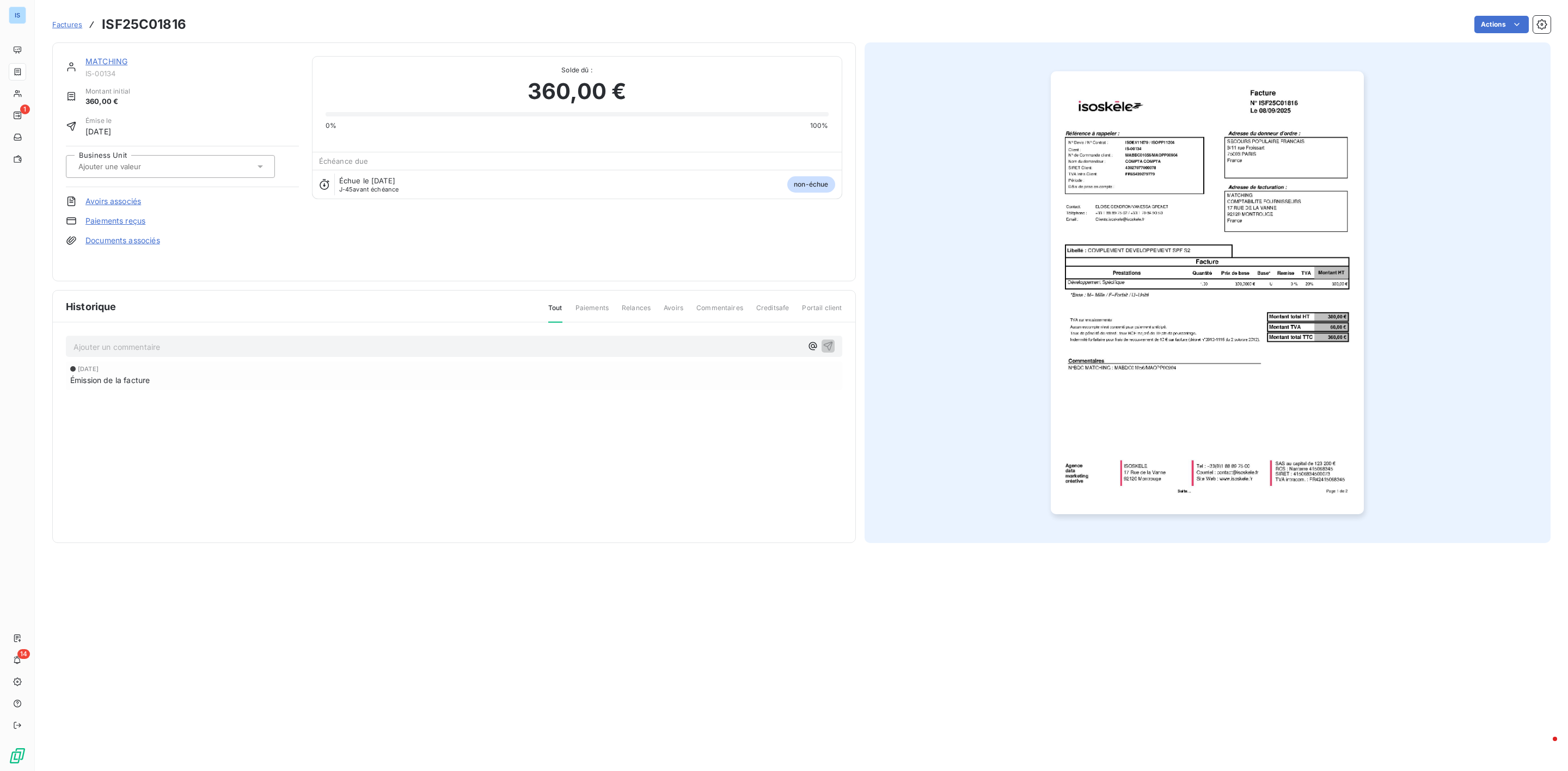
click at [180, 169] on div at bounding box center [165, 166] width 180 height 14
click at [84, 217] on li "MARTECH" at bounding box center [170, 218] width 209 height 26
click at [64, 30] on div "Factures ISF25C01816" at bounding box center [118, 24] width 134 height 20
click at [62, 26] on span "Factures" at bounding box center [67, 24] width 30 height 9
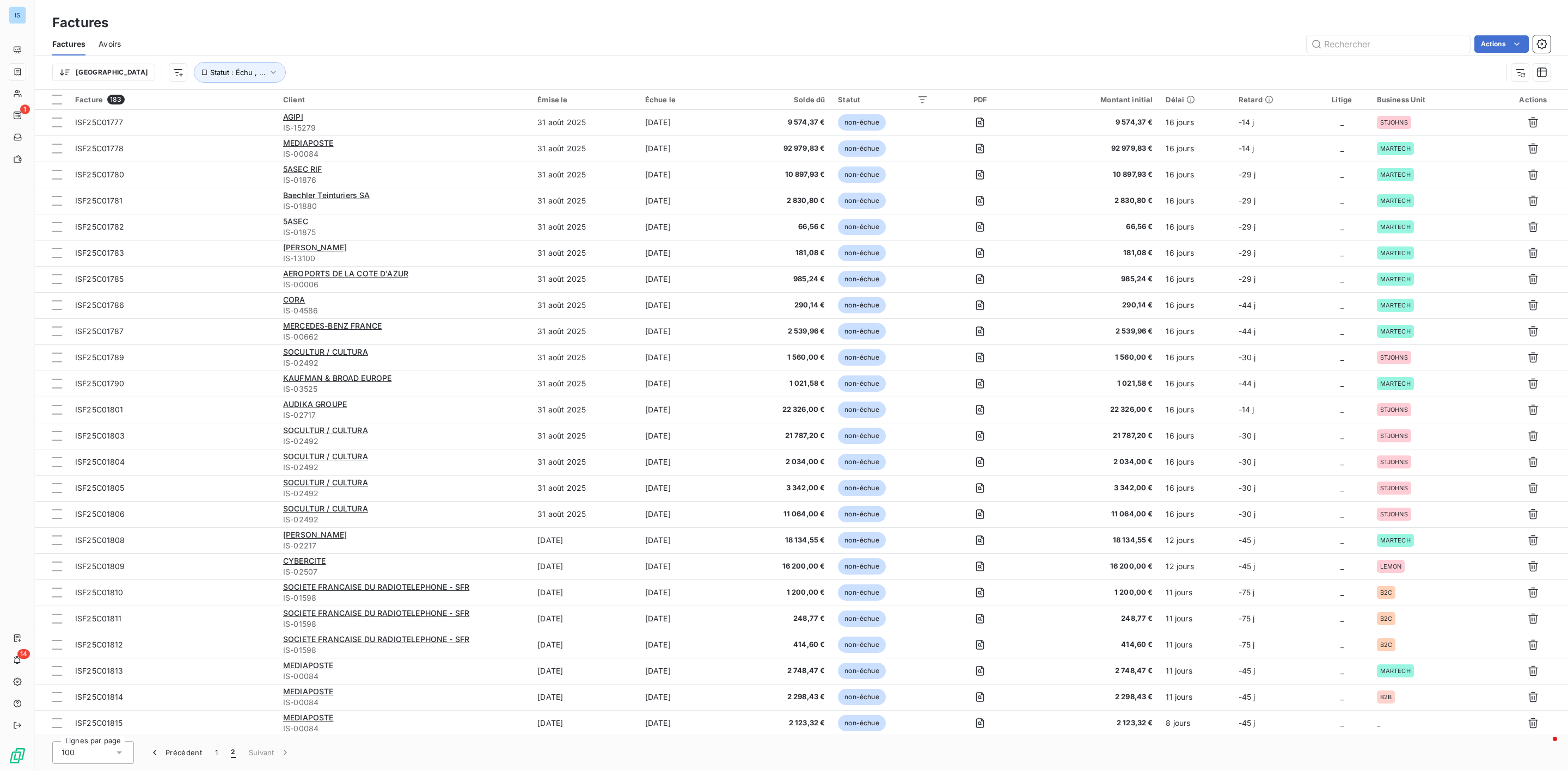
scroll to position [1543, 0]
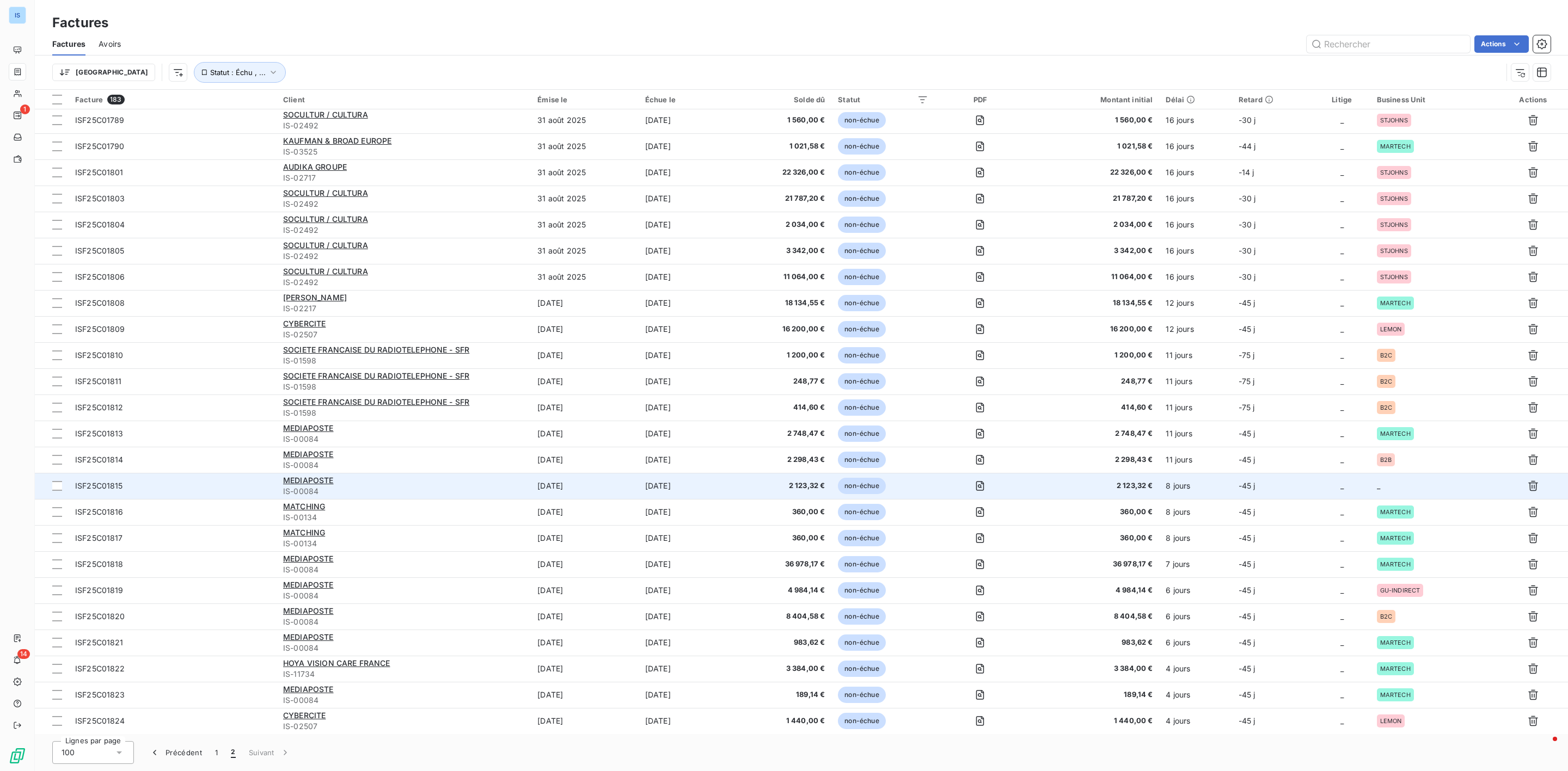
click at [1397, 485] on td "_" at bounding box center [1434, 486] width 128 height 26
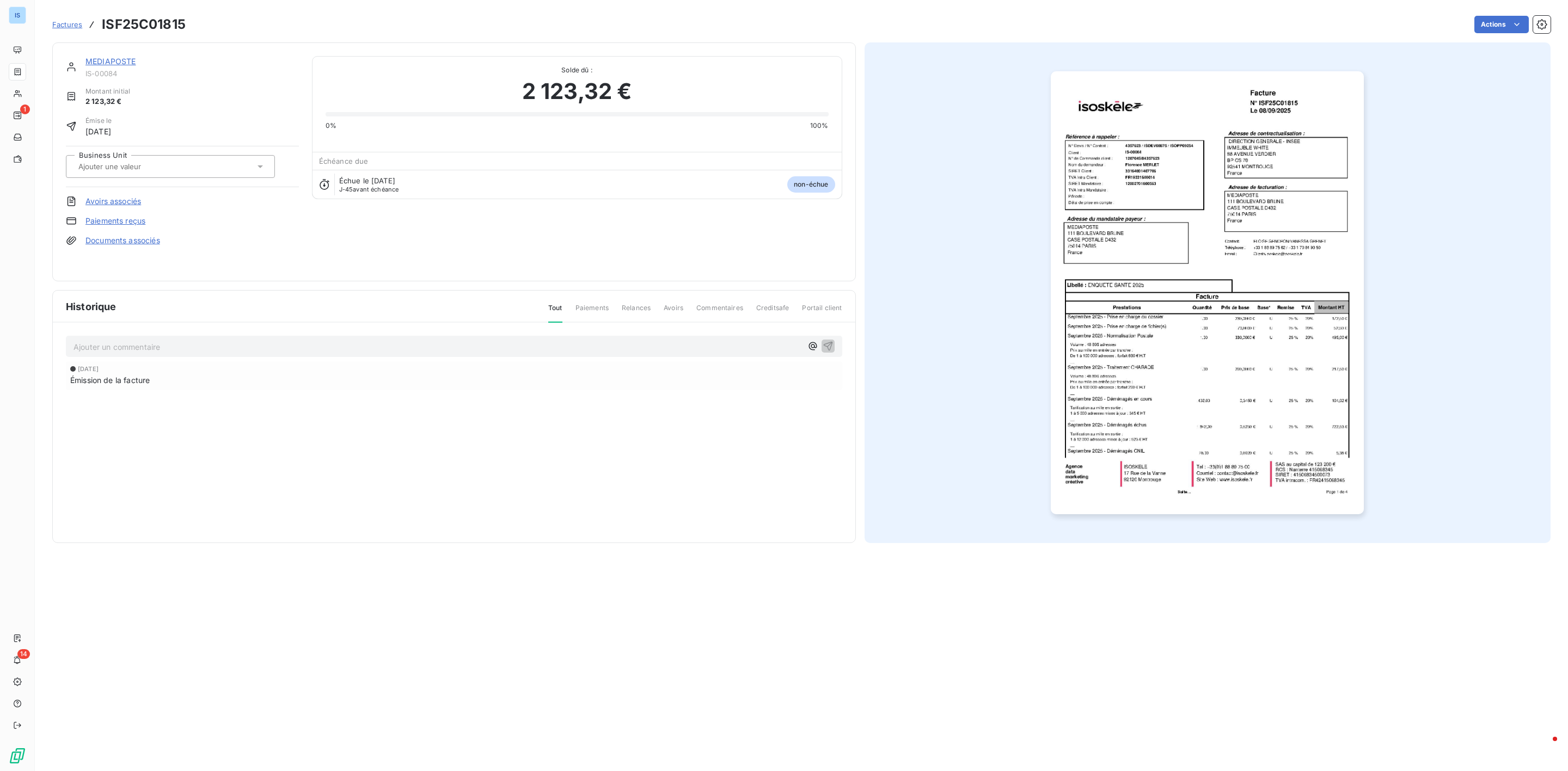
click at [196, 169] on div at bounding box center [165, 166] width 180 height 14
click at [74, 217] on div at bounding box center [78, 217] width 11 height 11
click at [67, 22] on span "Factures" at bounding box center [67, 24] width 30 height 9
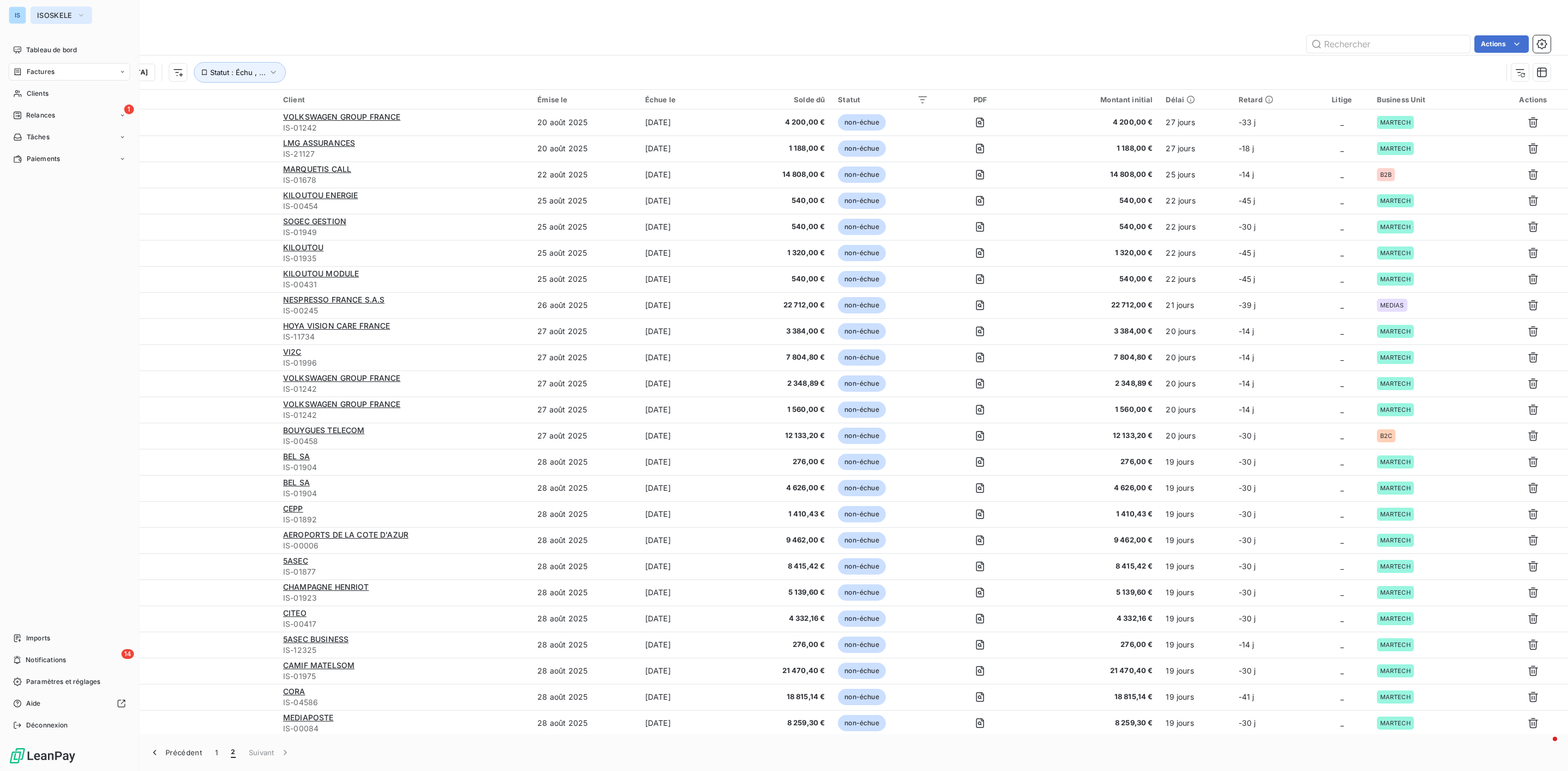
click at [54, 17] on span "ISOSKELE" at bounding box center [54, 16] width 35 height 9
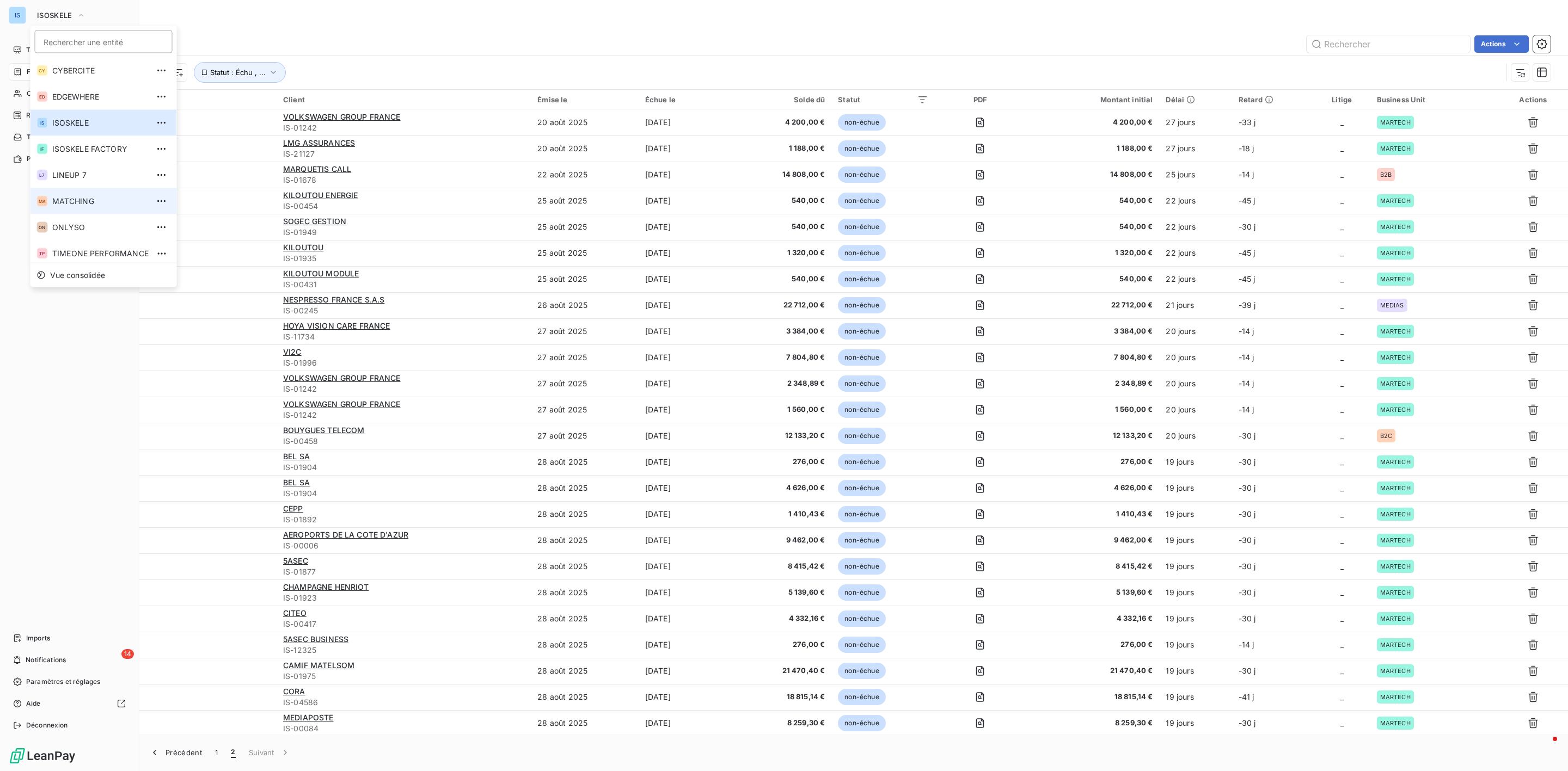
click at [86, 207] on li "MA MATCHING" at bounding box center [103, 201] width 146 height 26
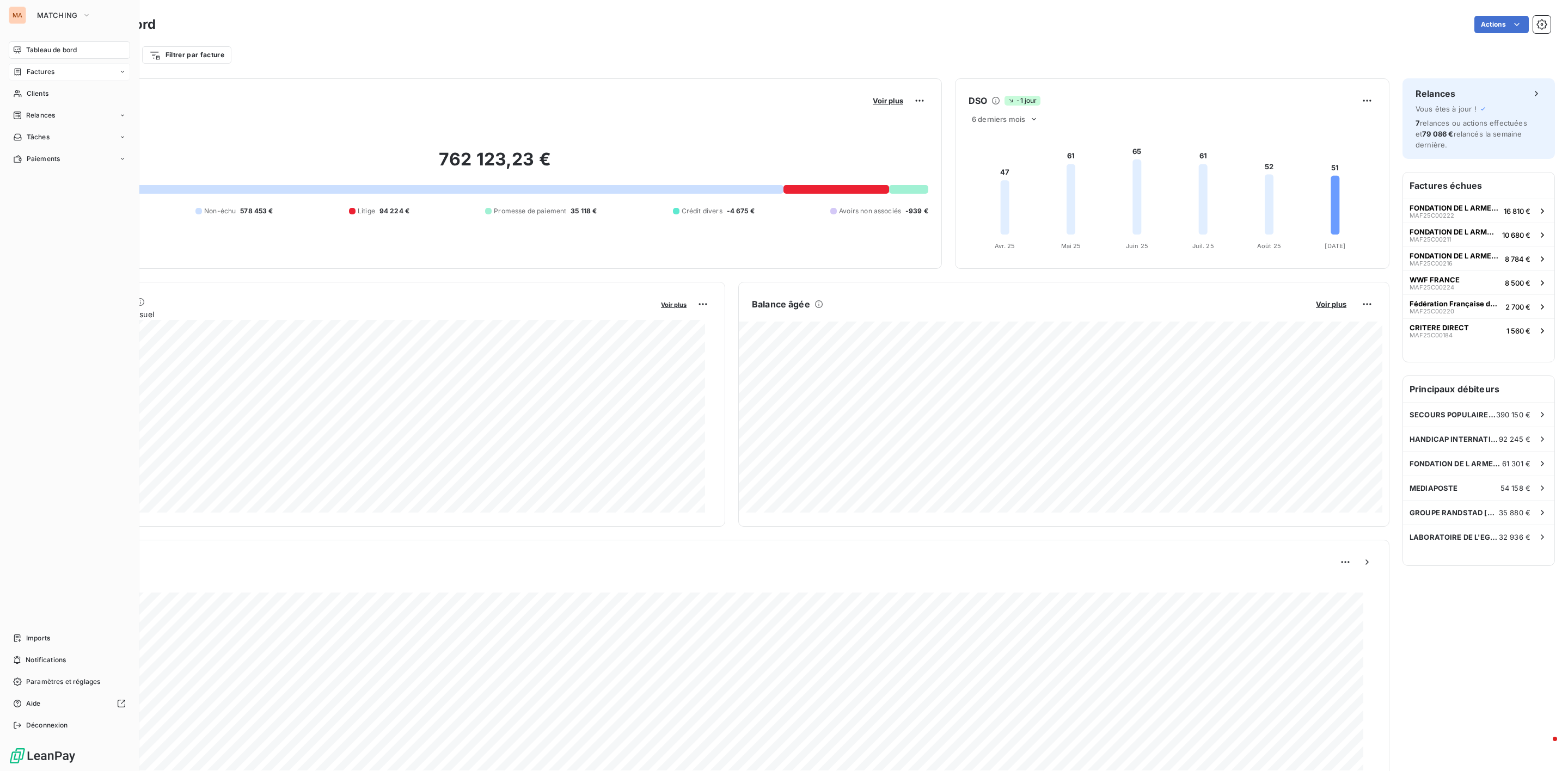
click at [40, 77] on div "Factures" at bounding box center [69, 72] width 121 height 17
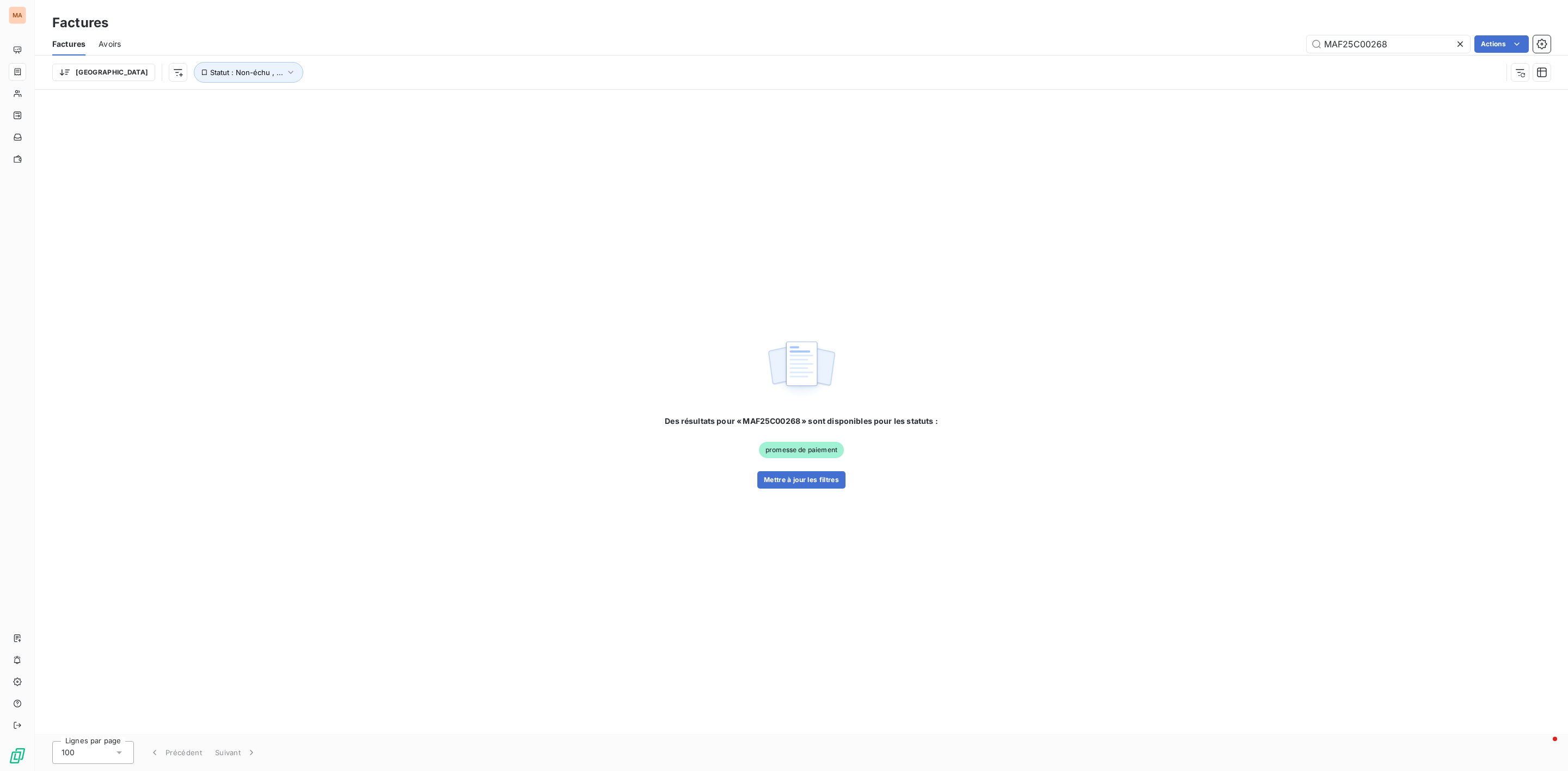
click at [1465, 46] on div at bounding box center [1462, 44] width 16 height 17
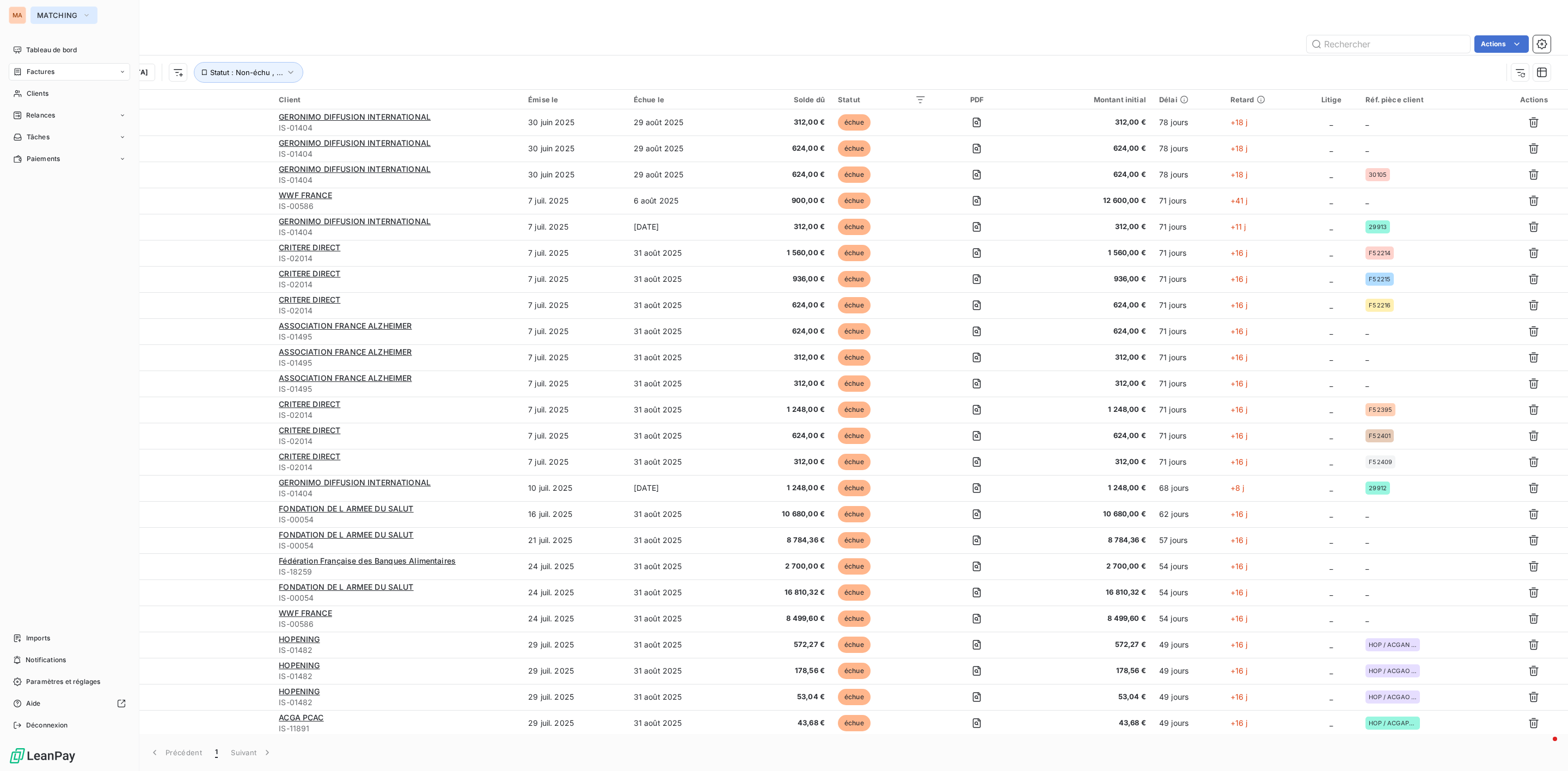
click at [41, 18] on span "MATCHING" at bounding box center [57, 16] width 41 height 9
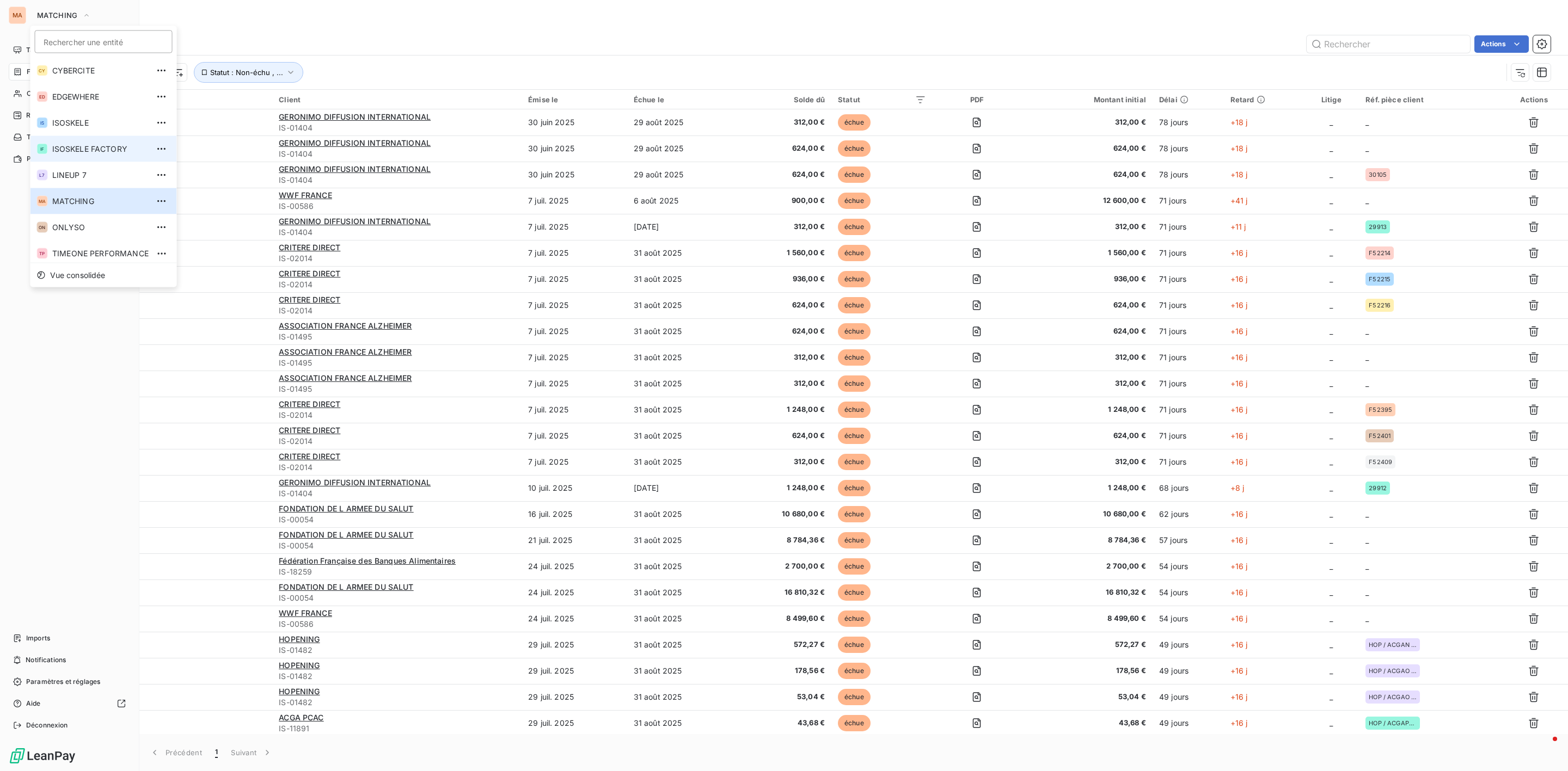
click at [85, 154] on li "IF ISOSKELE FACTORY" at bounding box center [103, 149] width 146 height 26
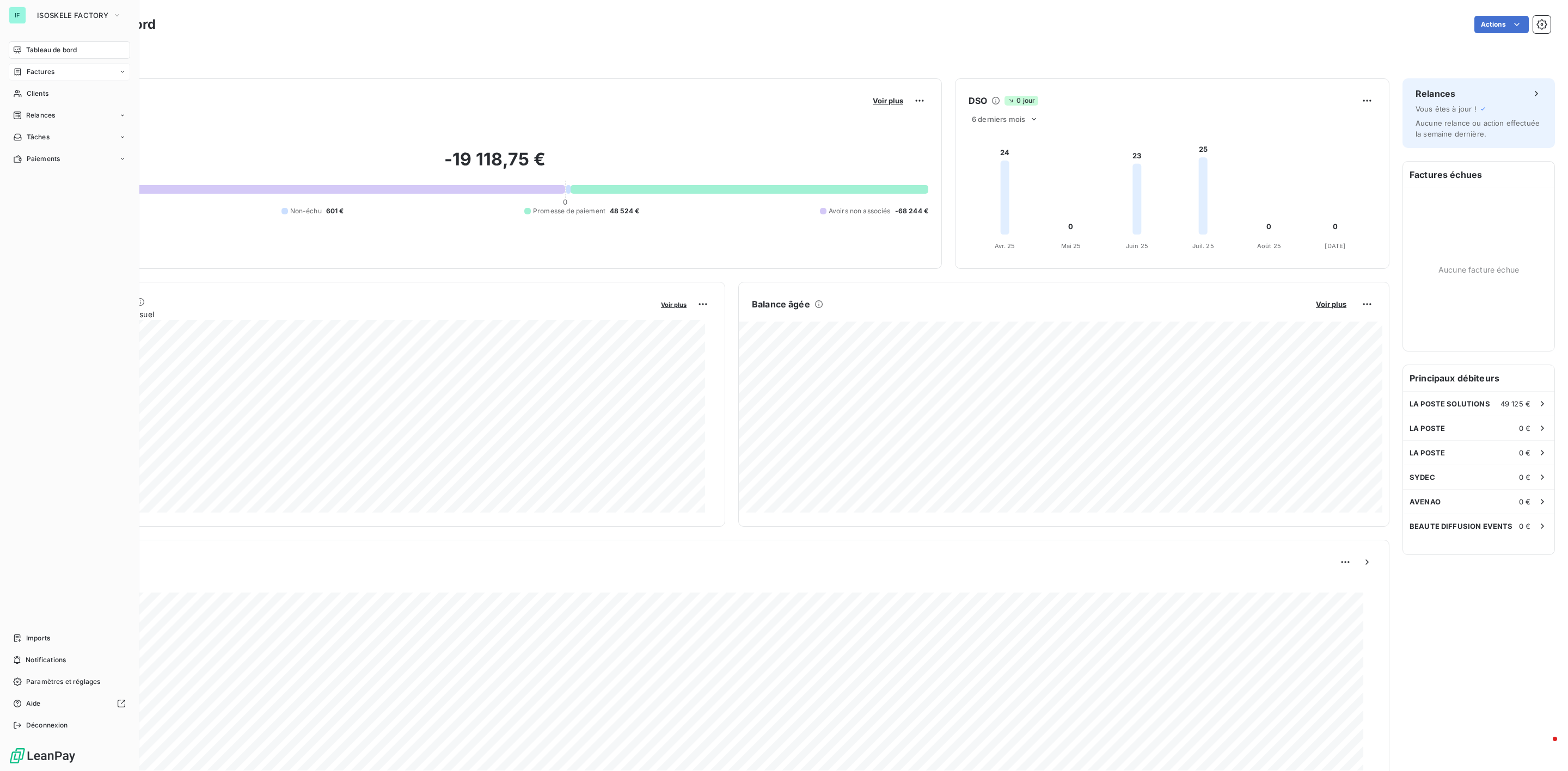
click at [39, 72] on span "Factures" at bounding box center [41, 71] width 28 height 10
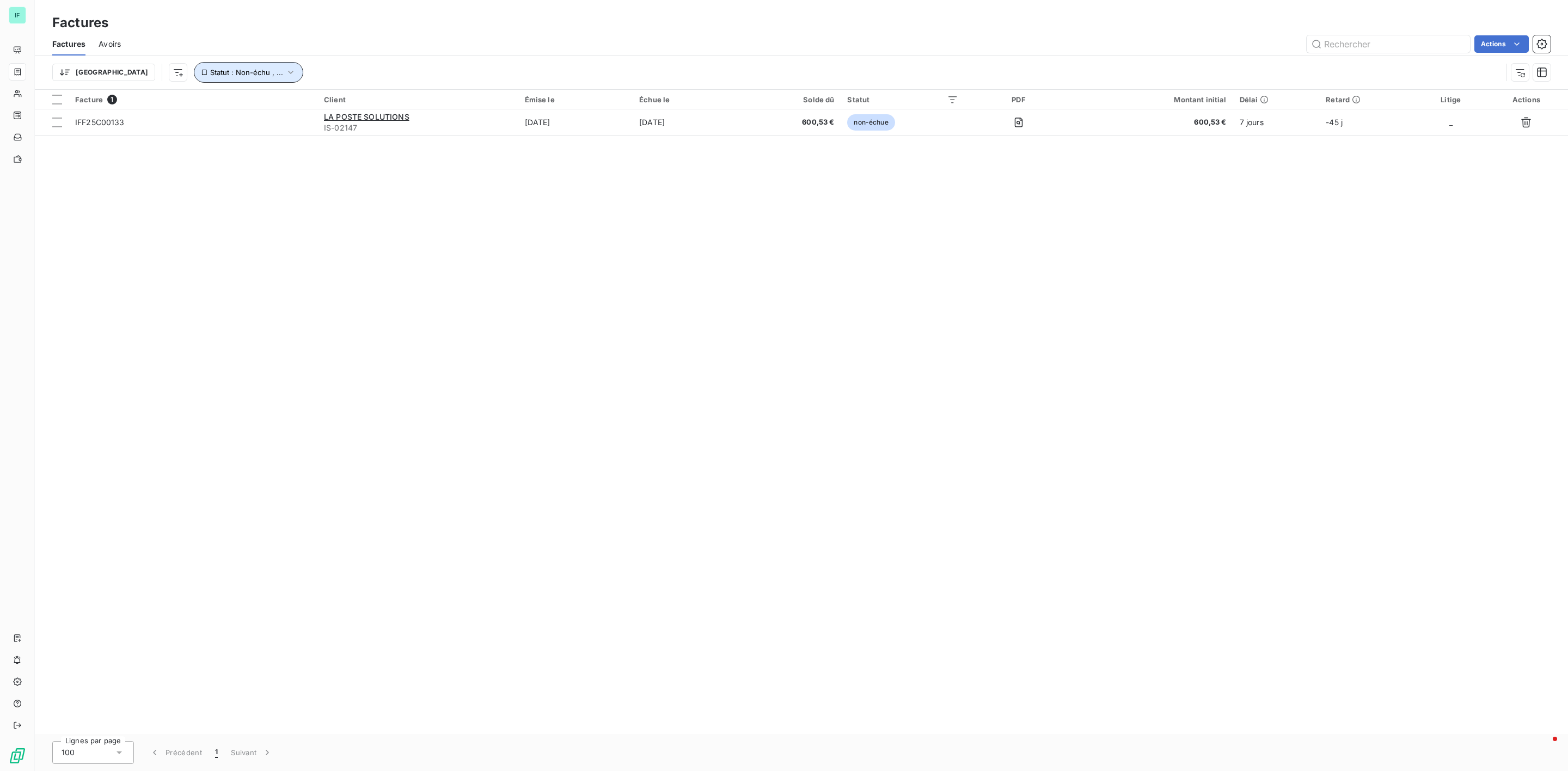
click at [244, 75] on button "Statut : Non-échu , ..." at bounding box center [248, 73] width 110 height 21
drag, startPoint x: 752, startPoint y: 340, endPoint x: 812, endPoint y: 312, distance: 66.2
click at [758, 340] on div "Facture 1 Client Émise le Échue le Solde dû Statut PDF Montant initial Délai Re…" at bounding box center [801, 411] width 1533 height 644
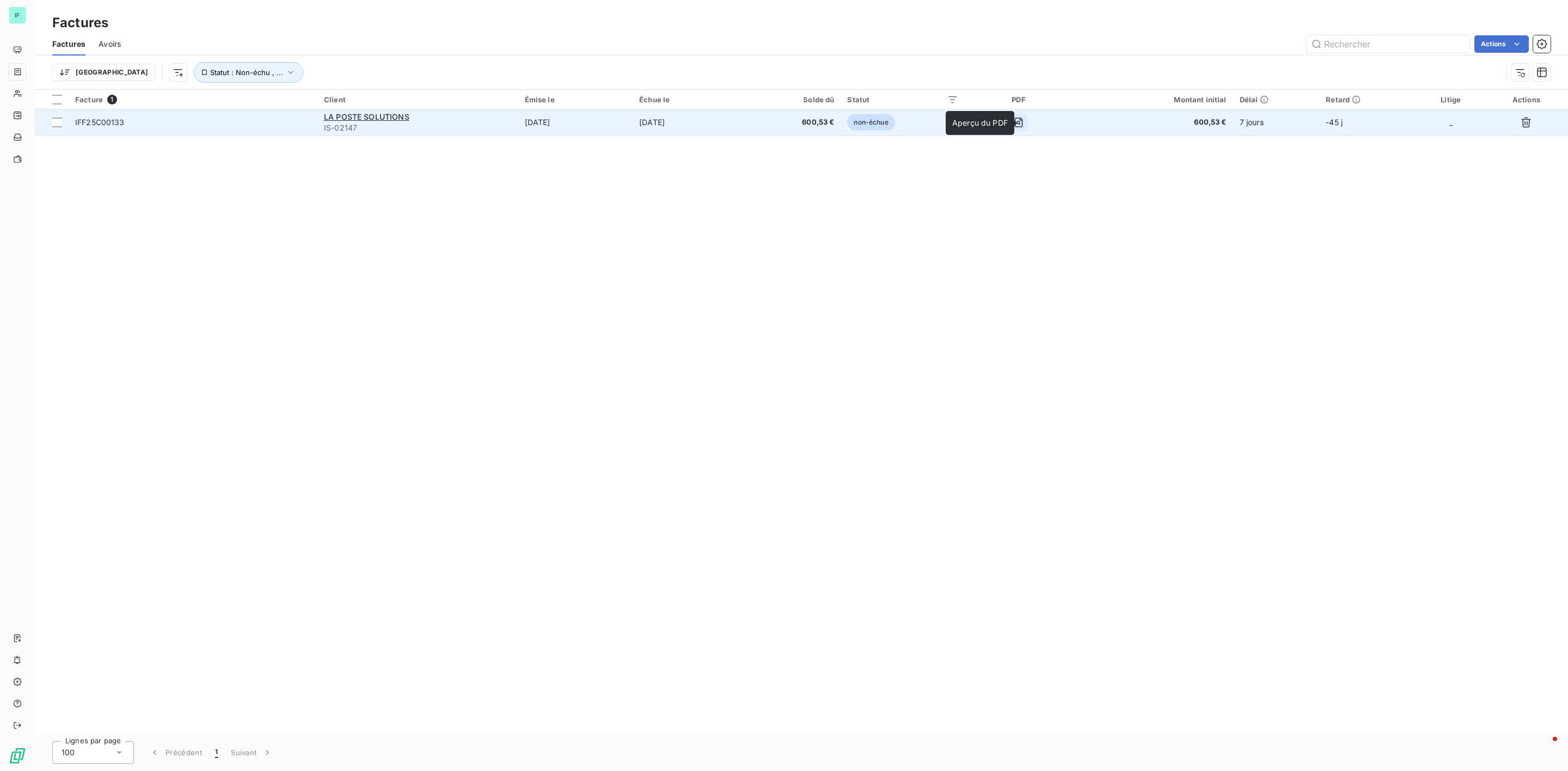
click at [1019, 121] on button "button" at bounding box center [1019, 123] width 17 height 17
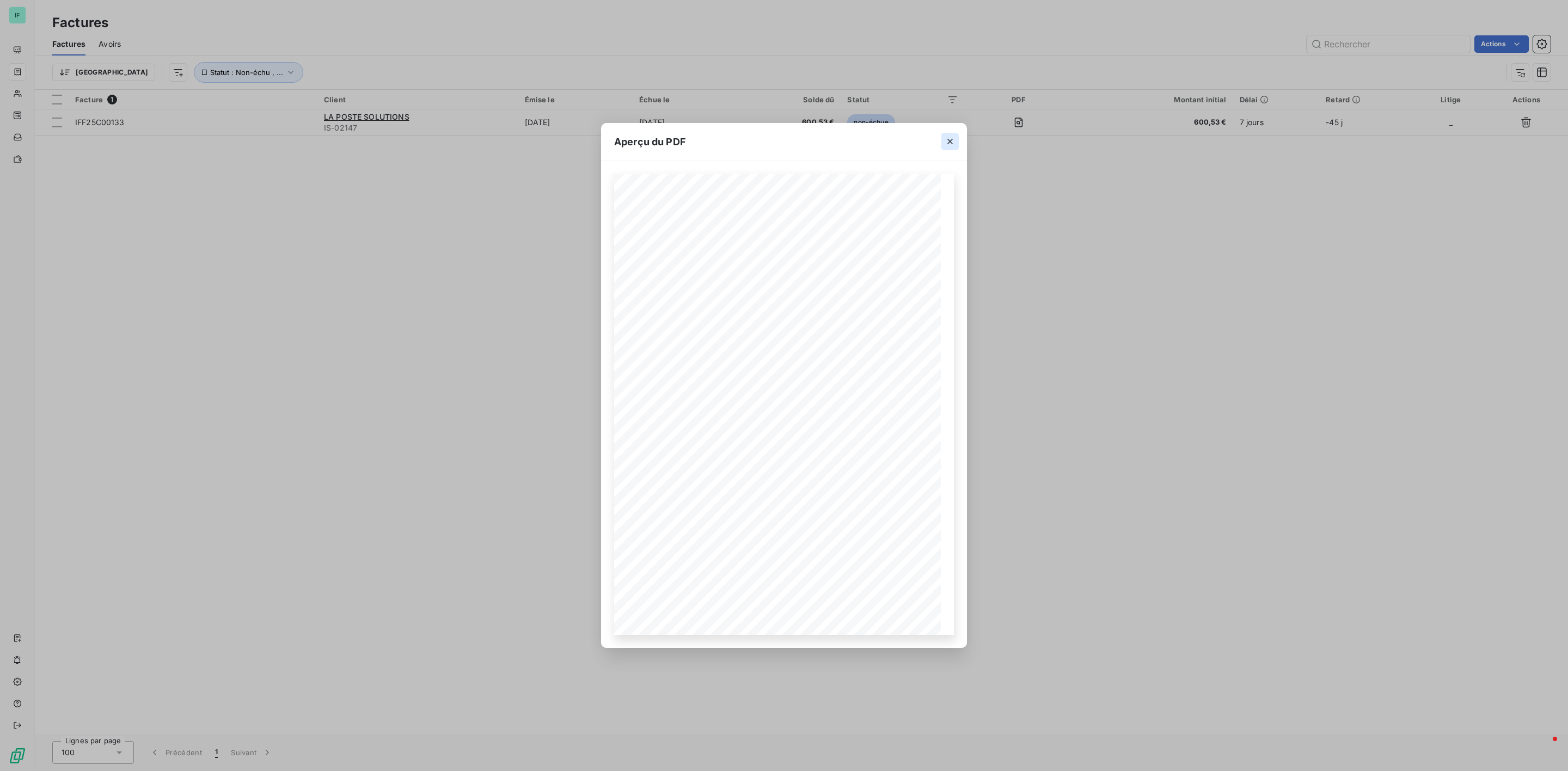
click at [945, 136] on icon "button" at bounding box center [950, 141] width 11 height 11
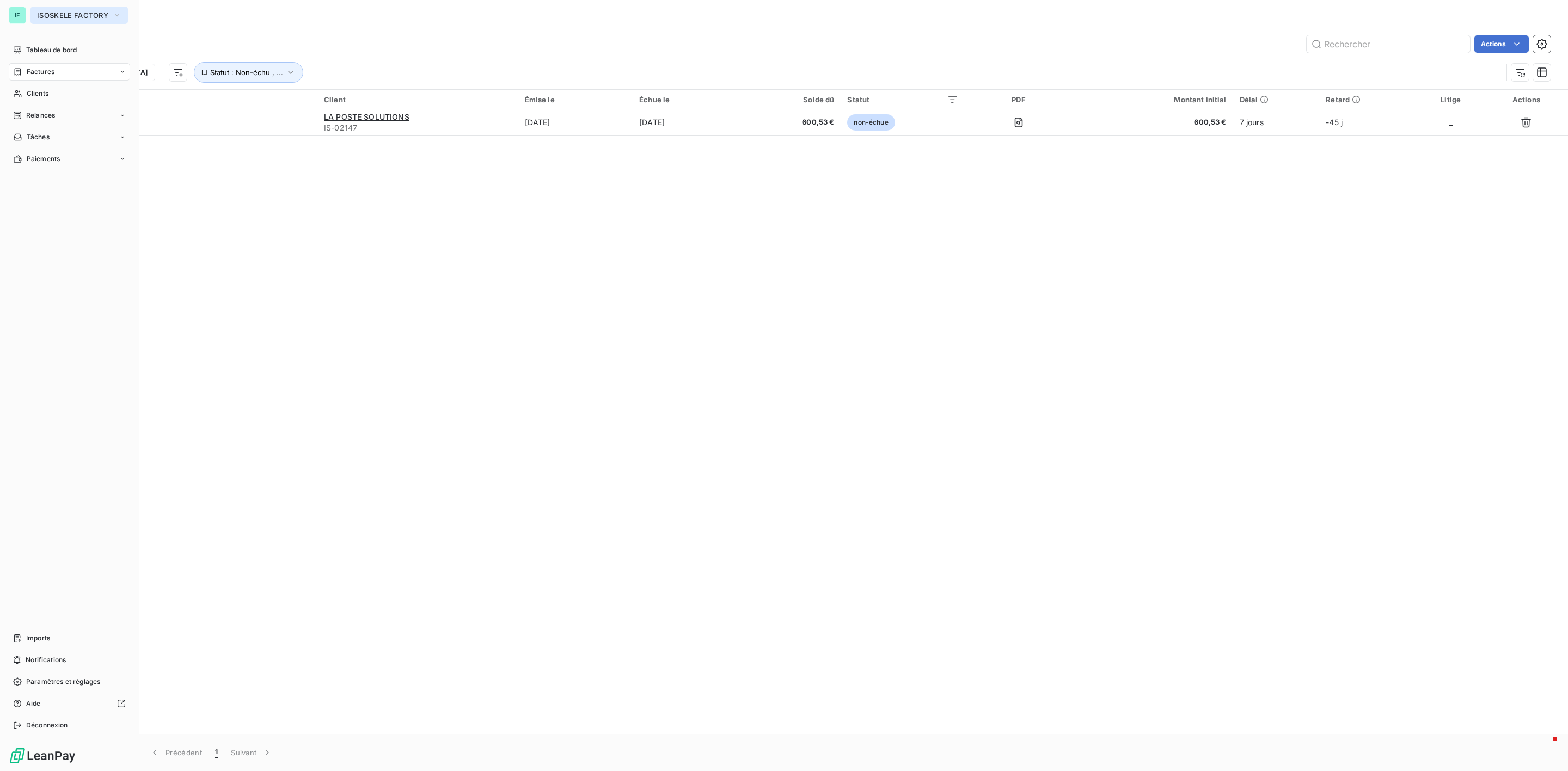
click at [39, 16] on span "ISOSKELE FACTORY" at bounding box center [73, 16] width 71 height 9
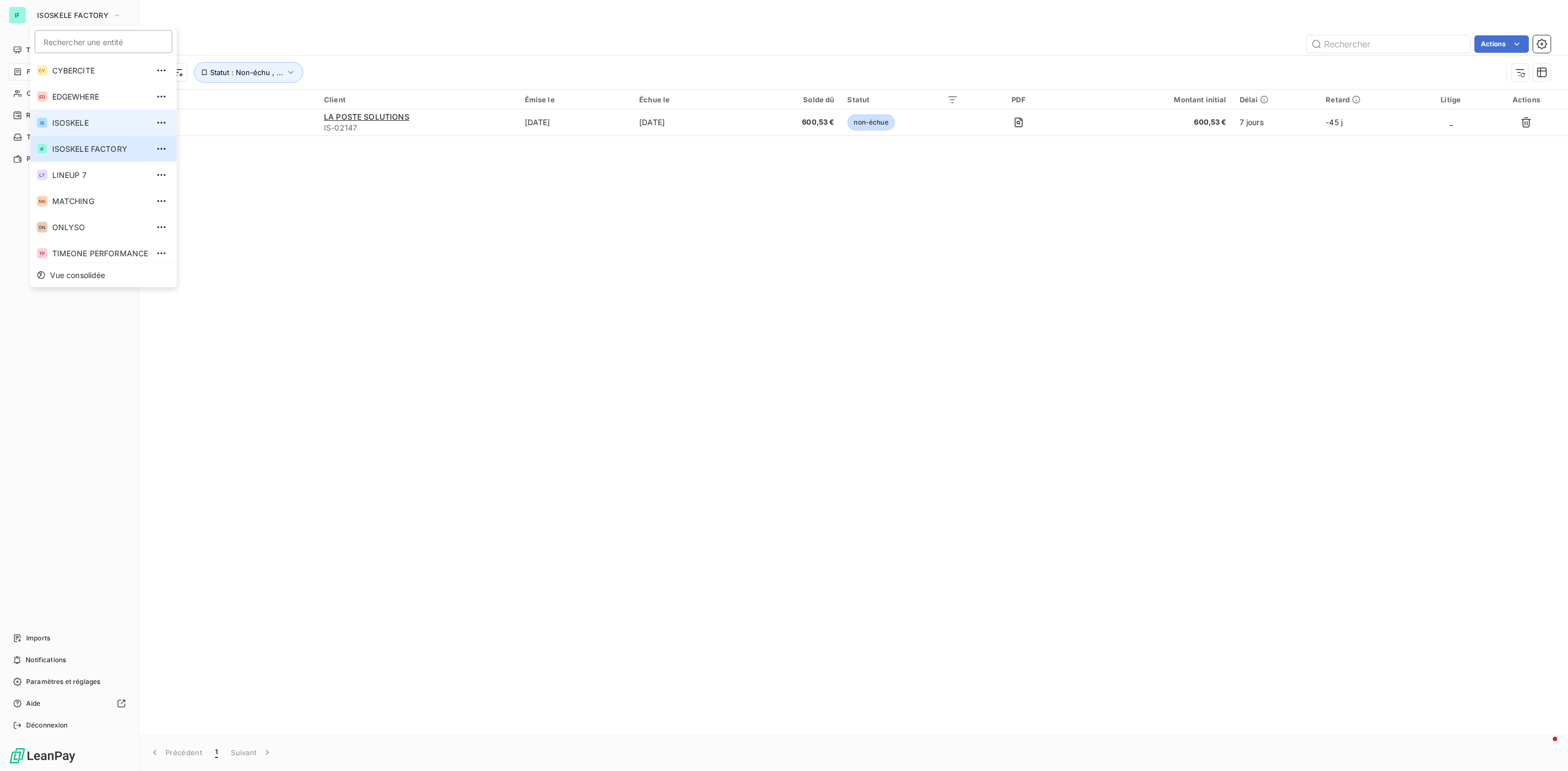
click at [75, 127] on span "ISOSKELE" at bounding box center [99, 123] width 96 height 11
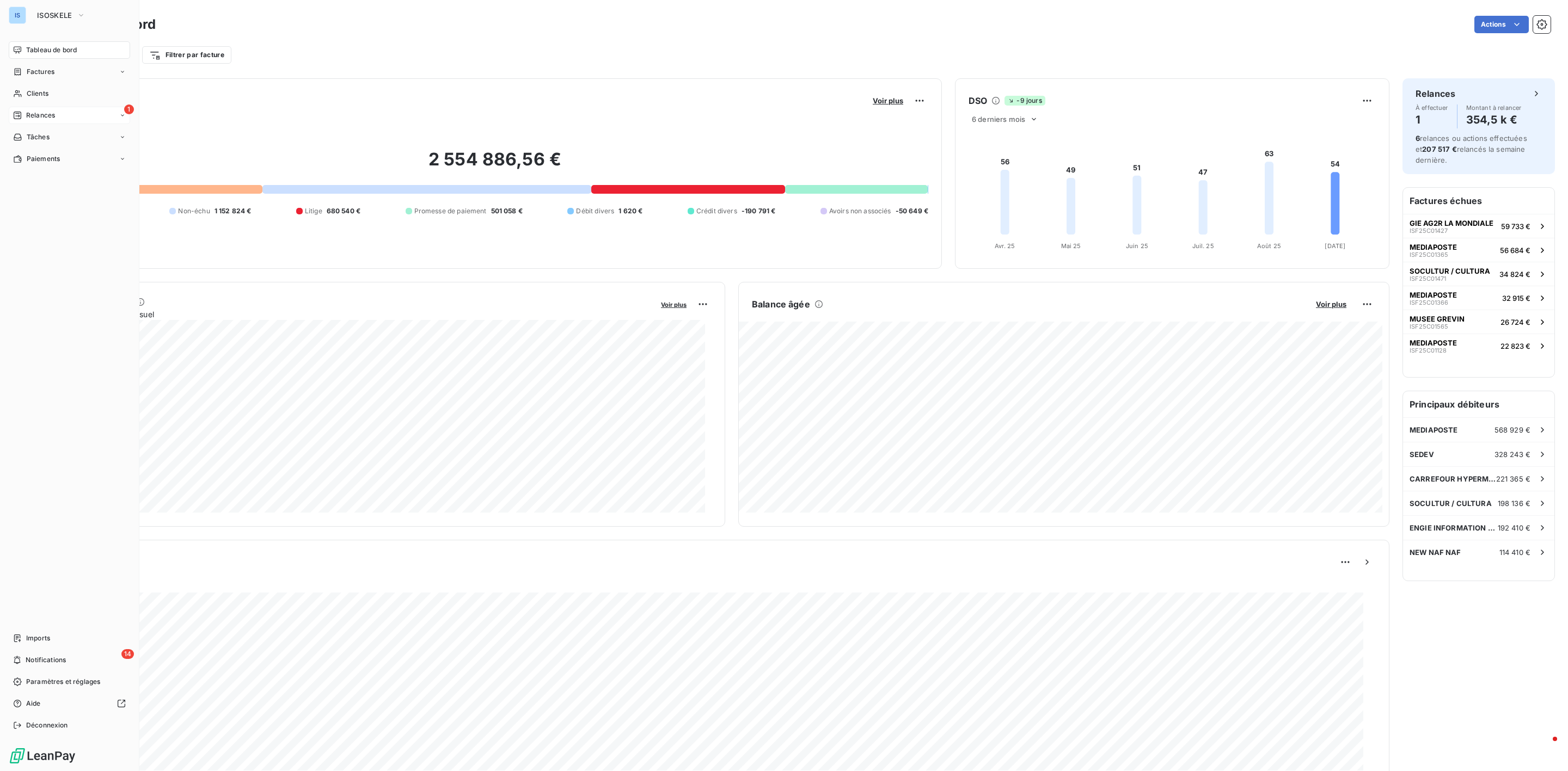
click at [47, 121] on div "1 Relances" at bounding box center [69, 115] width 121 height 17
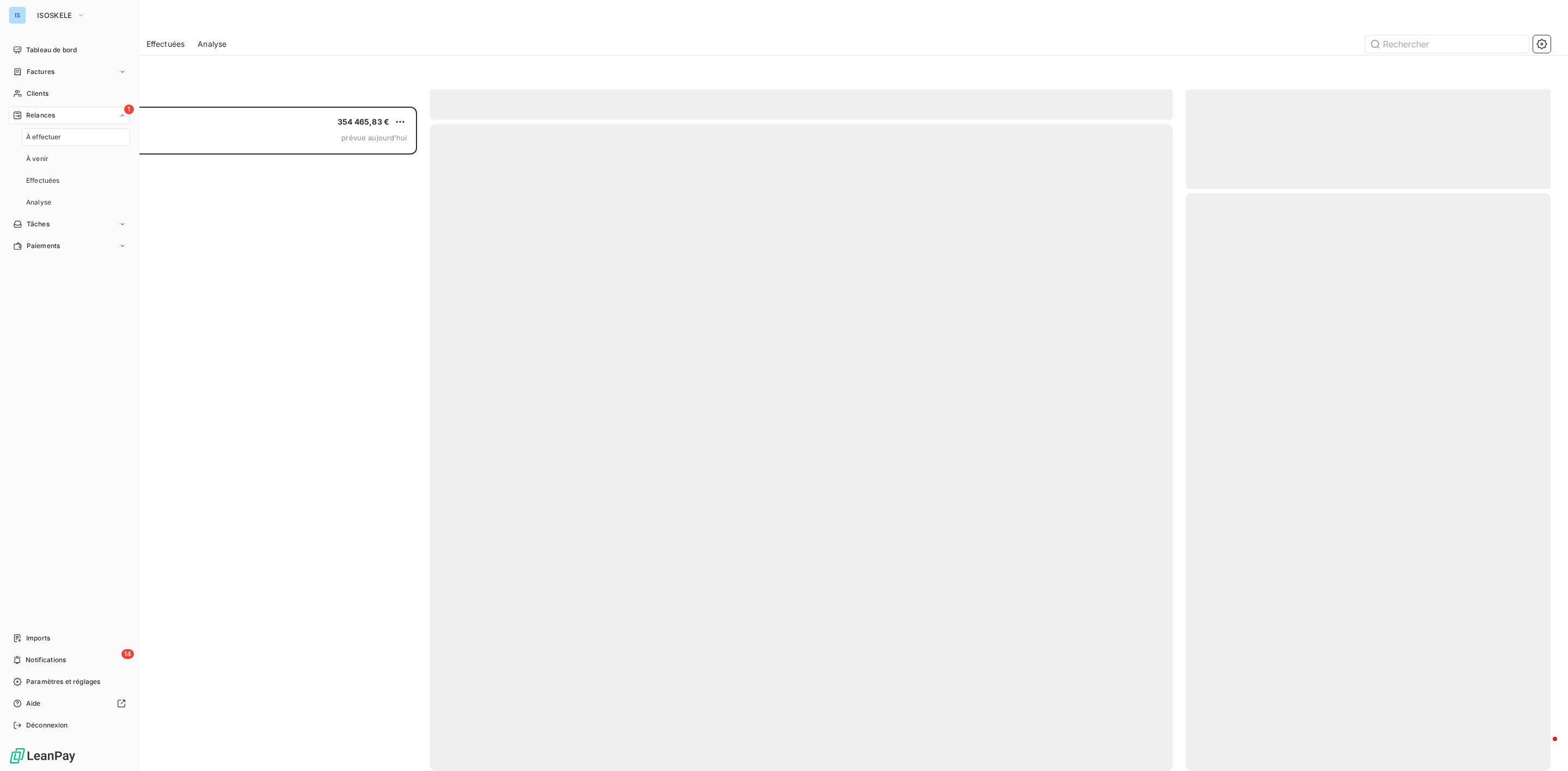
scroll to position [653, 352]
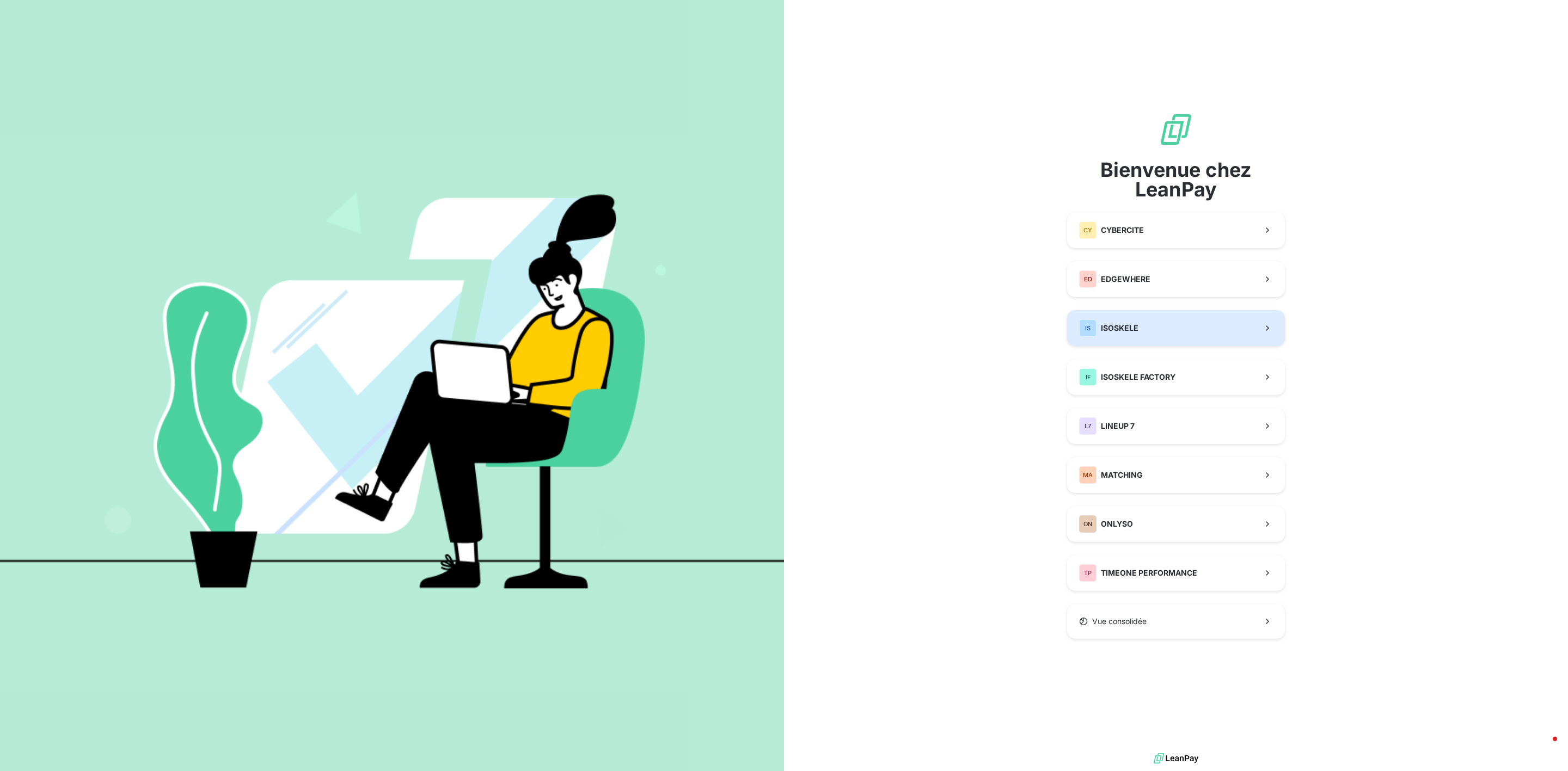
click at [1142, 323] on button "IS ISOSKELE" at bounding box center [1176, 328] width 218 height 36
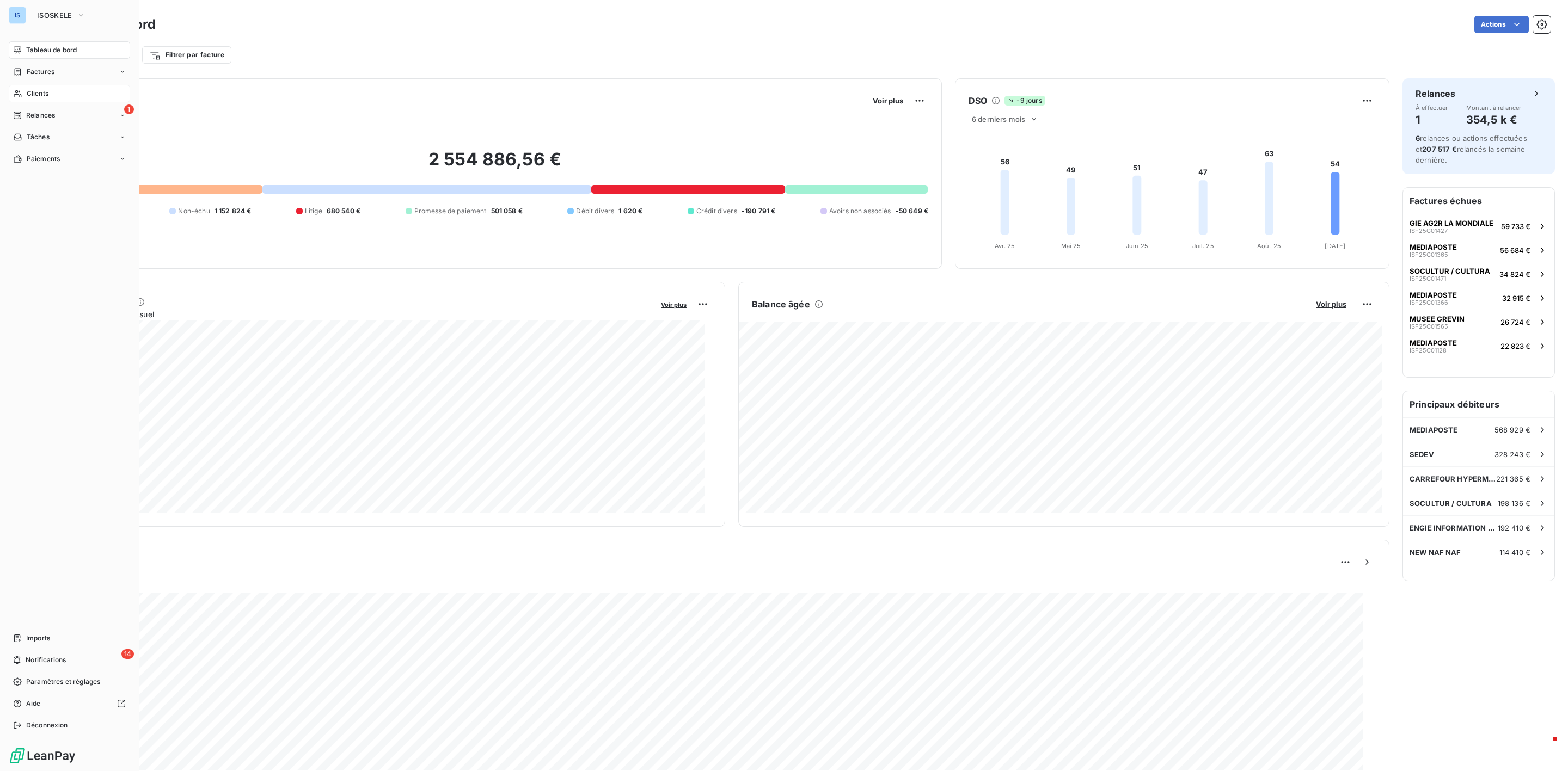
click at [62, 92] on div "Clients" at bounding box center [69, 93] width 121 height 17
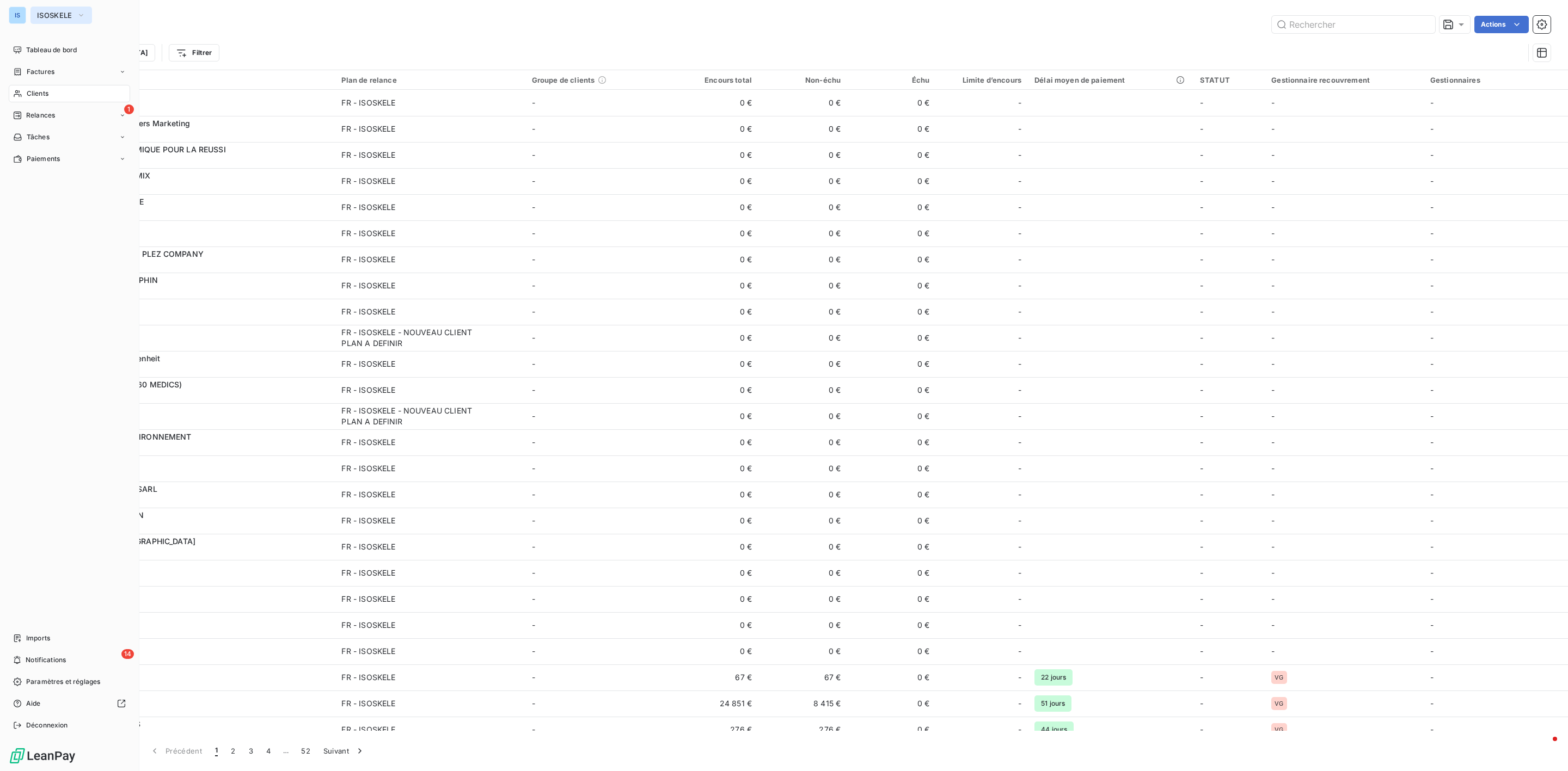
click at [48, 11] on span "ISOSKELE" at bounding box center [54, 16] width 35 height 9
click at [20, 36] on div "IS ISOSKELE Rechercher une entité CY CYBERCITE ED EDGEWHERE IS ISOSKELE IF ISOS…" at bounding box center [69, 386] width 139 height 771
click at [53, 56] on div "Tableau de bord" at bounding box center [69, 50] width 121 height 17
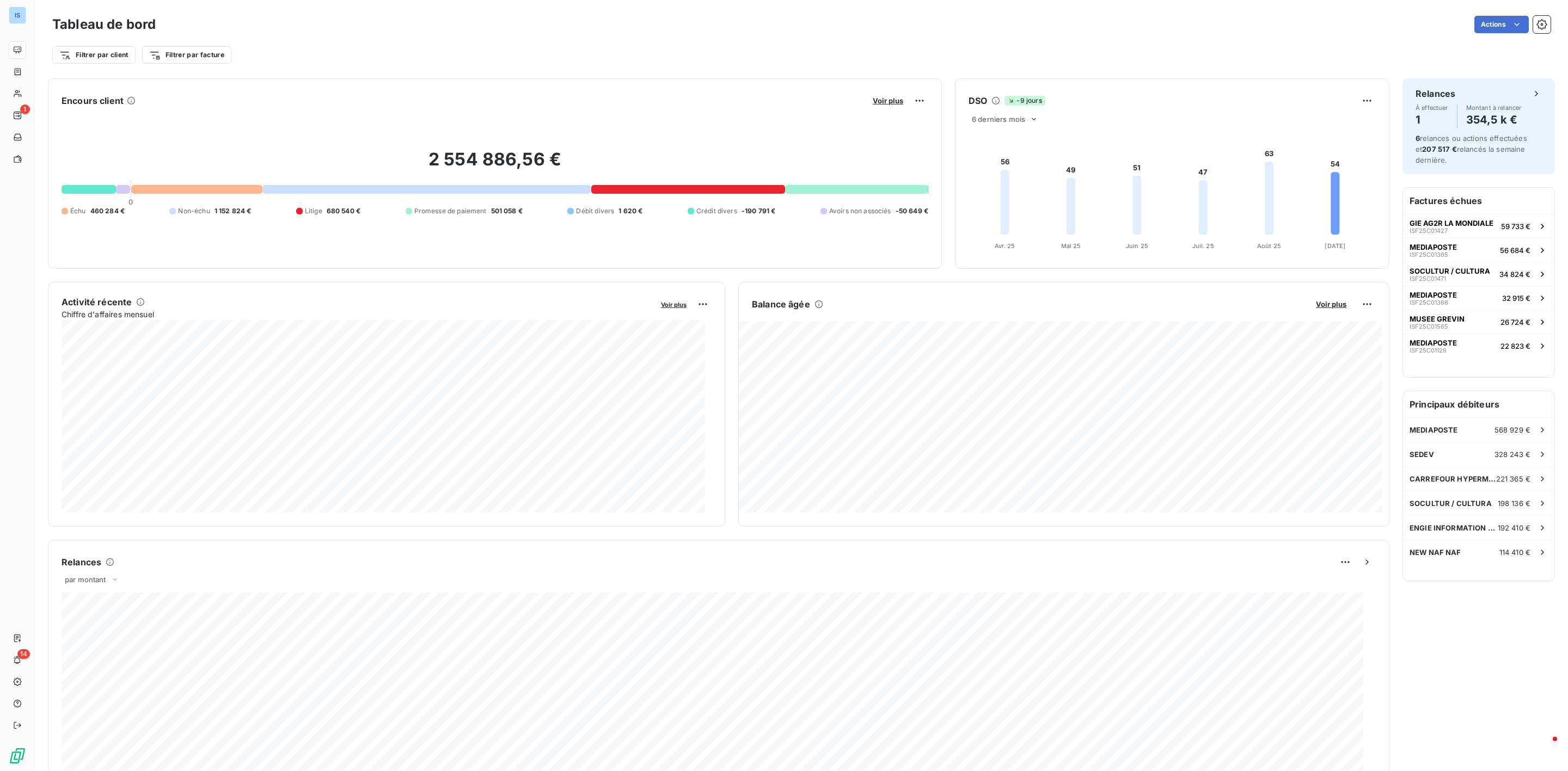
click at [183, 190] on div at bounding box center [197, 189] width 131 height 9
click at [1456, 220] on span "GIE AG2R LA MONDIALE" at bounding box center [1451, 223] width 84 height 9
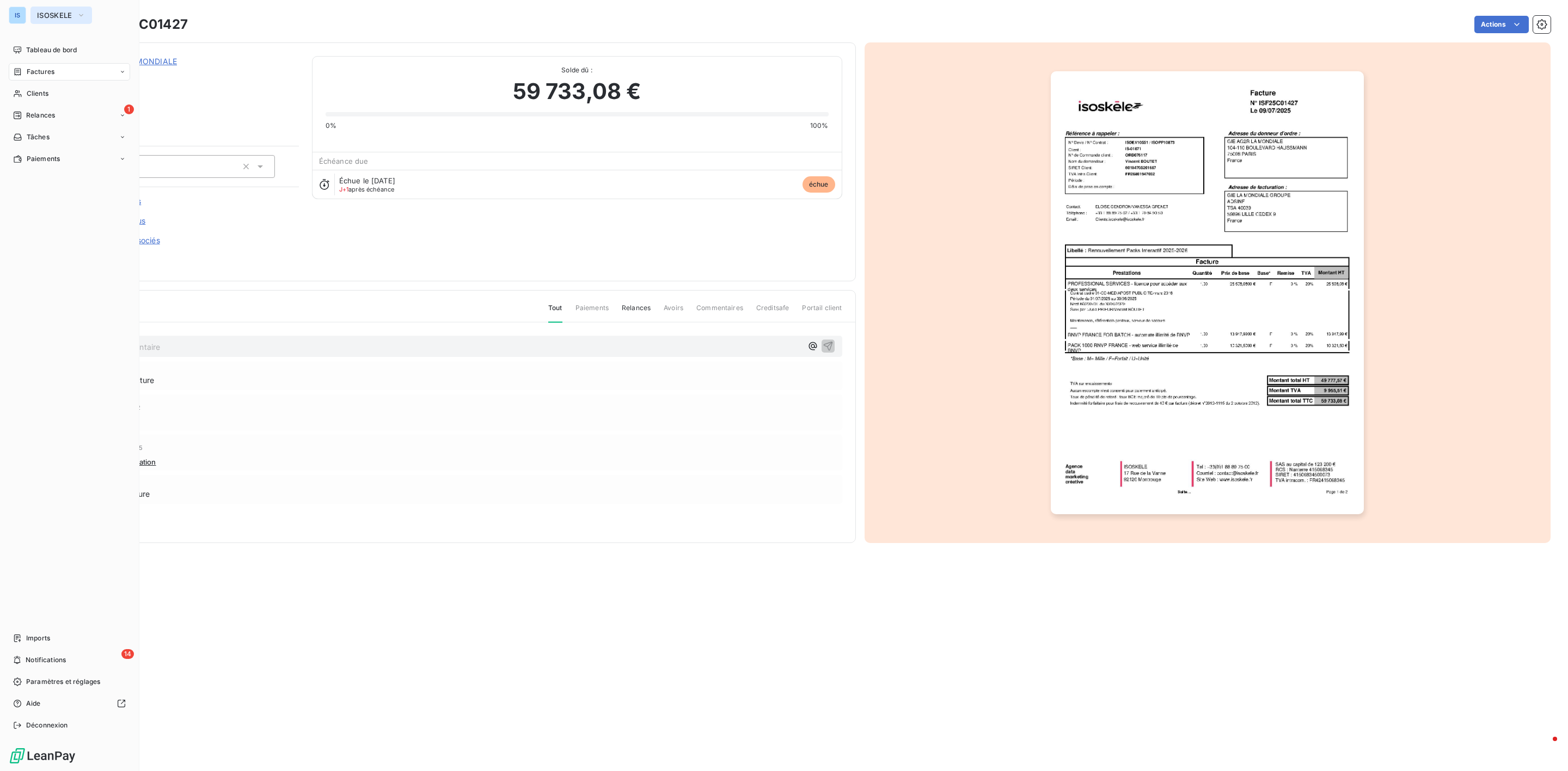
click at [52, 16] on span "ISOSKELE" at bounding box center [54, 16] width 35 height 9
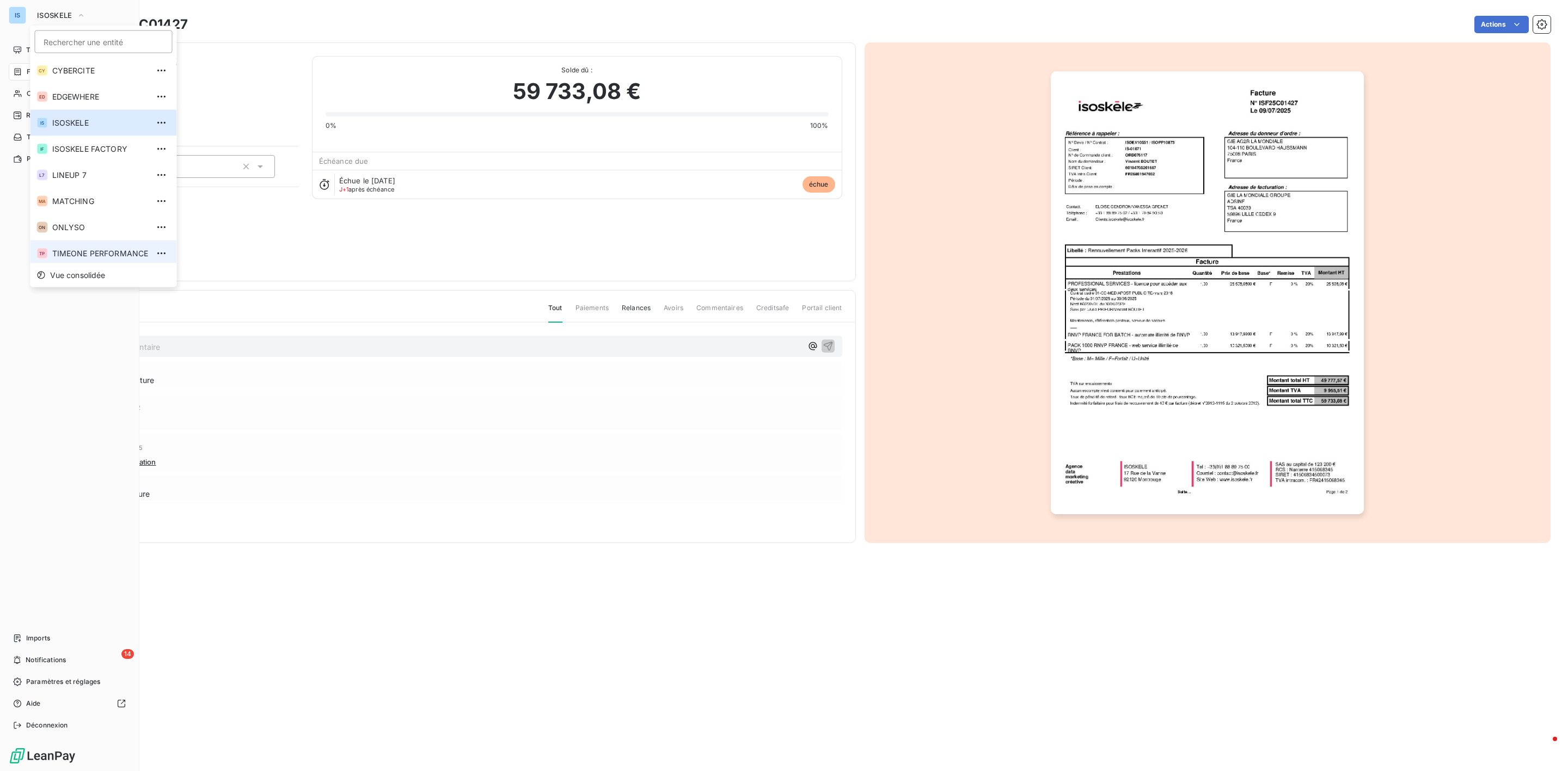
scroll to position [3, 0]
click at [80, 248] on span "TIMEONE PERFORMANCE" at bounding box center [99, 250] width 96 height 11
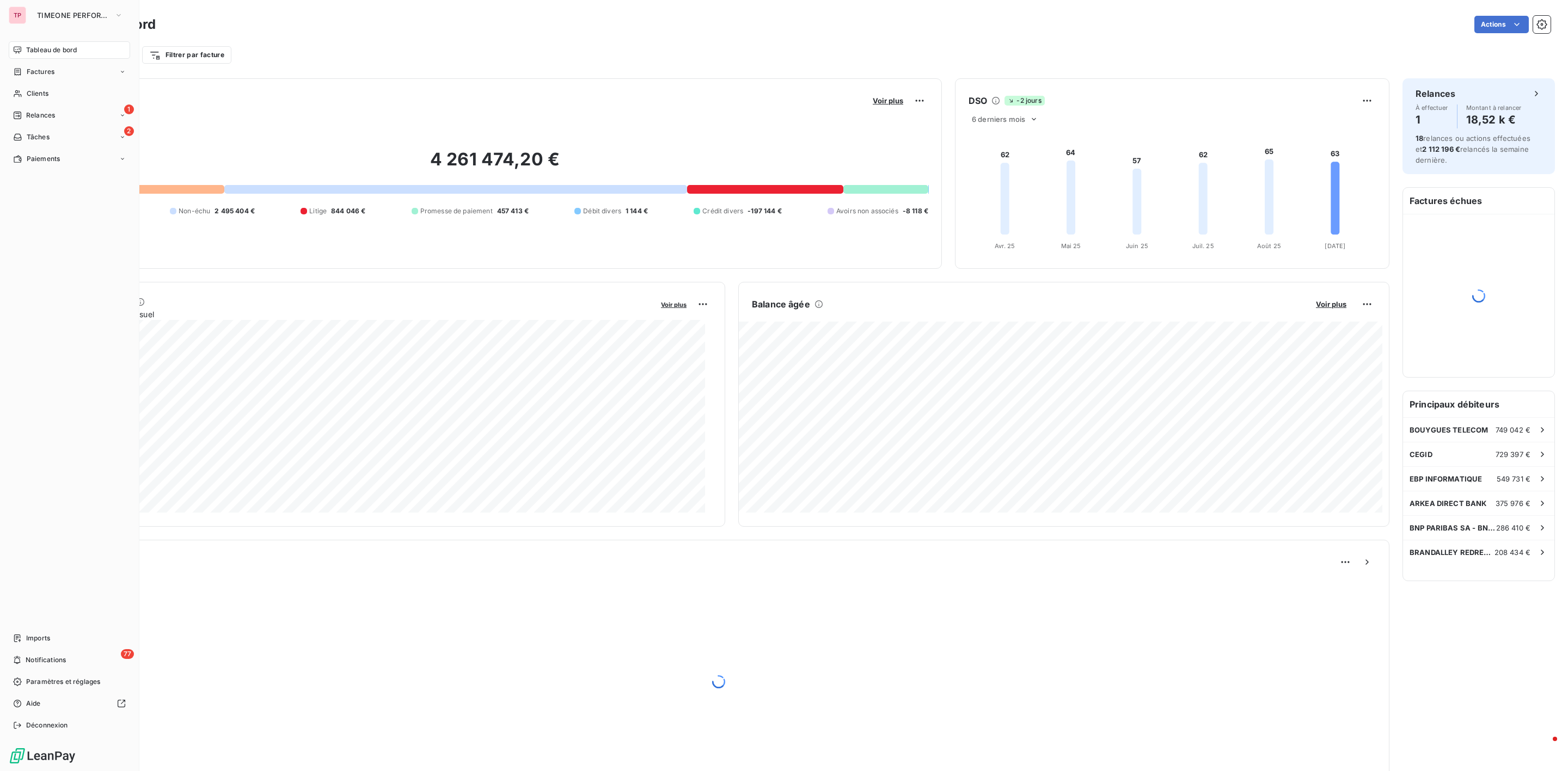
click at [52, 124] on nav "Tableau de bord Factures Clients 1 Relances 2 Tâches Paiements" at bounding box center [69, 105] width 121 height 126
click at [48, 112] on span "Relances" at bounding box center [40, 115] width 29 height 10
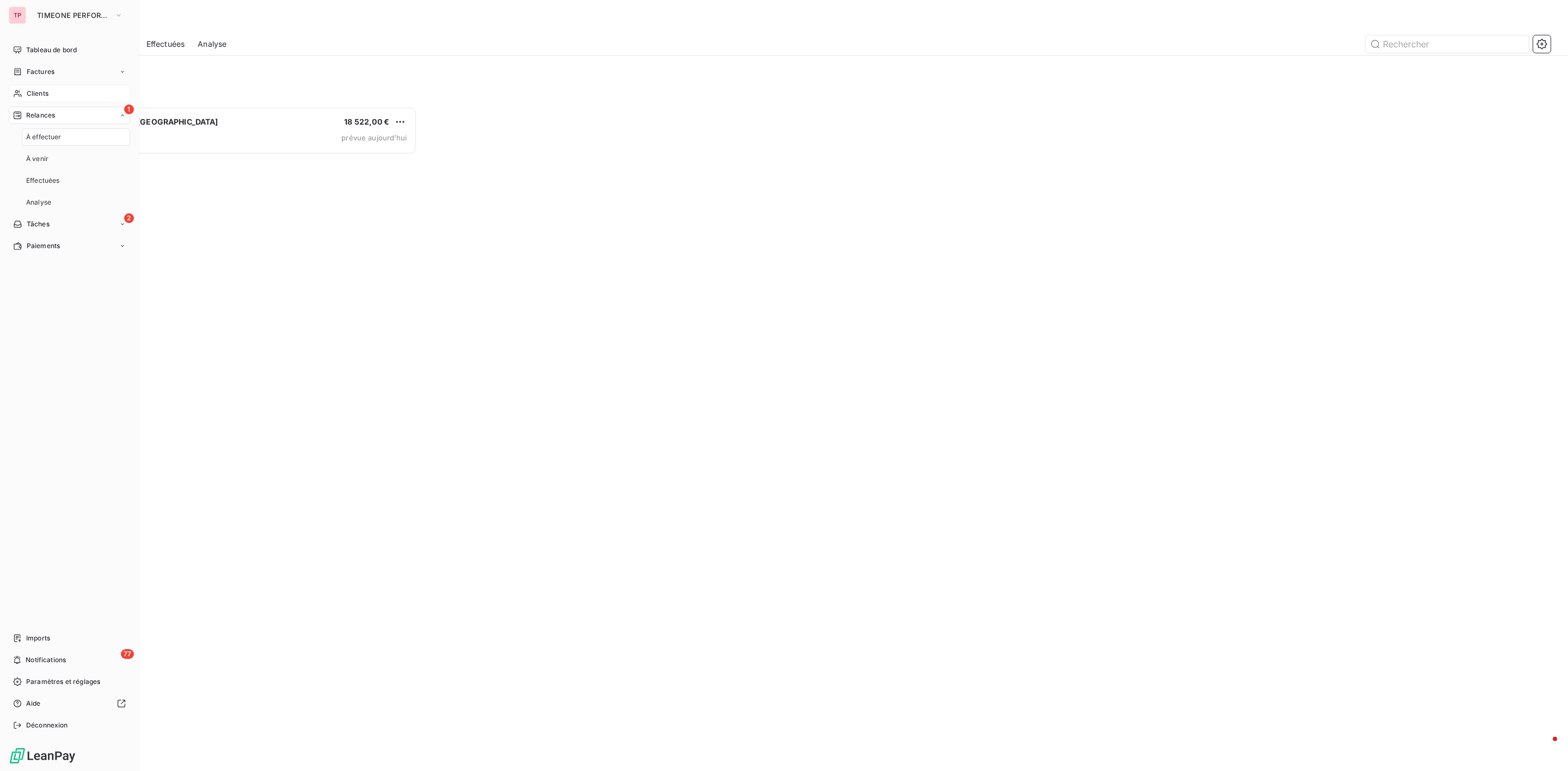
scroll to position [653, 352]
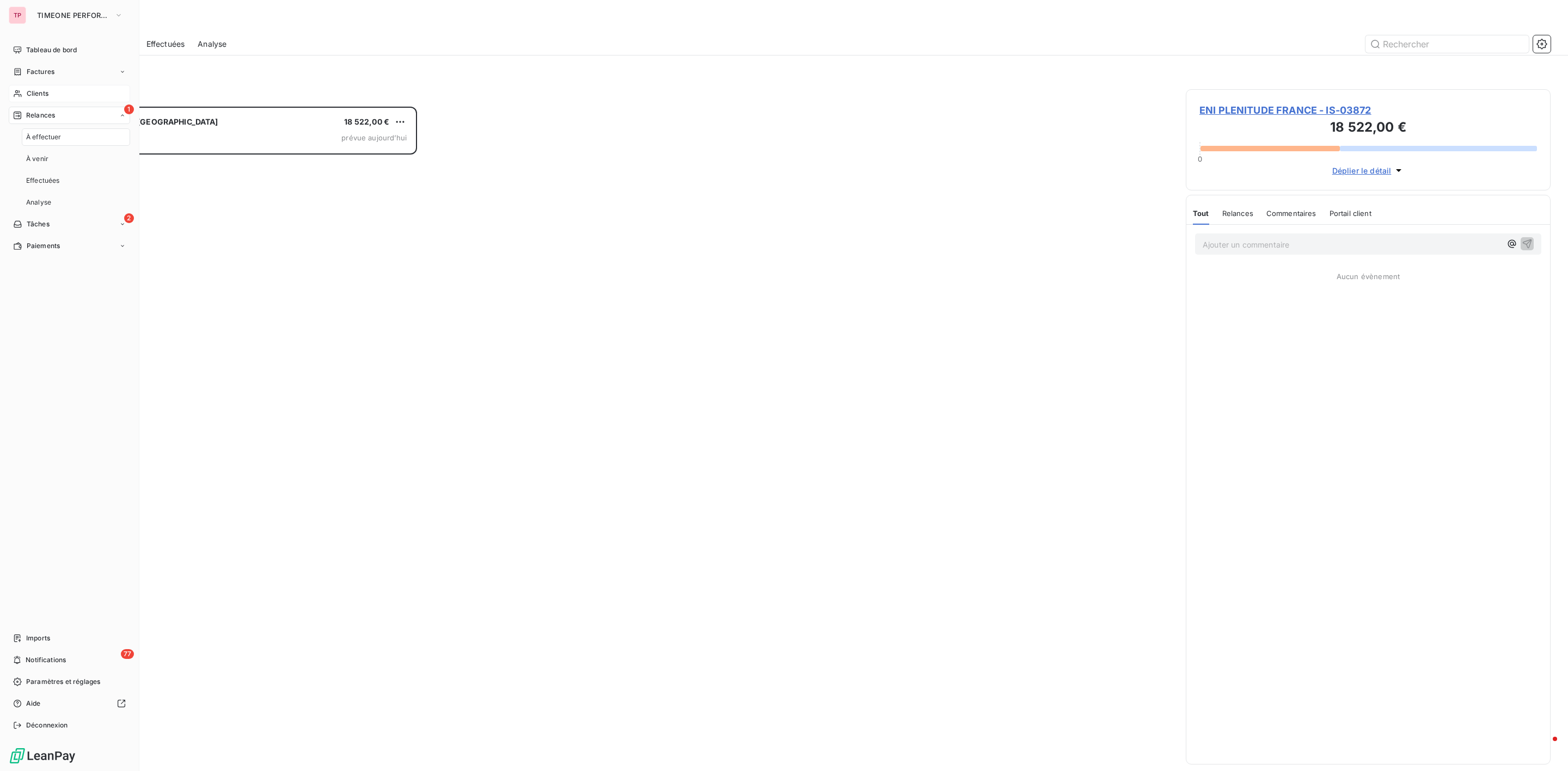
click at [40, 85] on div "Clients" at bounding box center [69, 93] width 121 height 17
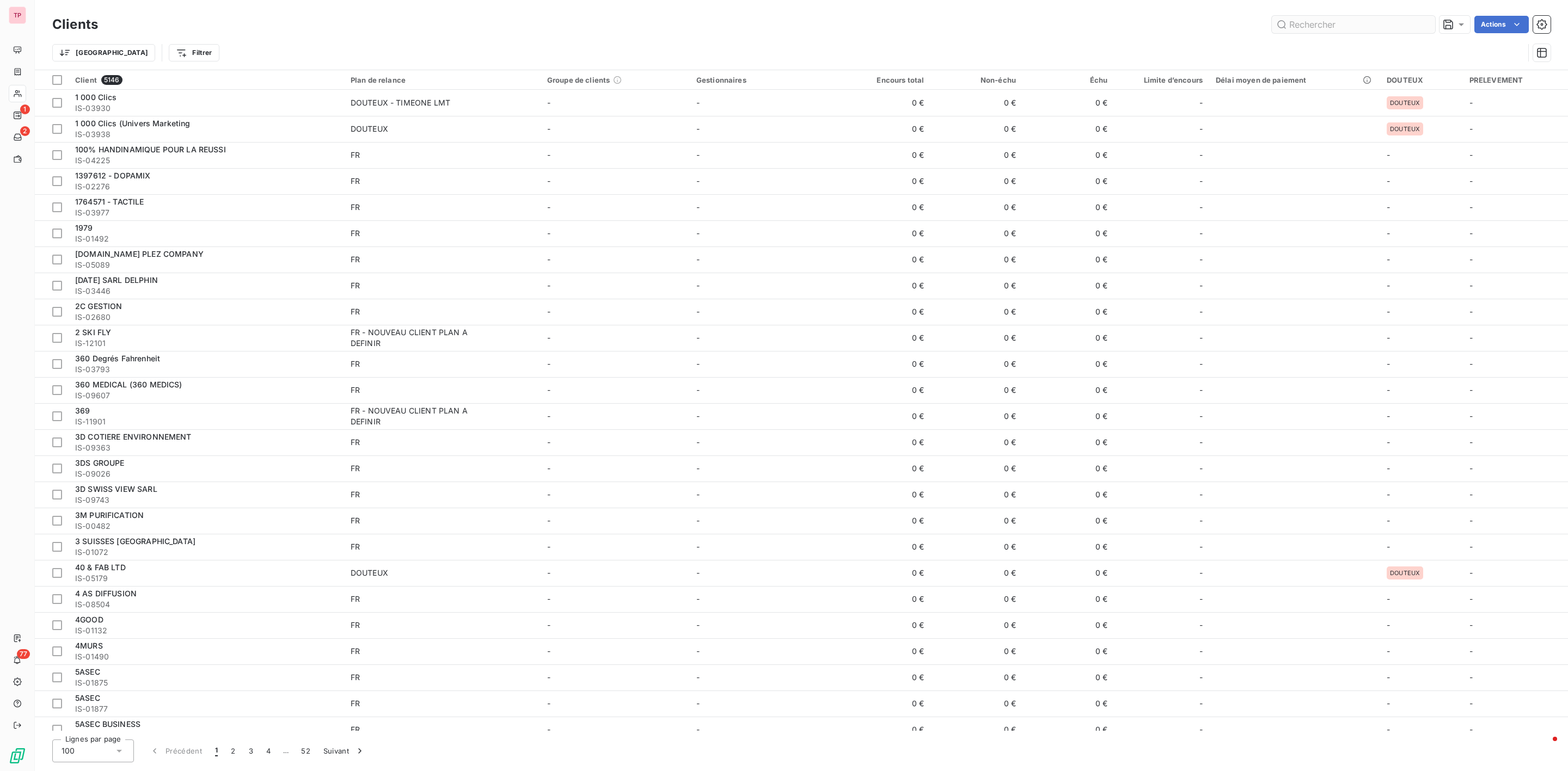
click at [1320, 22] on input "text" at bounding box center [1353, 24] width 163 height 17
drag, startPoint x: 1342, startPoint y: 22, endPoint x: 1379, endPoint y: 24, distance: 37.1
click at [1341, 23] on input "text" at bounding box center [1353, 24] width 163 height 17
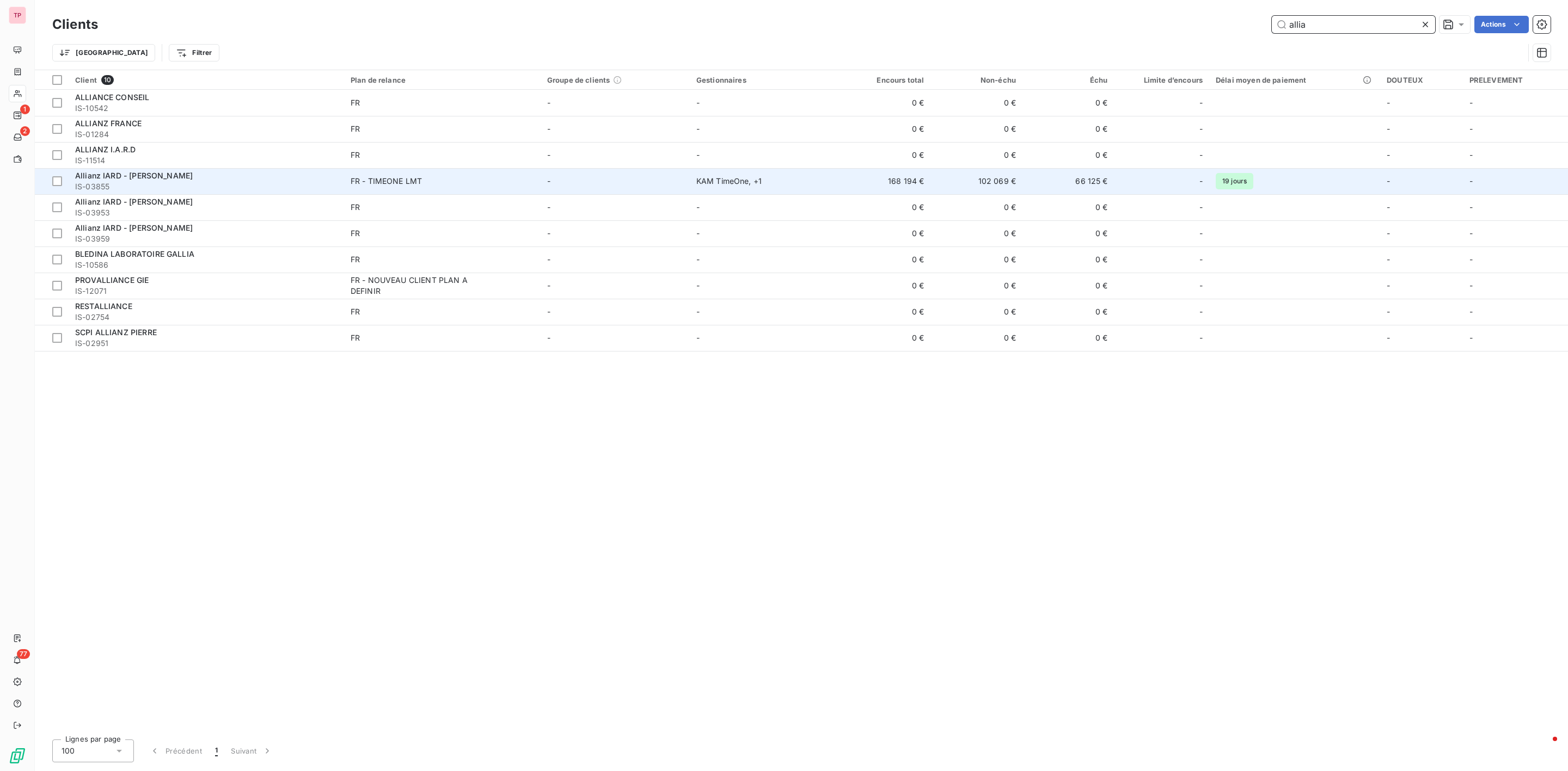
type input "allia"
click at [117, 182] on span "IS-03855" at bounding box center [206, 187] width 262 height 11
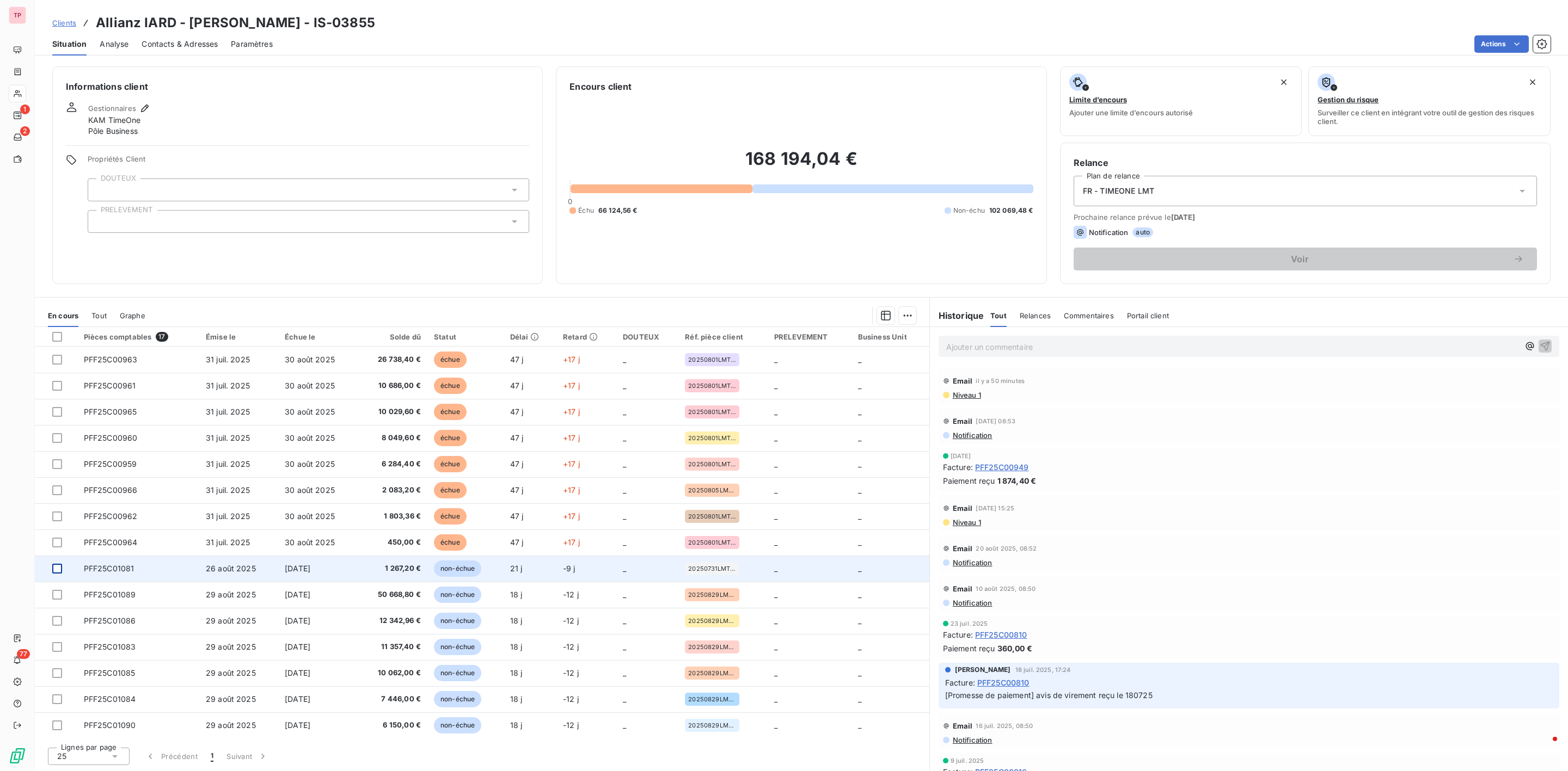
click at [53, 568] on div at bounding box center [56, 568] width 10 height 10
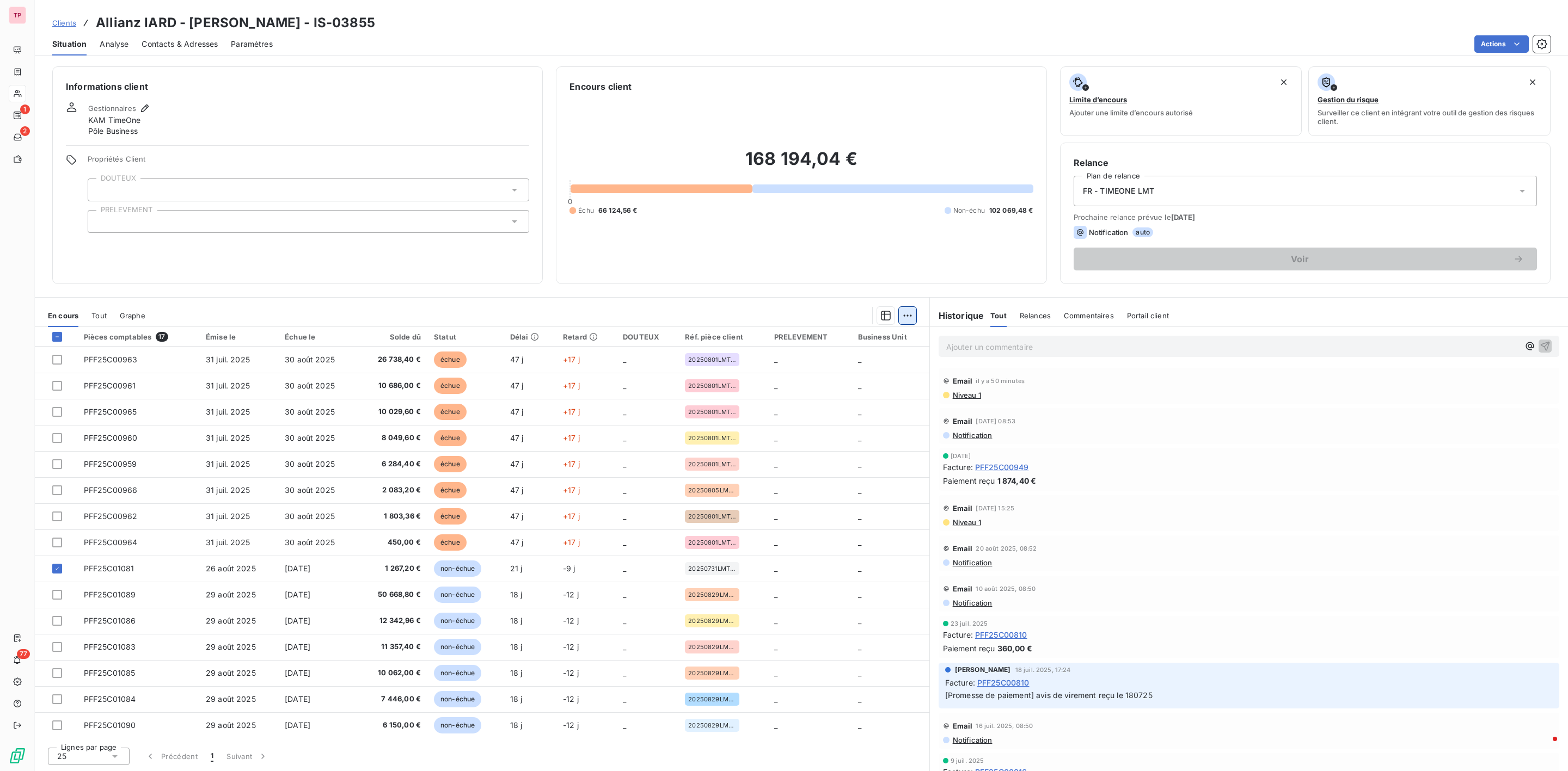
click at [912, 315] on html "TP 1 2 77 Clients Allianz IARD - [PERSON_NAME] - IS-03855 Situation Analyse Con…" at bounding box center [784, 386] width 1568 height 771
click at [779, 364] on div "Ajouter une promesse de paiement (1 facture)" at bounding box center [816, 359] width 192 height 17
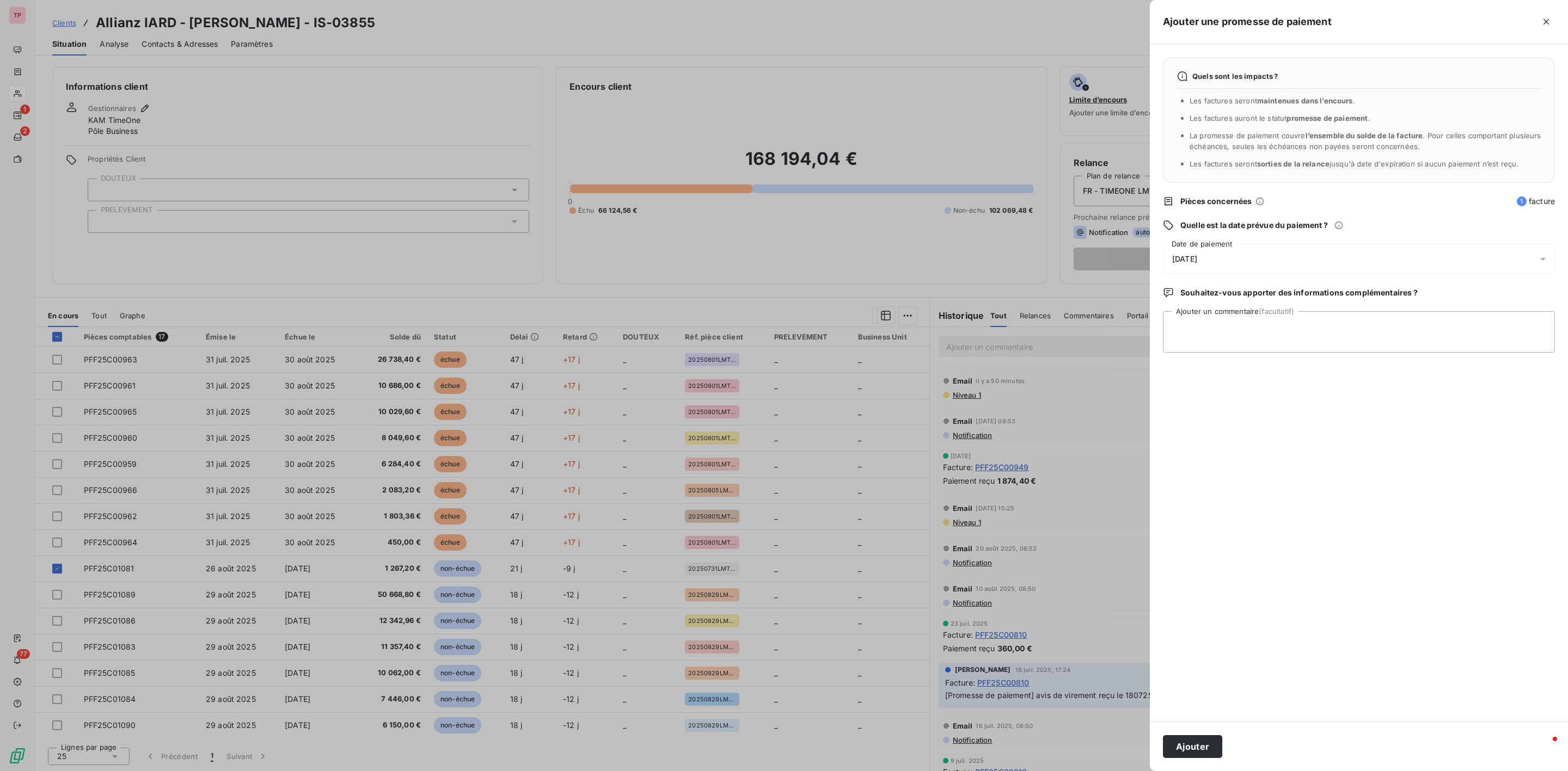
click at [1215, 255] on div "[DATE]" at bounding box center [1359, 258] width 392 height 30
click at [1241, 415] on button "24" at bounding box center [1238, 415] width 22 height 22
click at [1404, 320] on textarea "Ajouter un commentaire (facultatif)" at bounding box center [1359, 332] width 392 height 41
click at [1232, 334] on textarea "Ajouter un commentaire (facultatif)" at bounding box center [1359, 332] width 392 height 41
paste textarea "Bonjour, Nous vous informons que la facture 20250731LMT05618 a été incluse au p…"
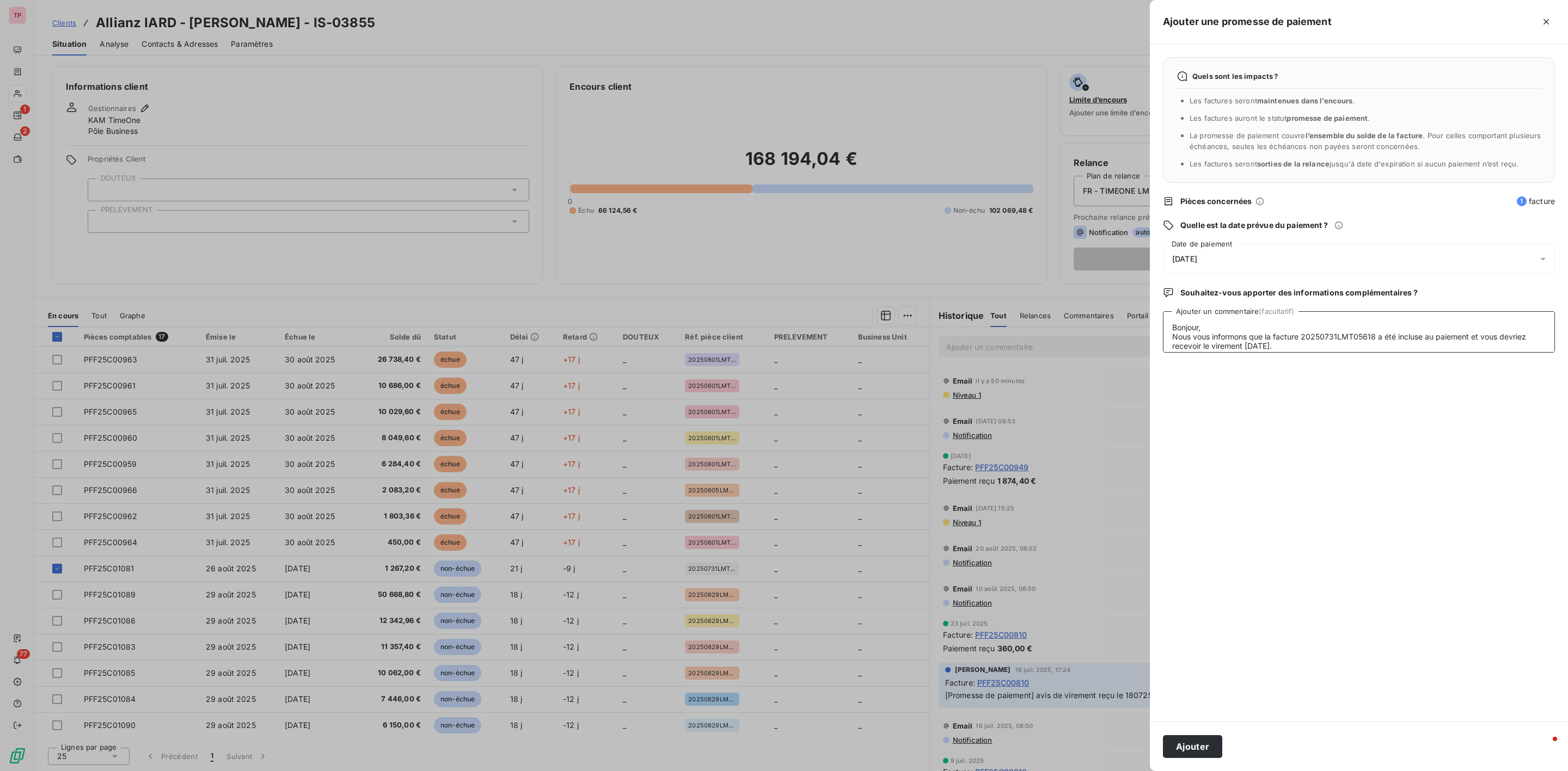
click at [1173, 315] on textarea "Bonjour, Nous vous informons que la facture 20250731LMT05618 a été incluse au p…" at bounding box center [1359, 332] width 392 height 41
type textarea "Bonjour, Nous vous informons que la facture 20250731LMT05618 a été incluse au p…"
click at [1198, 742] on button "Ajouter" at bounding box center [1193, 746] width 60 height 22
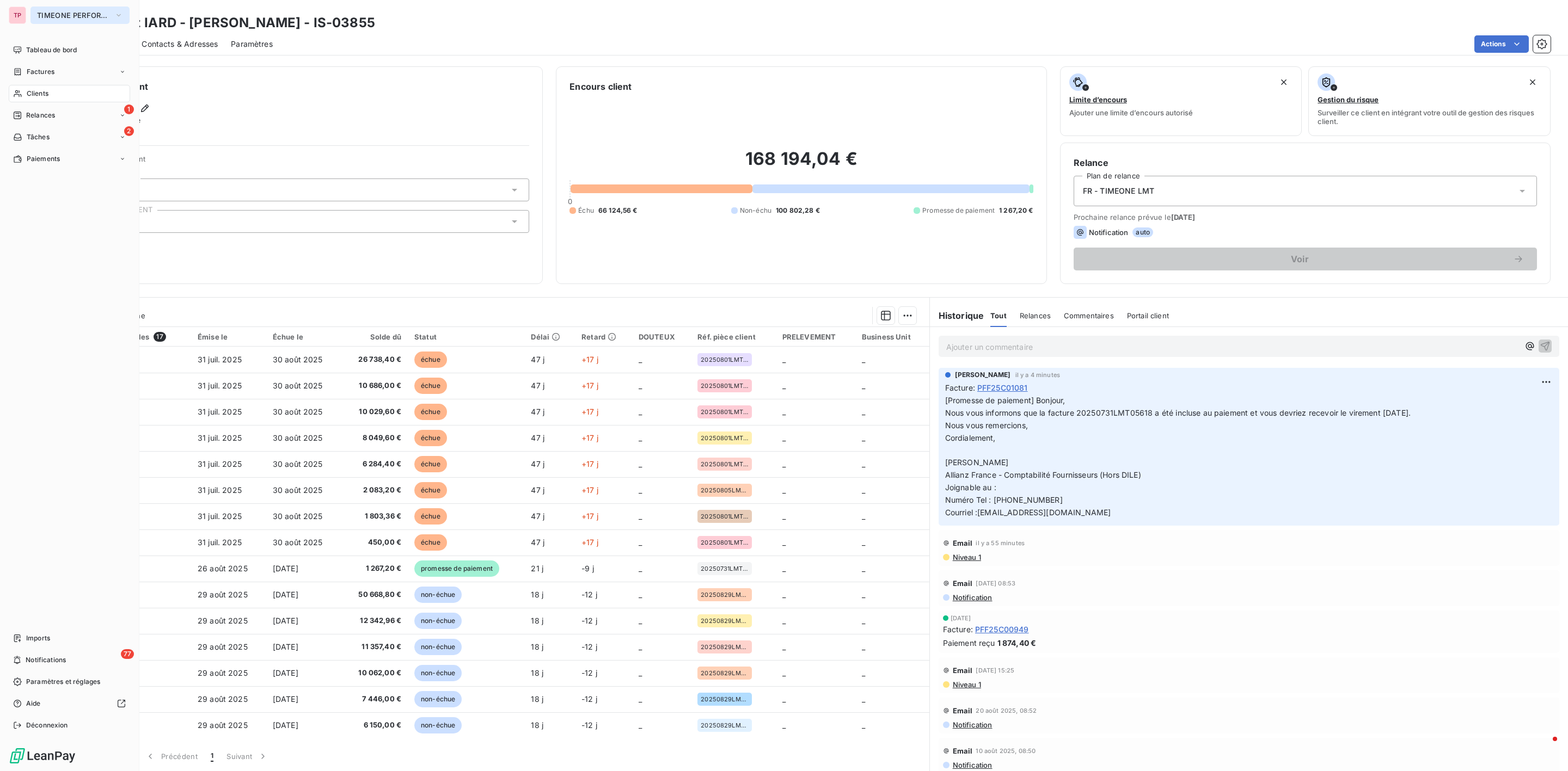
click at [62, 16] on span "TIMEONE PERFORMANCE" at bounding box center [74, 16] width 73 height 9
click at [12, 113] on div "1 Relances" at bounding box center [69, 115] width 121 height 17
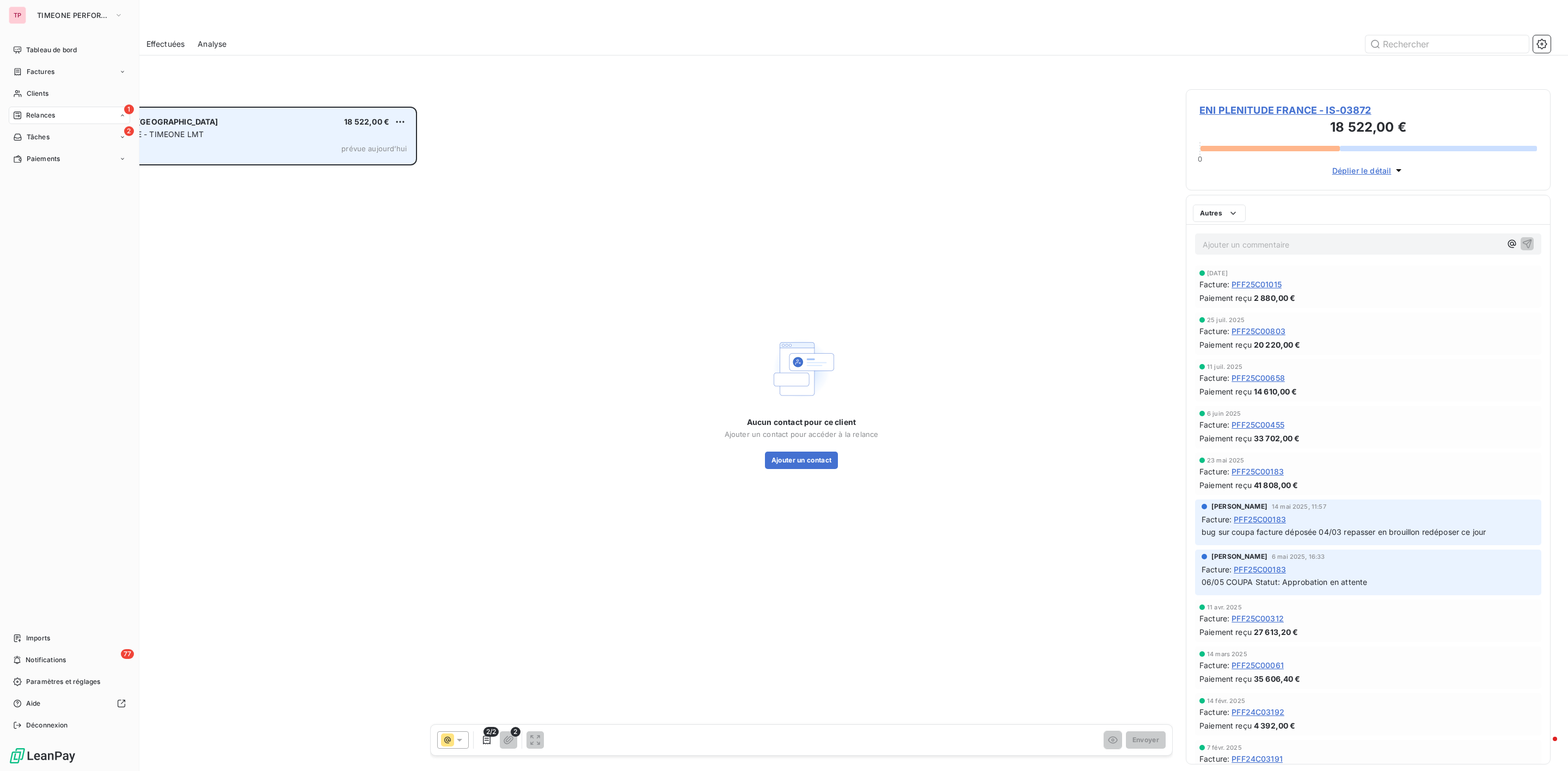
scroll to position [653, 352]
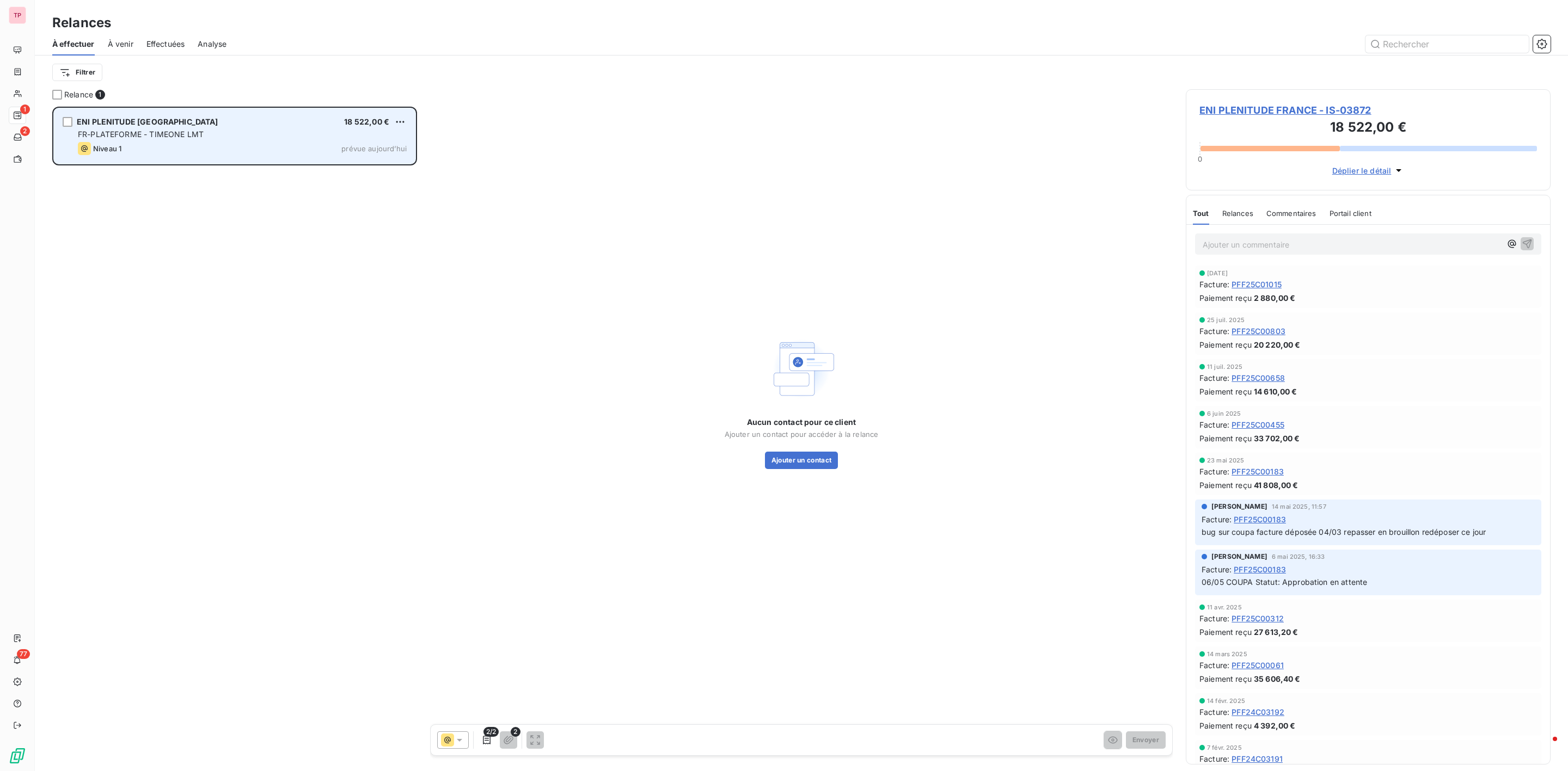
click at [139, 136] on span "FR-PLATEFORME - TIMEONE LMT" at bounding box center [140, 134] width 125 height 10
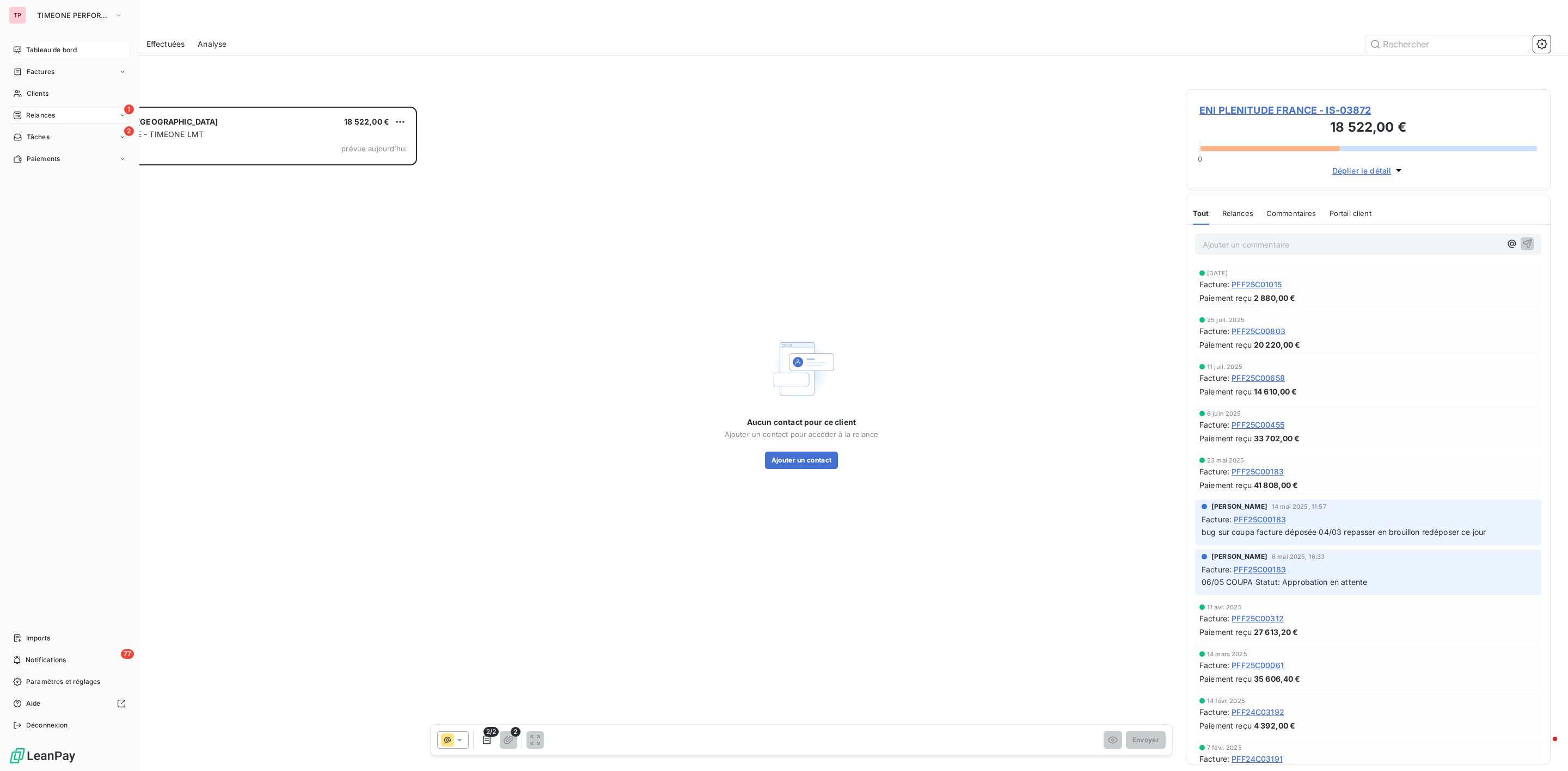
click at [62, 43] on div "Tableau de bord" at bounding box center [69, 50] width 121 height 17
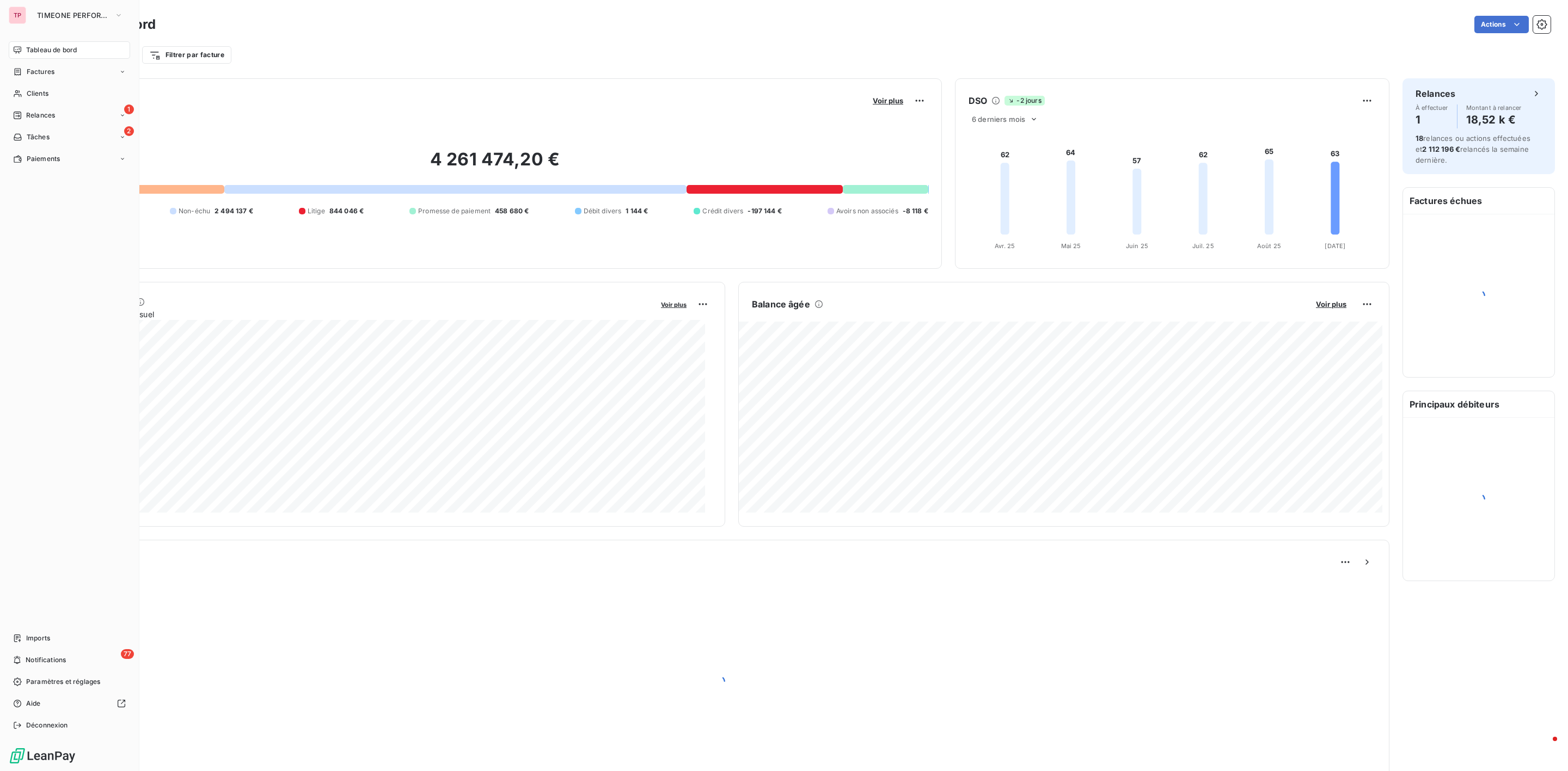
click at [79, 5] on div "TP TIMEONE PERFORMANCE Tableau de bord Factures Clients 1 Relances 2 Tâches Pai…" at bounding box center [69, 386] width 139 height 771
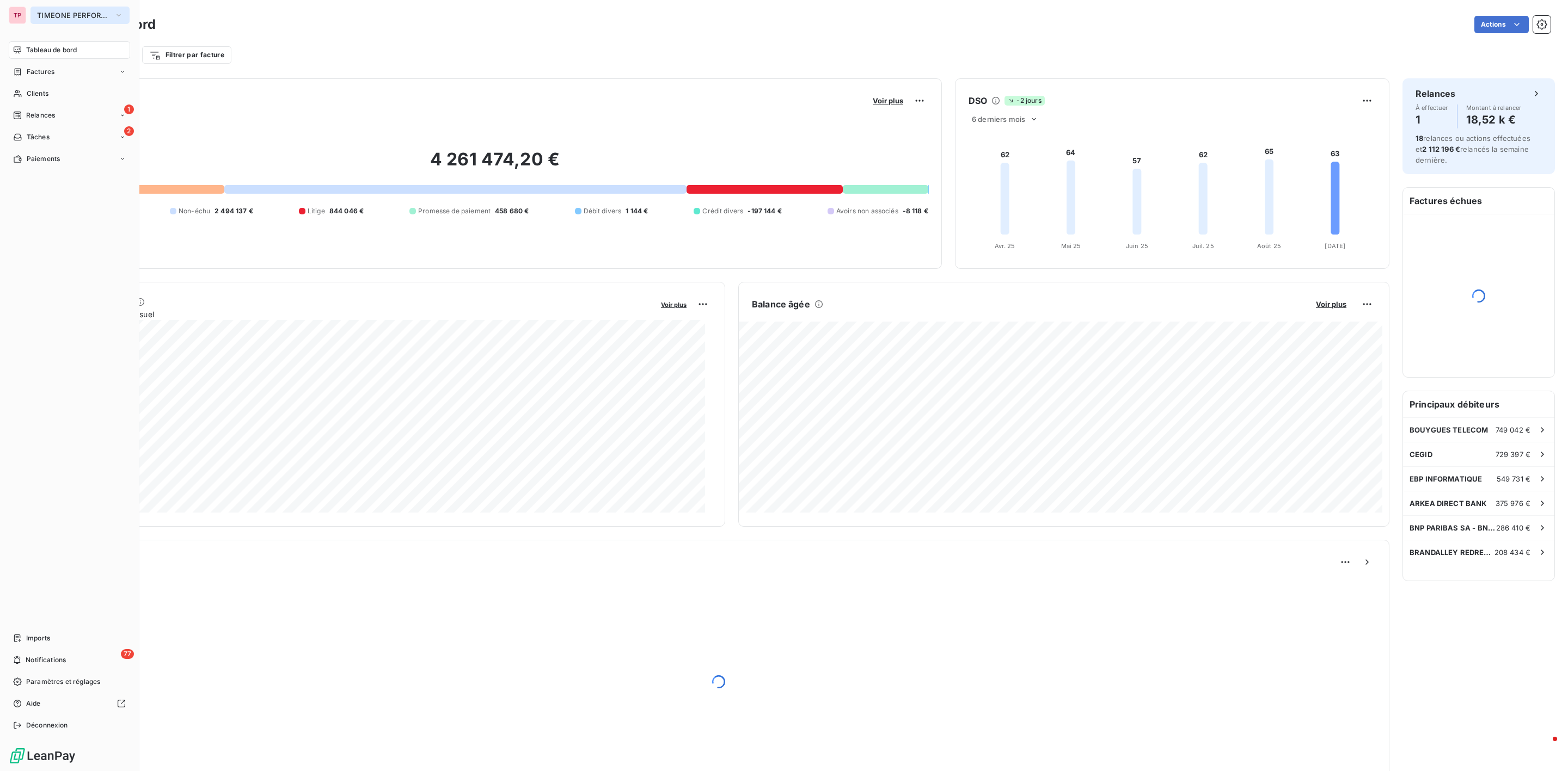
click at [80, 22] on button "TIMEONE PERFORMANCE" at bounding box center [80, 16] width 99 height 17
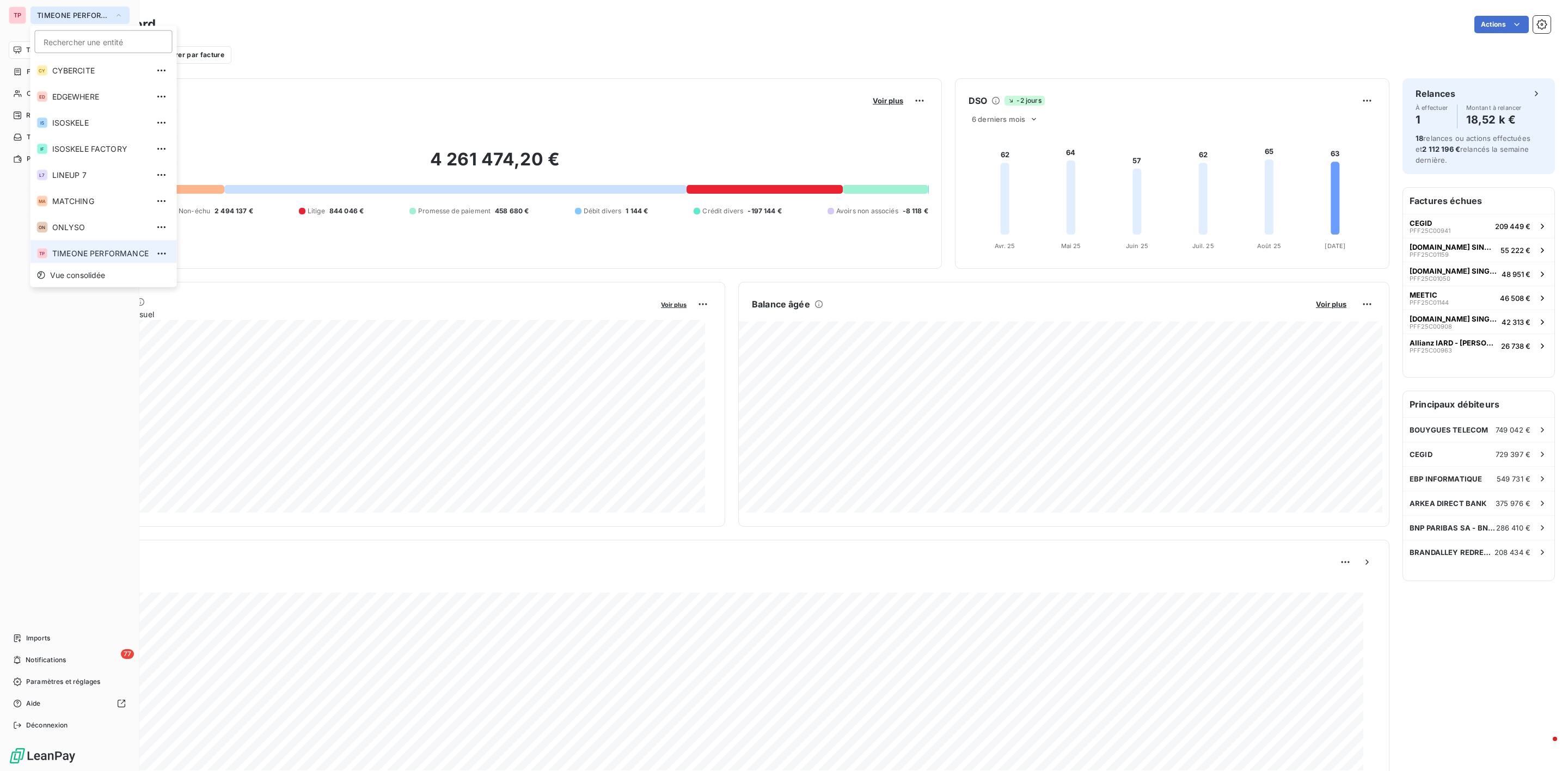
scroll to position [3, 0]
click at [106, 119] on span "ISOSKELE" at bounding box center [99, 119] width 96 height 11
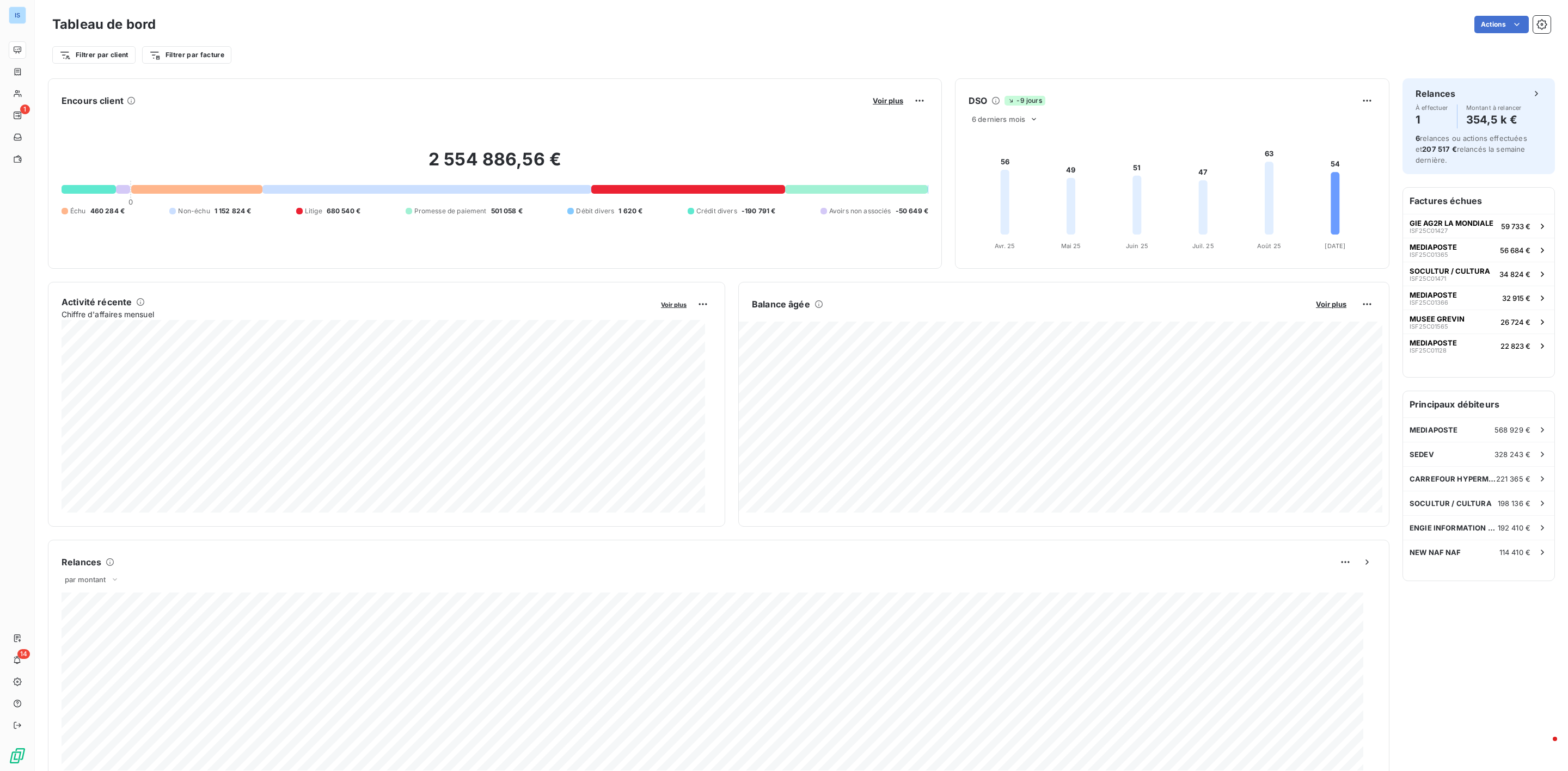
click at [200, 188] on div at bounding box center [197, 189] width 131 height 9
click at [1443, 321] on span "MUSEE GREVIN" at bounding box center [1437, 319] width 55 height 9
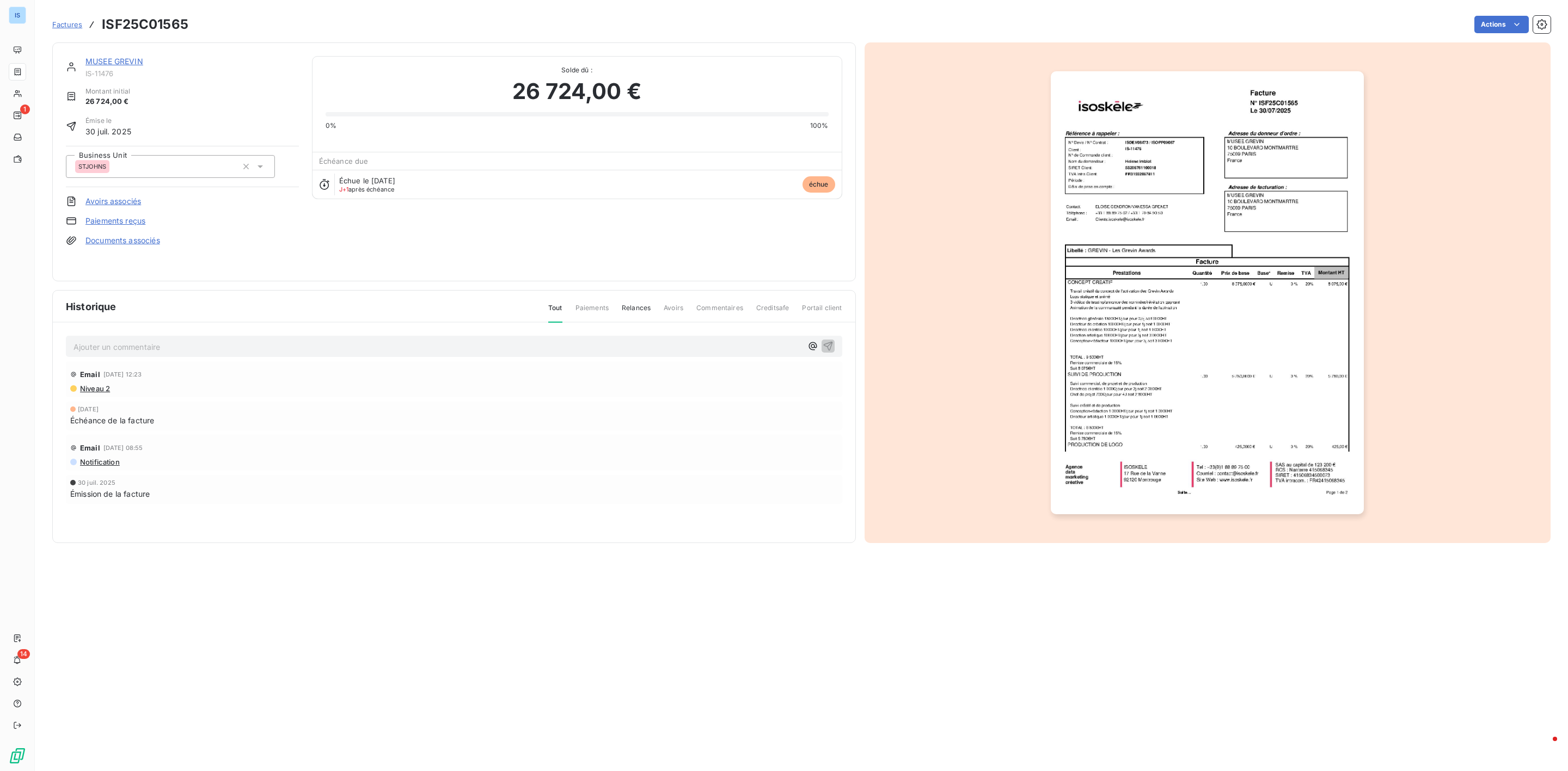
click at [64, 22] on span "Factures" at bounding box center [67, 24] width 30 height 9
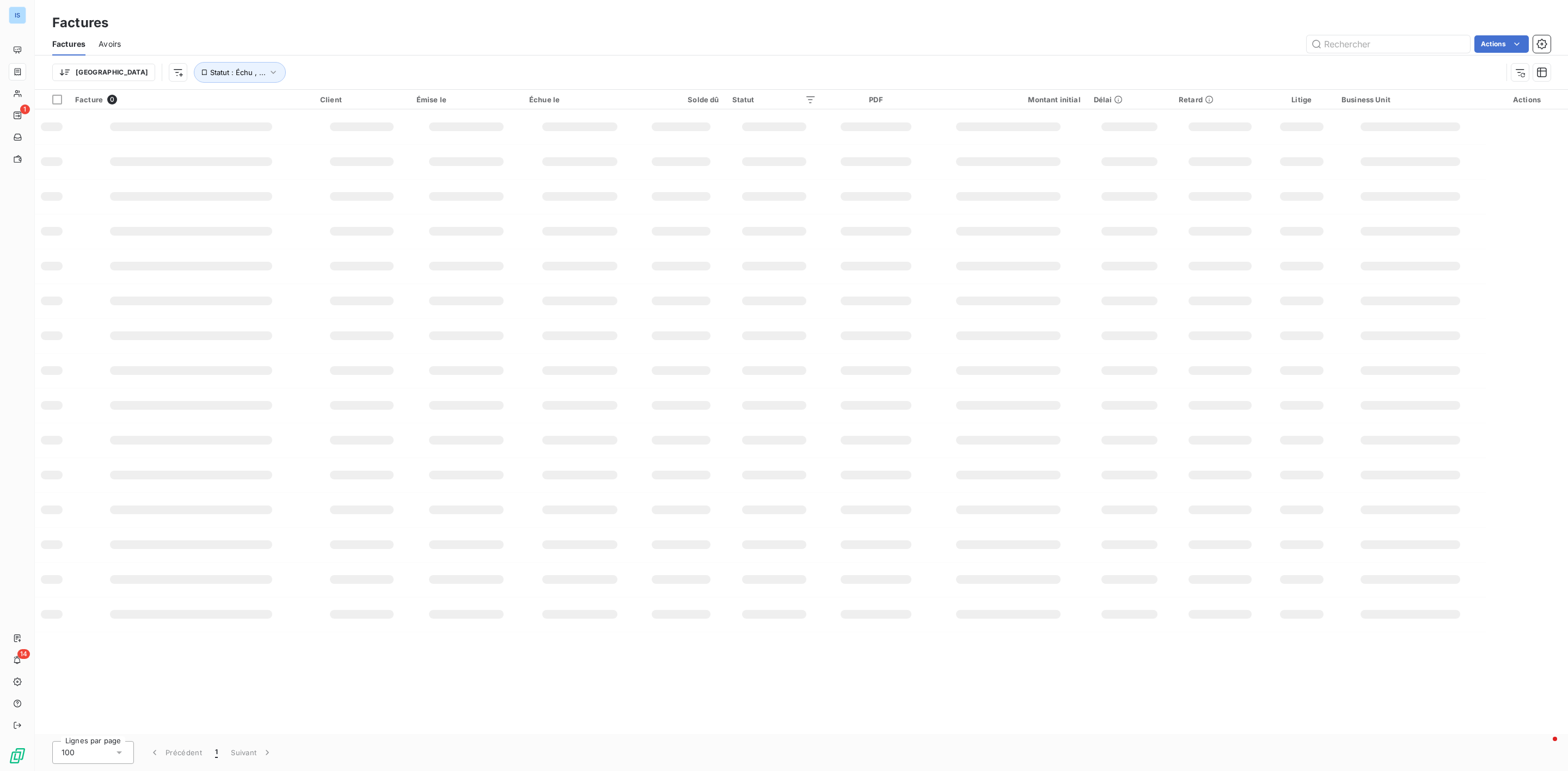
click at [60, 22] on h3 "Factures" at bounding box center [80, 22] width 56 height 20
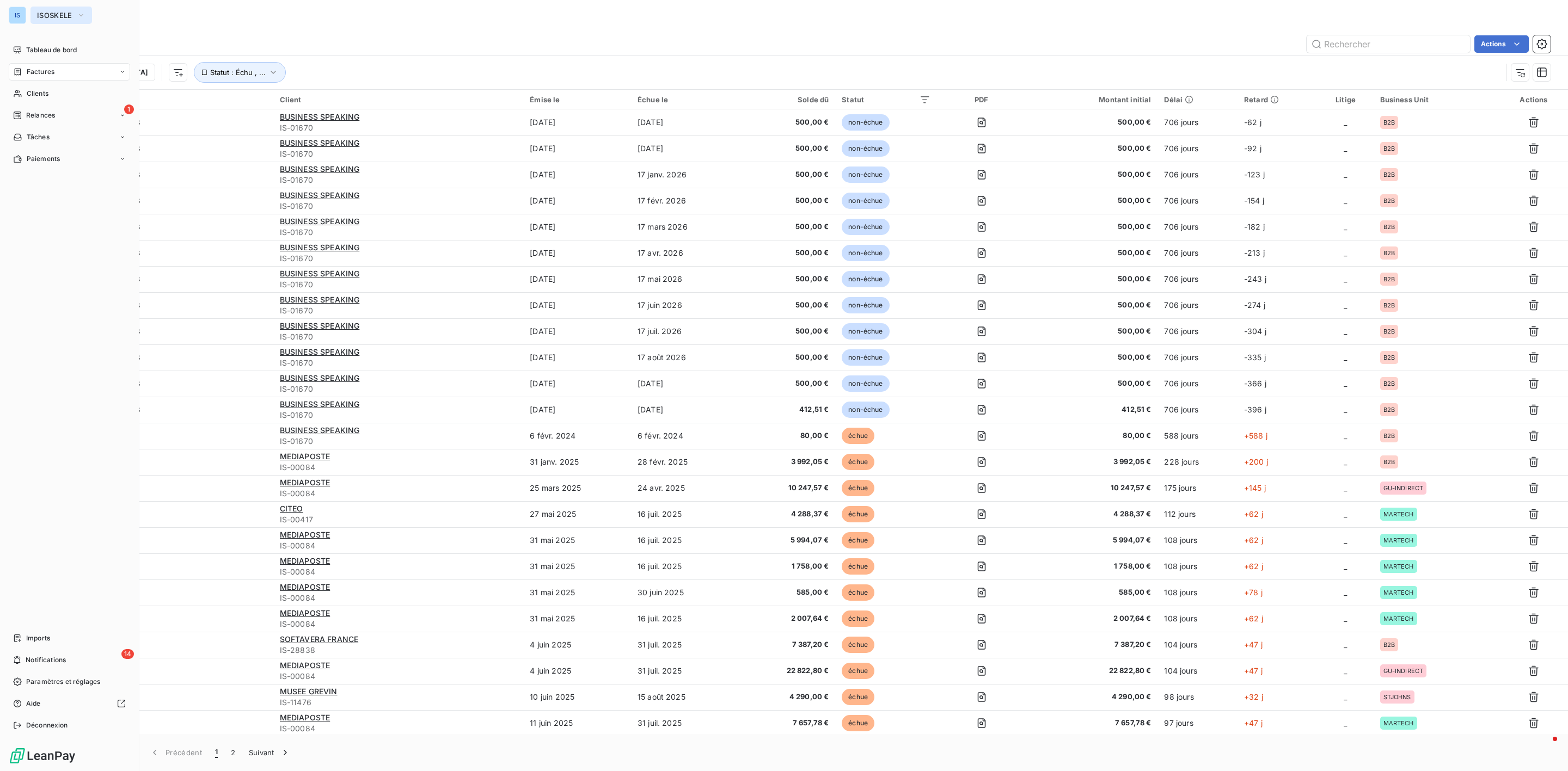
click at [48, 16] on span "ISOSKELE" at bounding box center [54, 16] width 35 height 9
click at [39, 51] on span "Tableau de bord" at bounding box center [51, 49] width 51 height 10
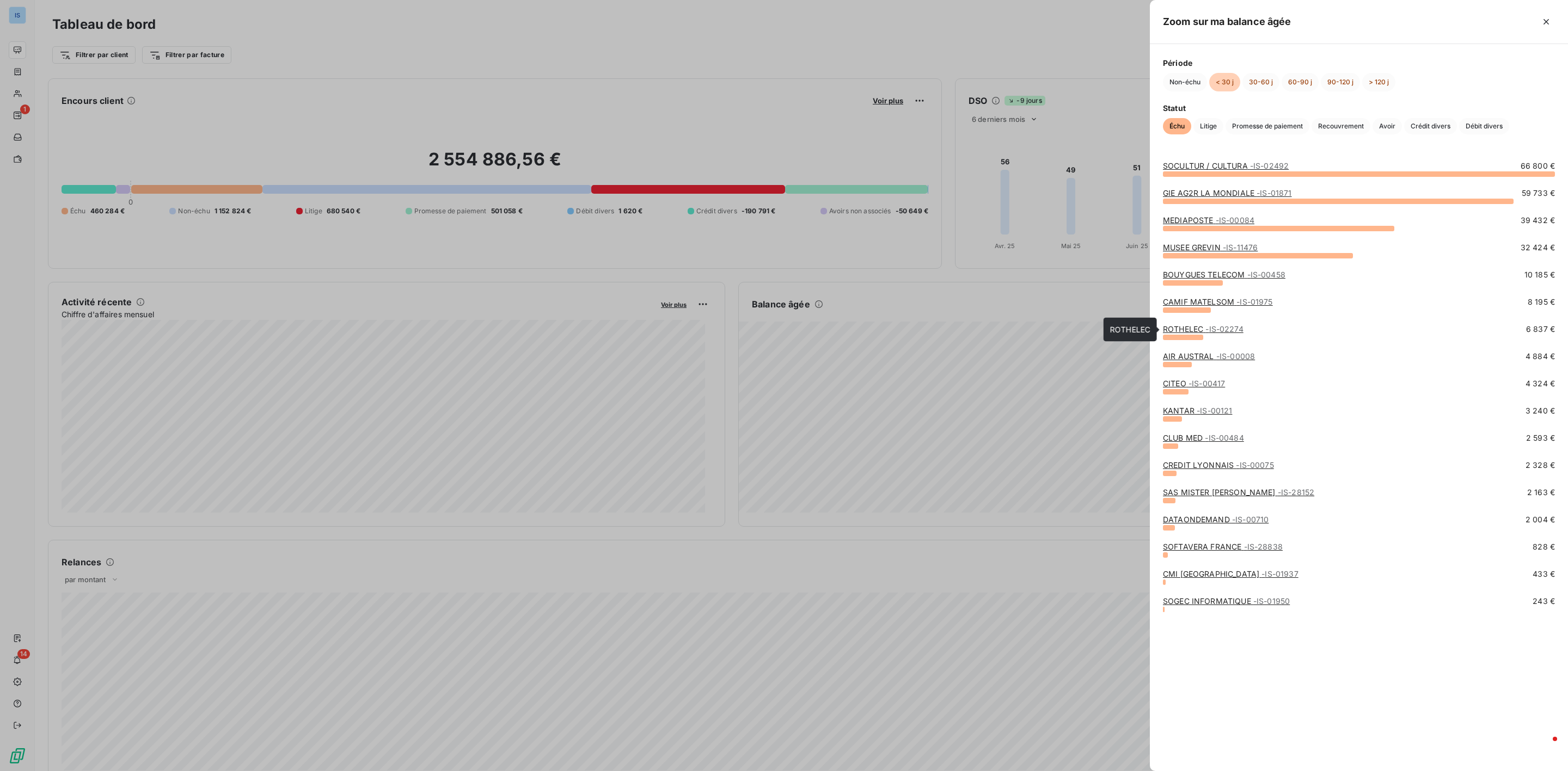
click at [1231, 329] on span "- IS-02274" at bounding box center [1224, 328] width 37 height 10
